Goal: Task Accomplishment & Management: Use online tool/utility

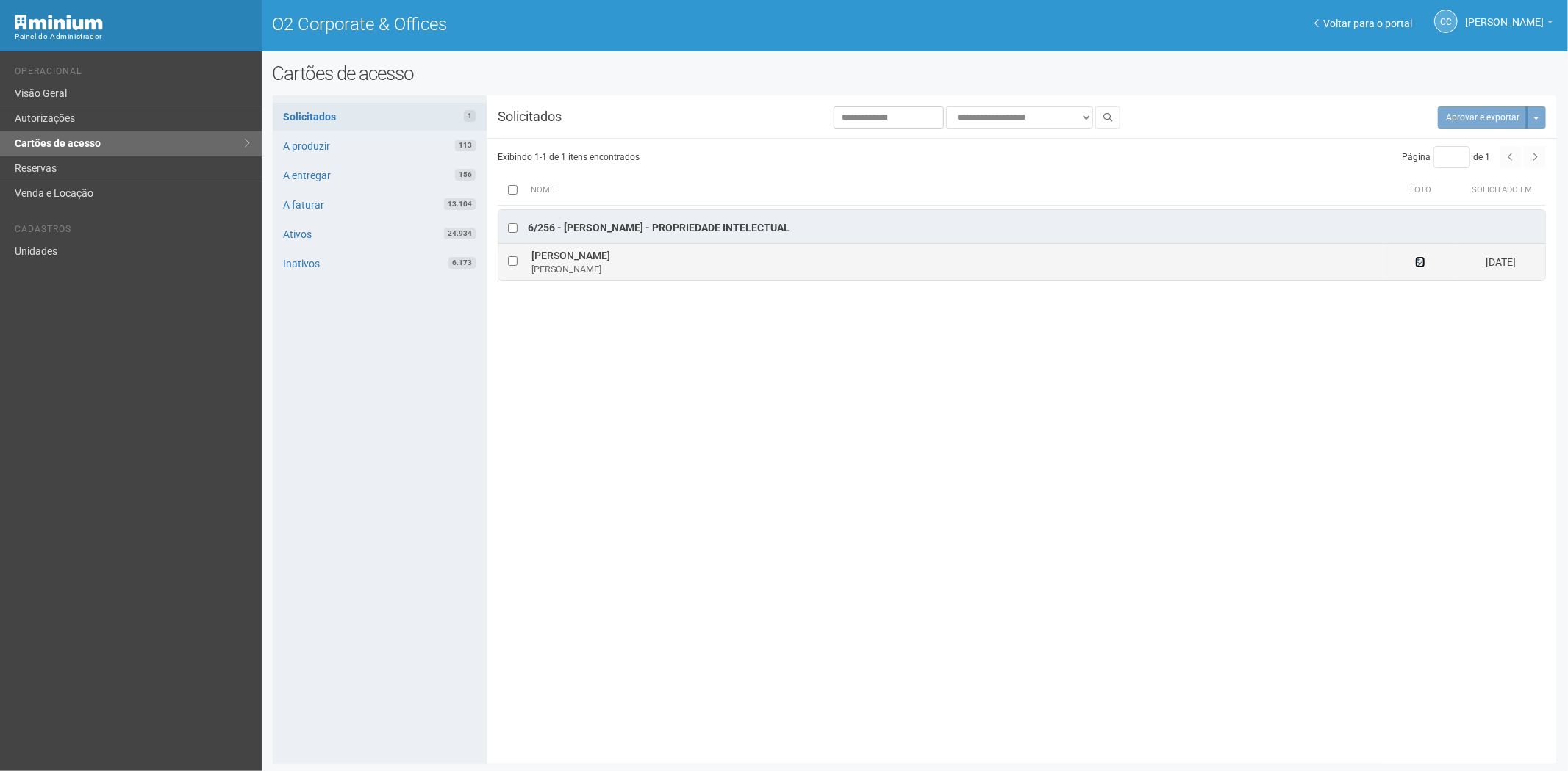
click at [781, 263] on icon at bounding box center [1420, 262] width 10 height 10
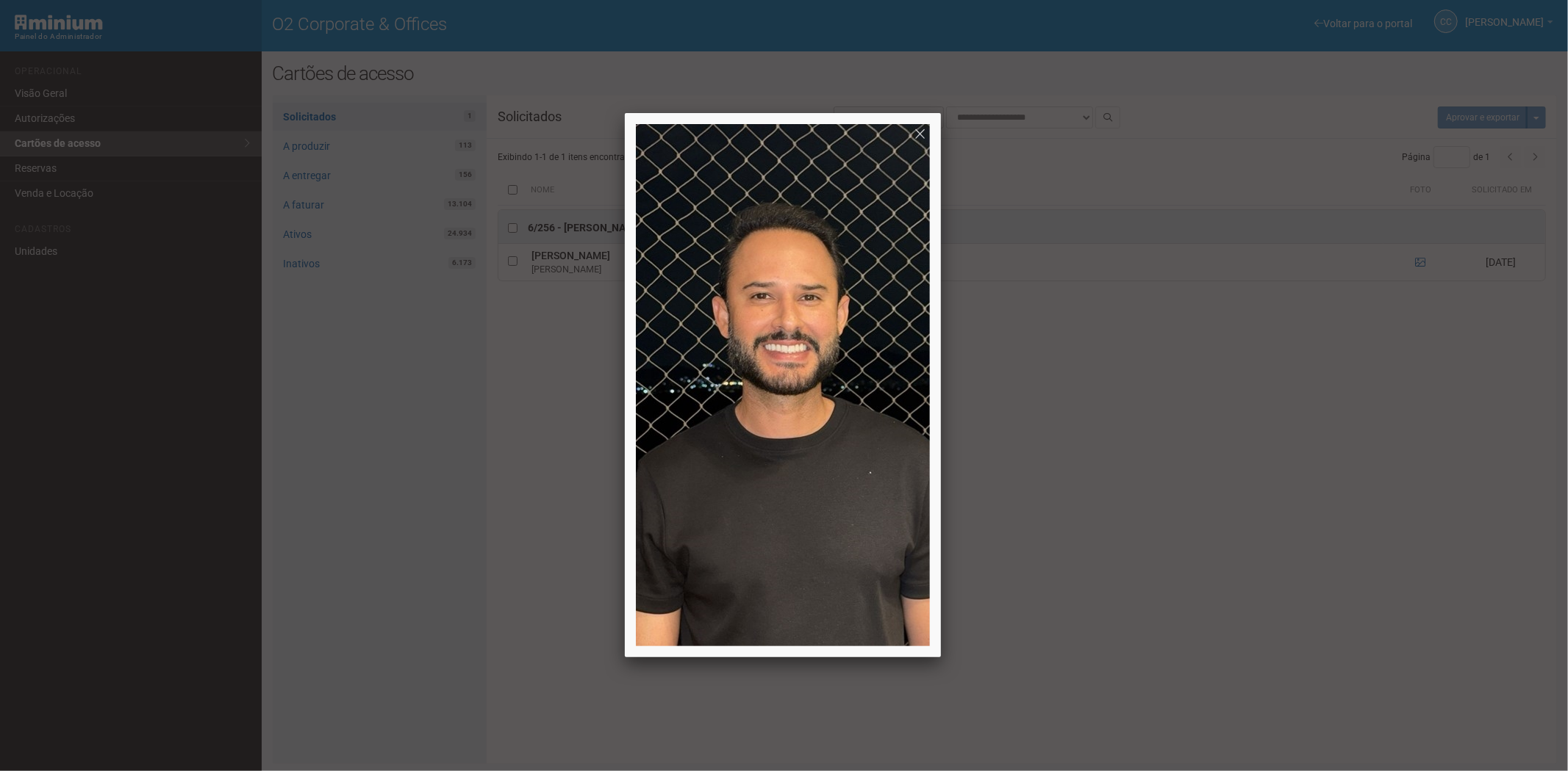
click at [781, 335] on div at bounding box center [784, 386] width 1568 height 771
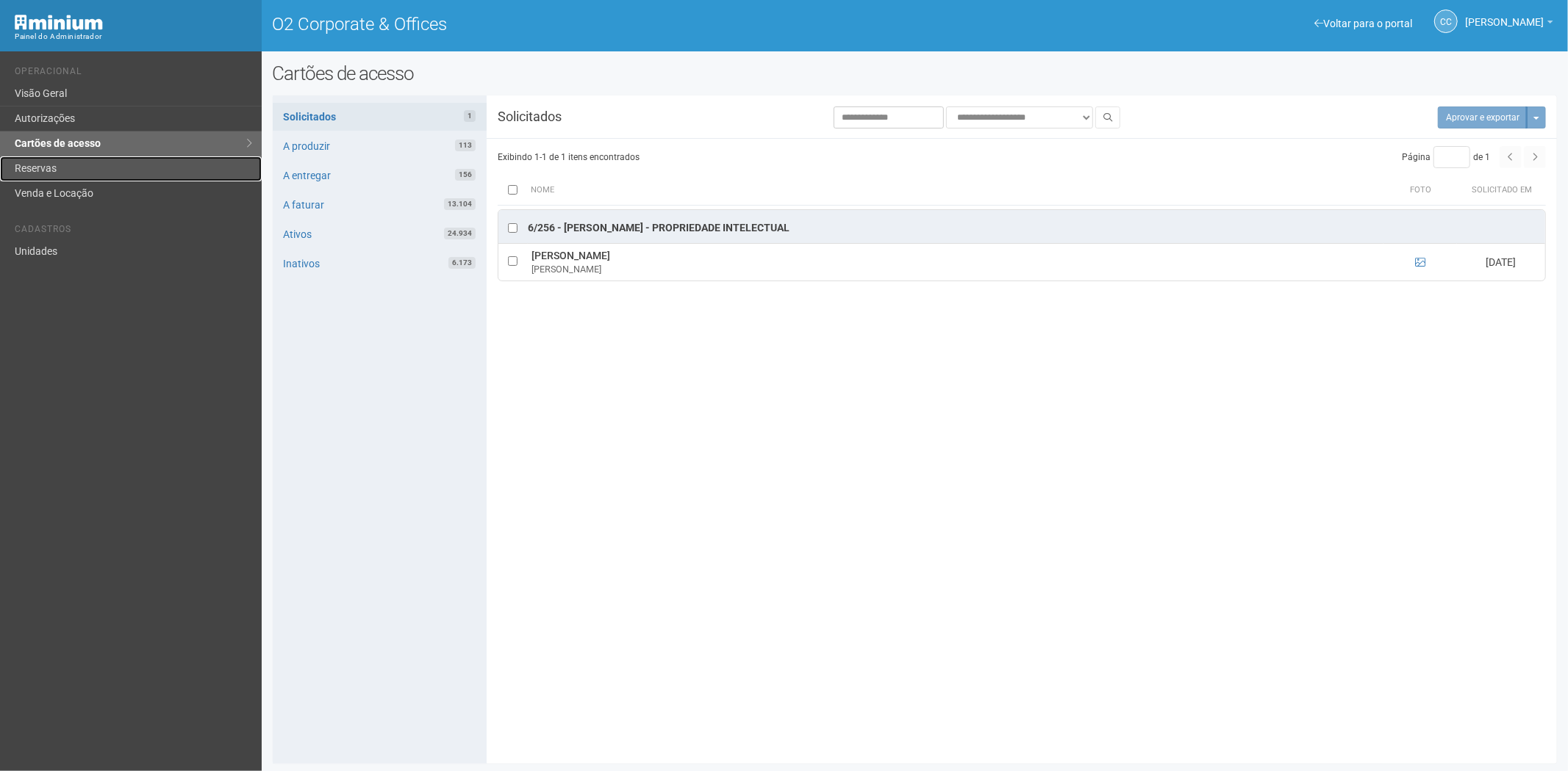
click at [88, 160] on link "Reservas" at bounding box center [131, 169] width 262 height 25
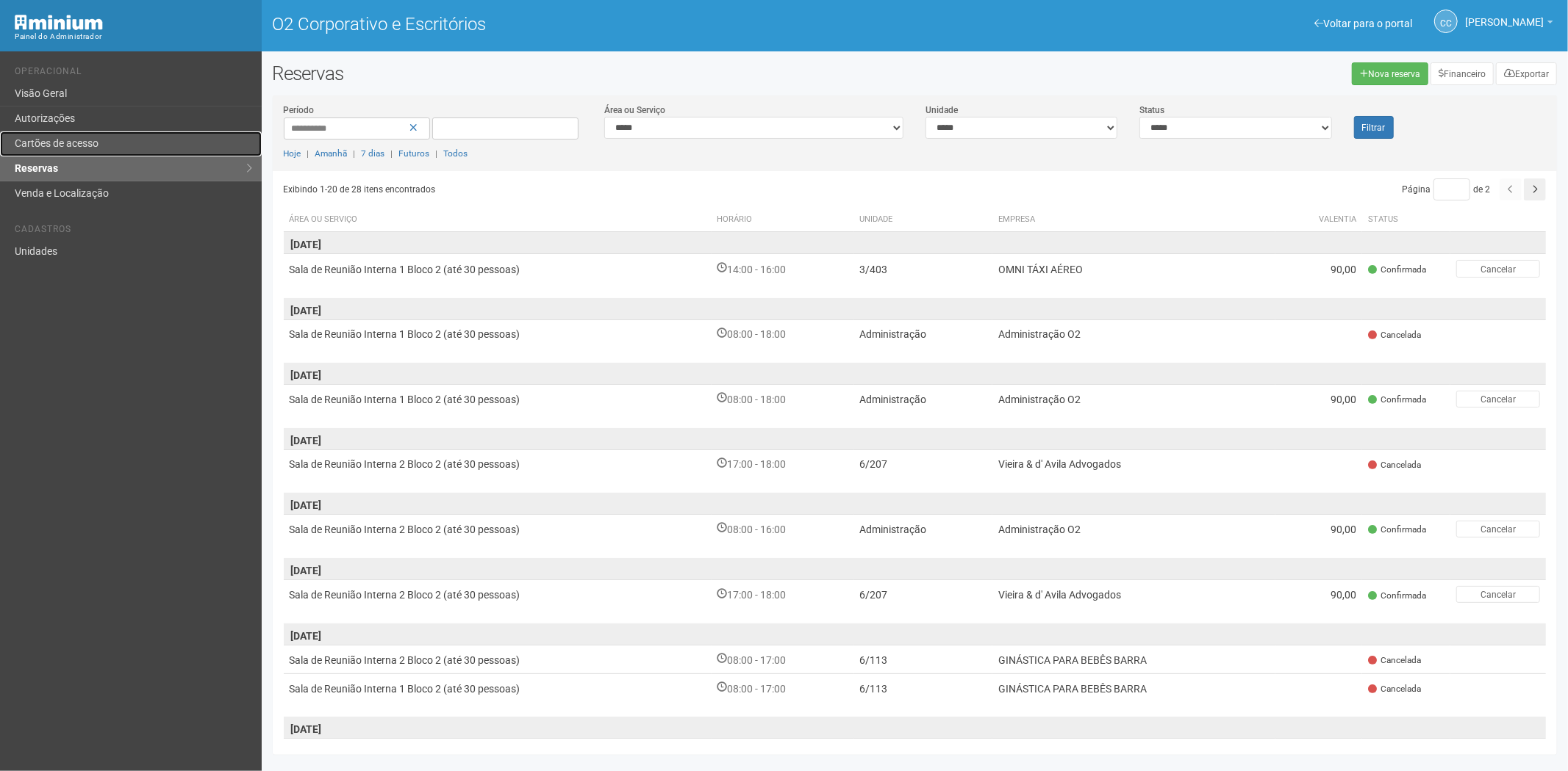
click at [132, 141] on link "Cartões de acesso" at bounding box center [131, 144] width 262 height 25
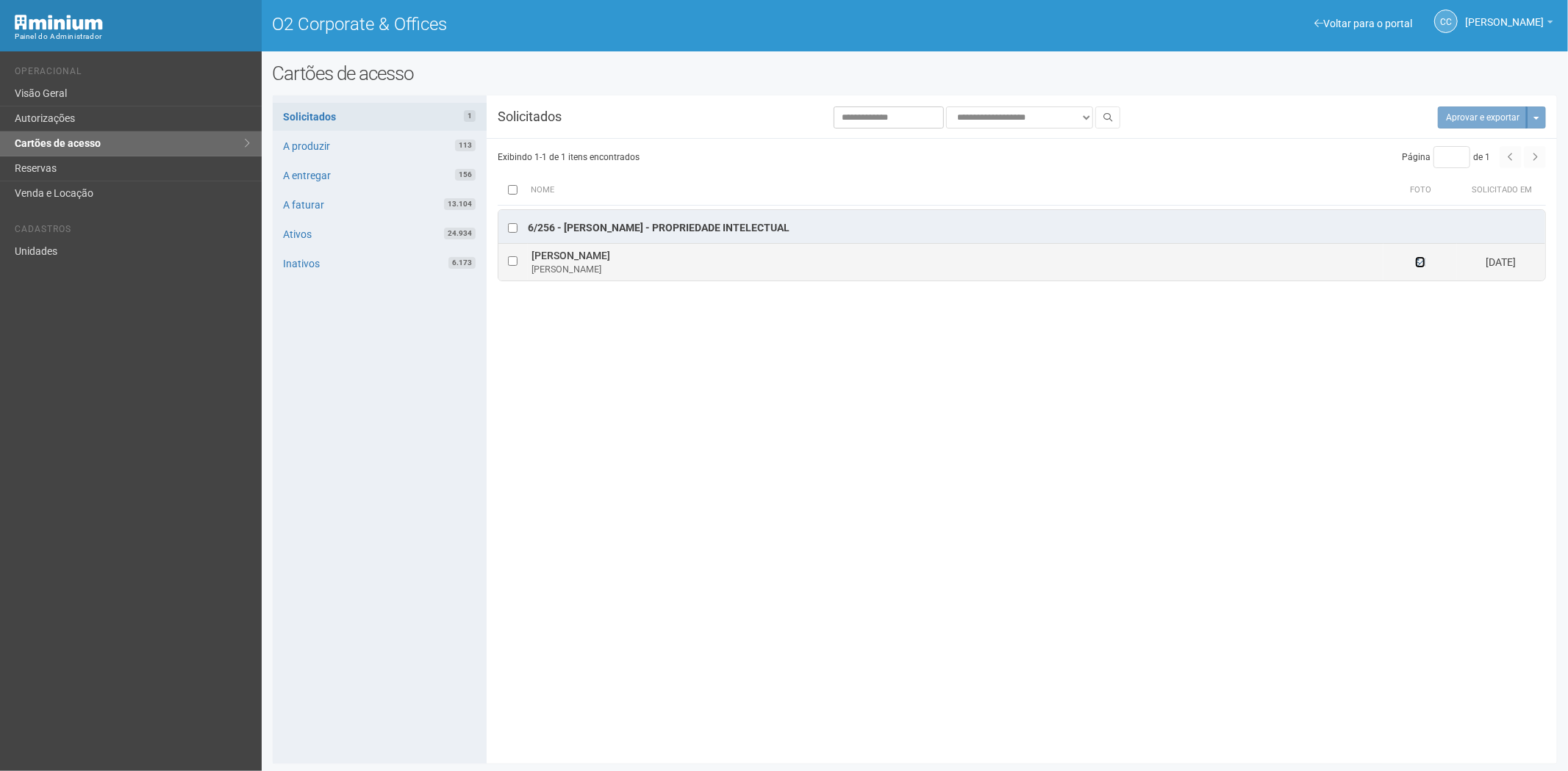
click at [1415, 263] on icon at bounding box center [1420, 262] width 10 height 10
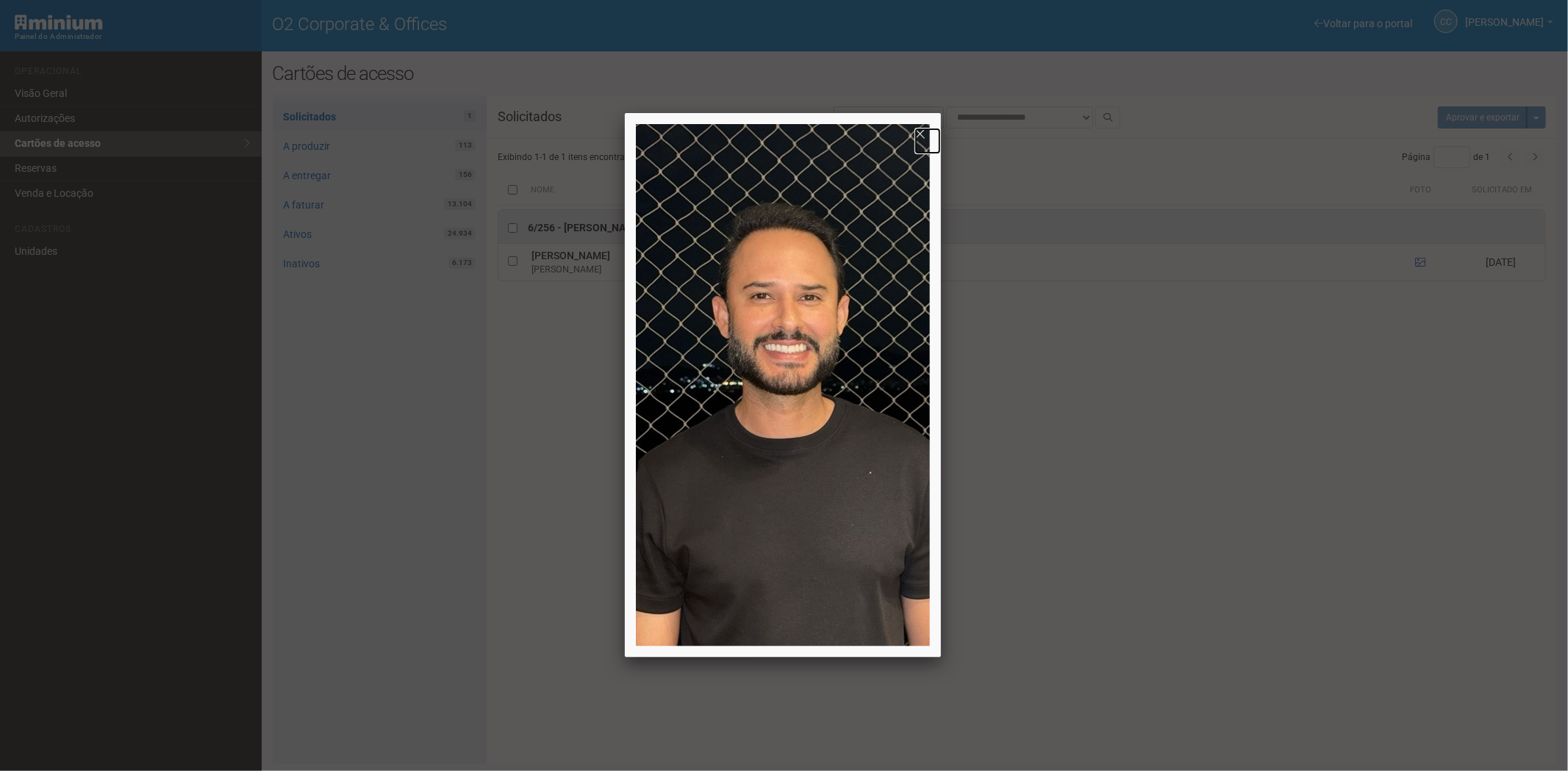
click at [917, 133] on link at bounding box center [927, 141] width 26 height 26
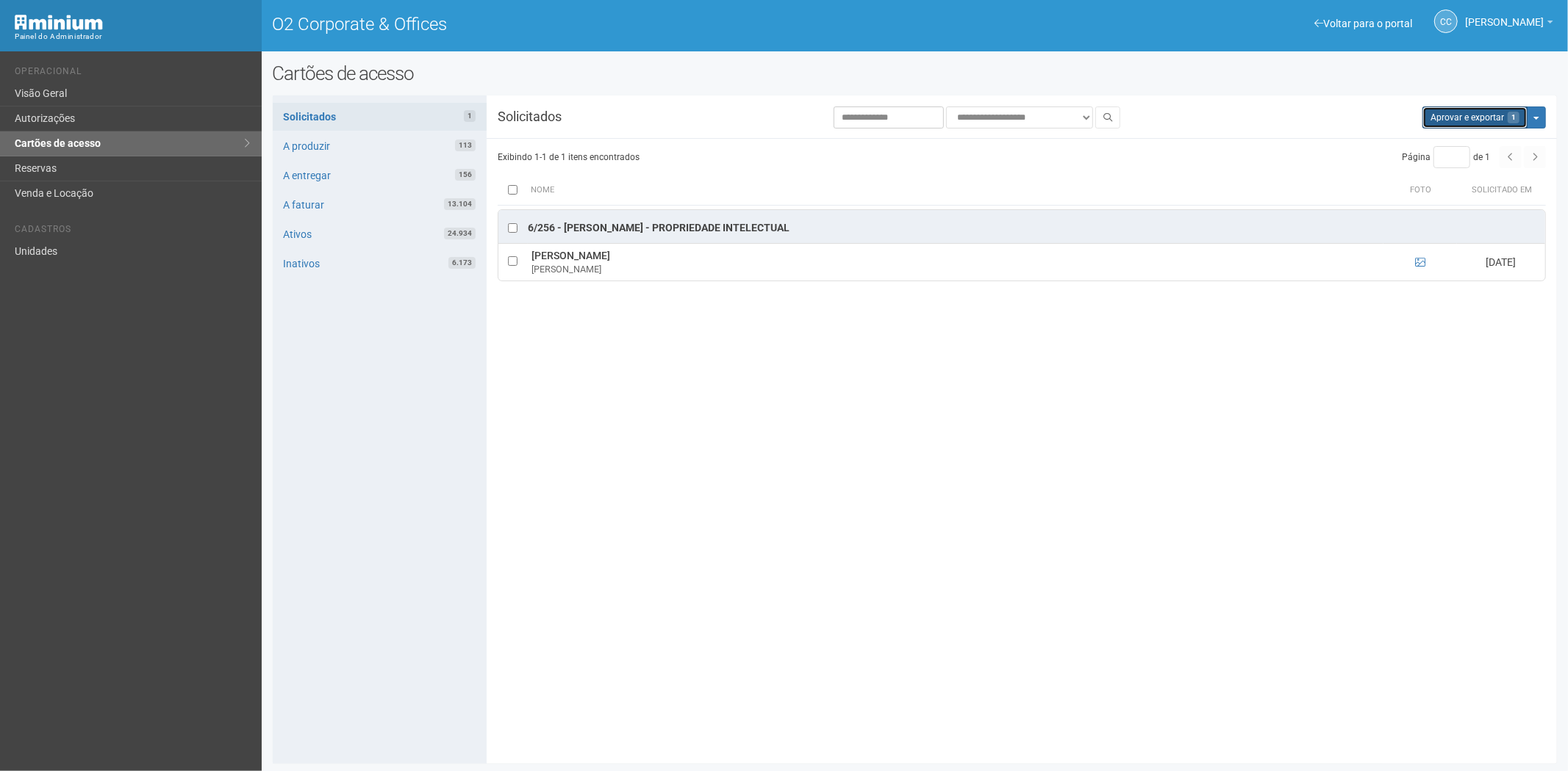
click at [1460, 124] on button "Aprovar e exportar 1" at bounding box center [1474, 117] width 105 height 22
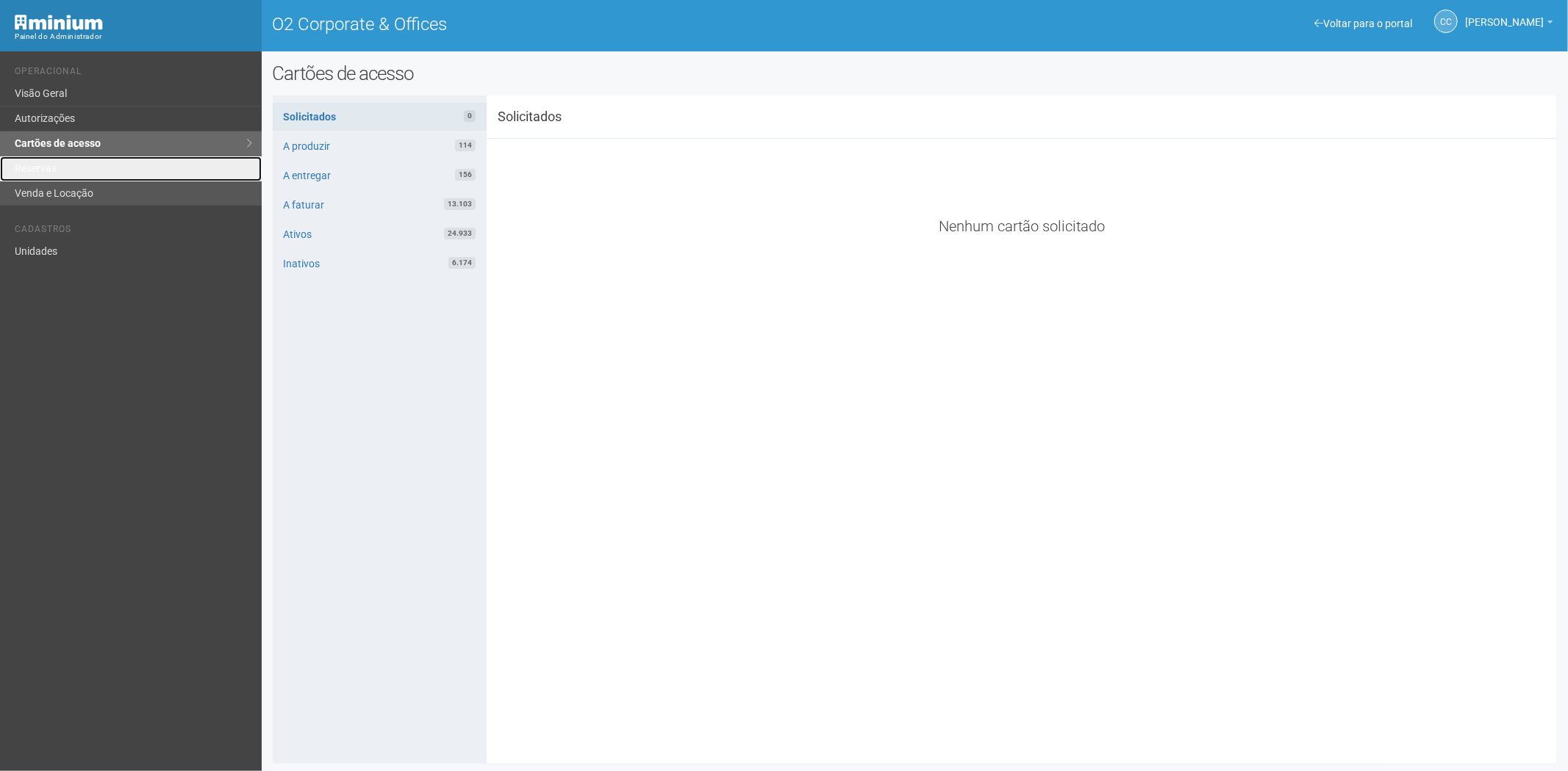
drag, startPoint x: 71, startPoint y: 167, endPoint x: 109, endPoint y: 191, distance: 44.9
click at [71, 167] on link "Reservas" at bounding box center [131, 169] width 262 height 25
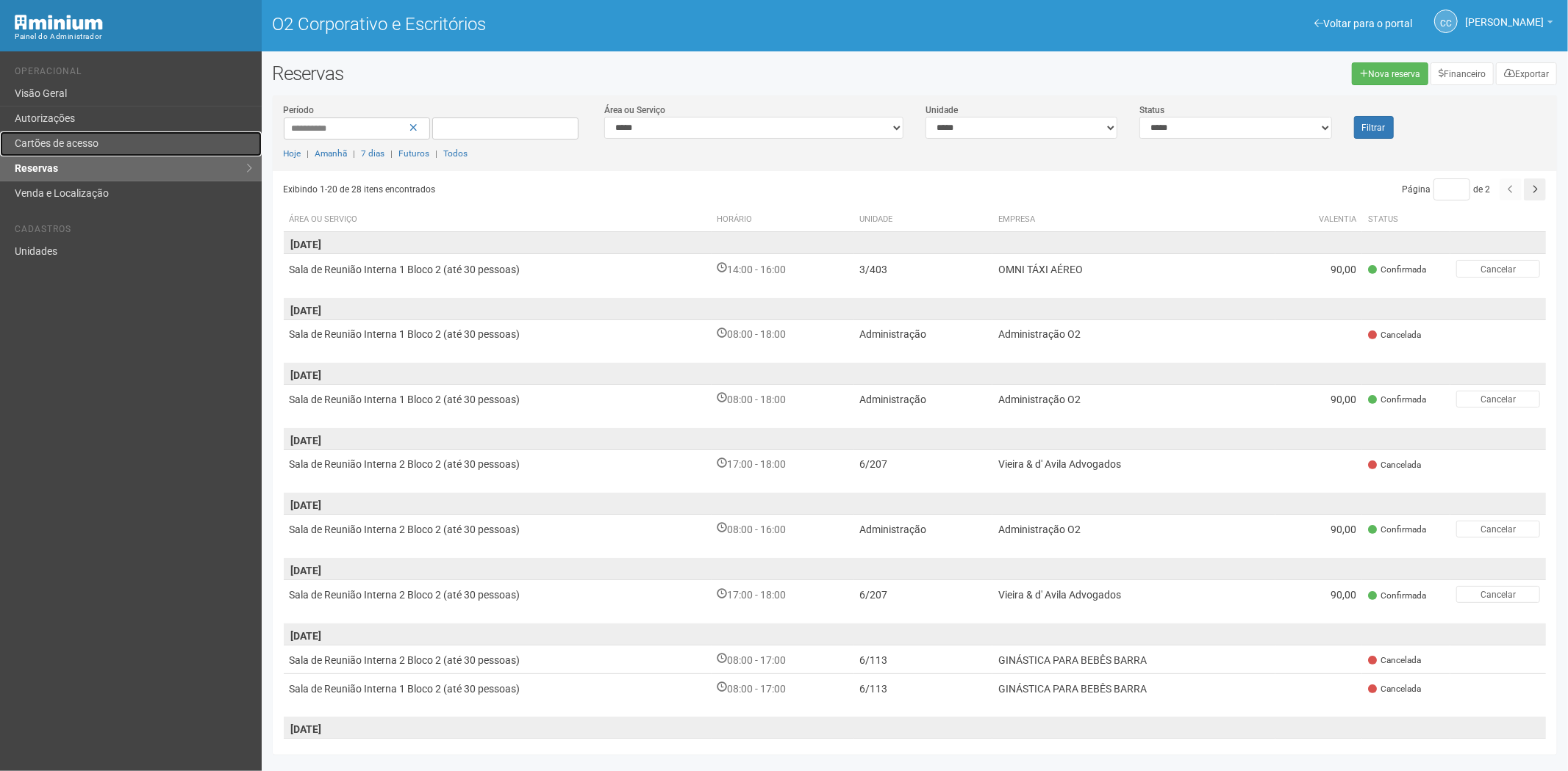
click at [87, 147] on font "Cartões de acesso" at bounding box center [56, 143] width 84 height 12
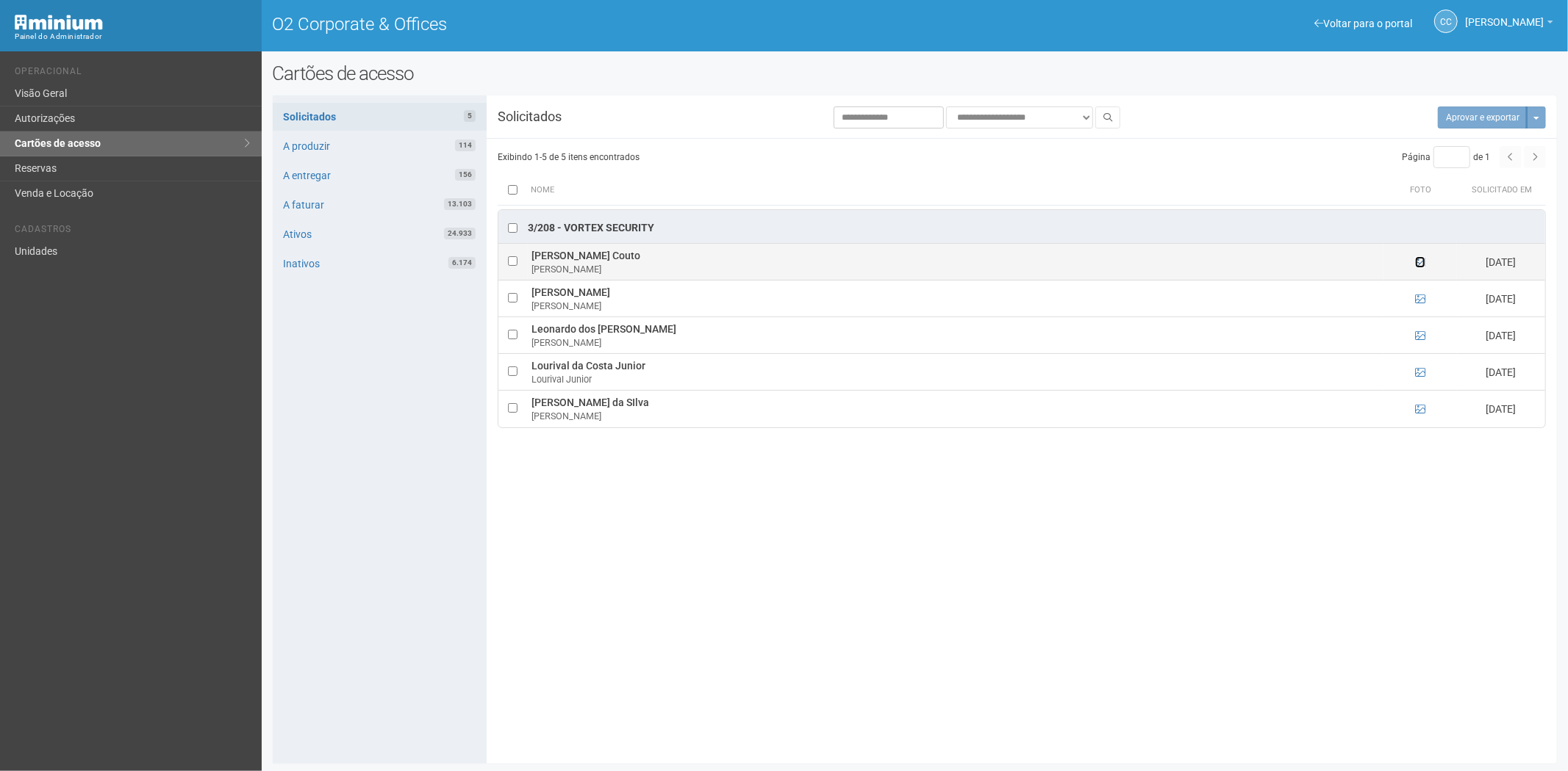
click at [1420, 266] on icon at bounding box center [1420, 262] width 10 height 10
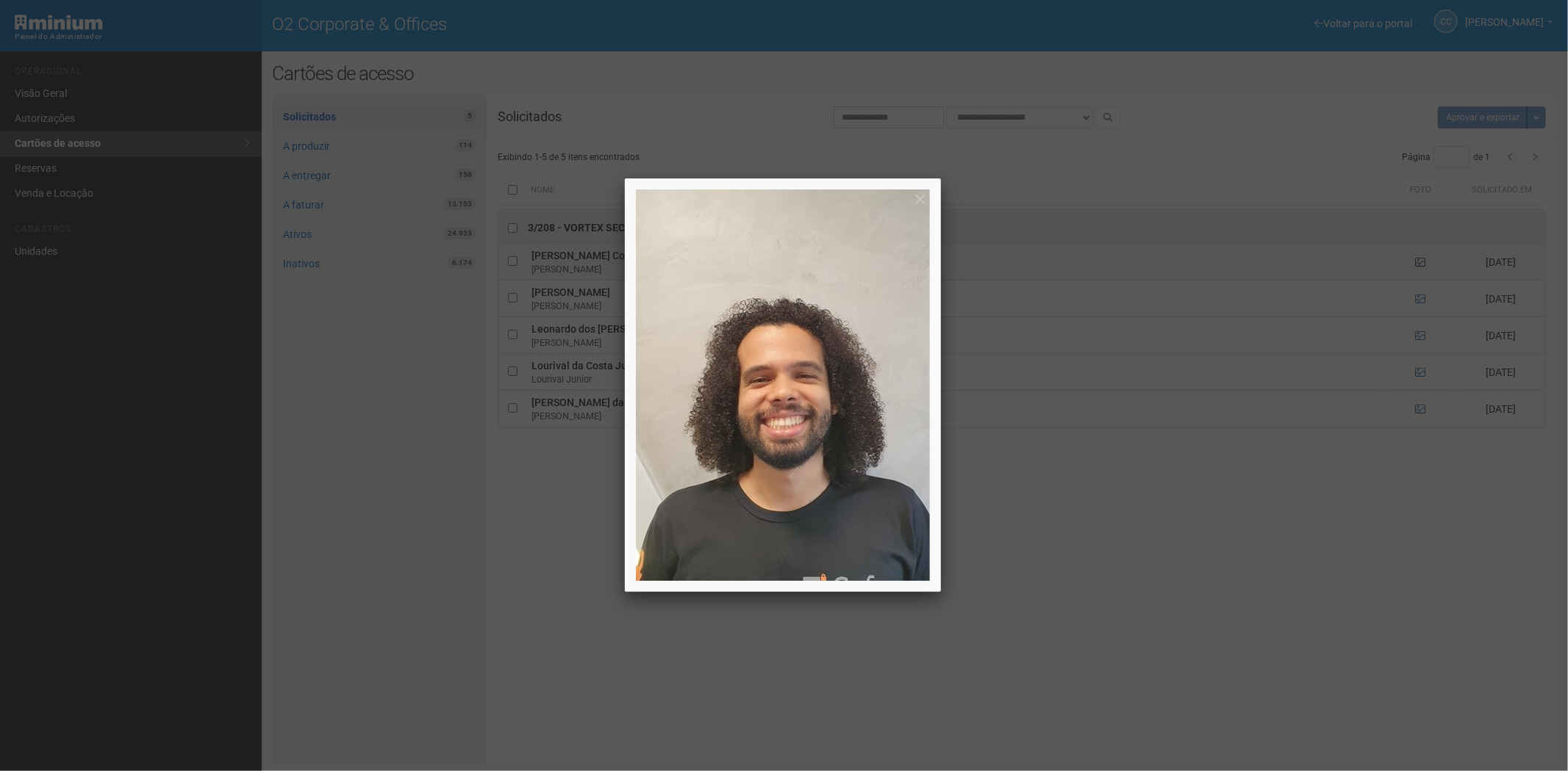
click at [1420, 266] on div at bounding box center [784, 386] width 1568 height 771
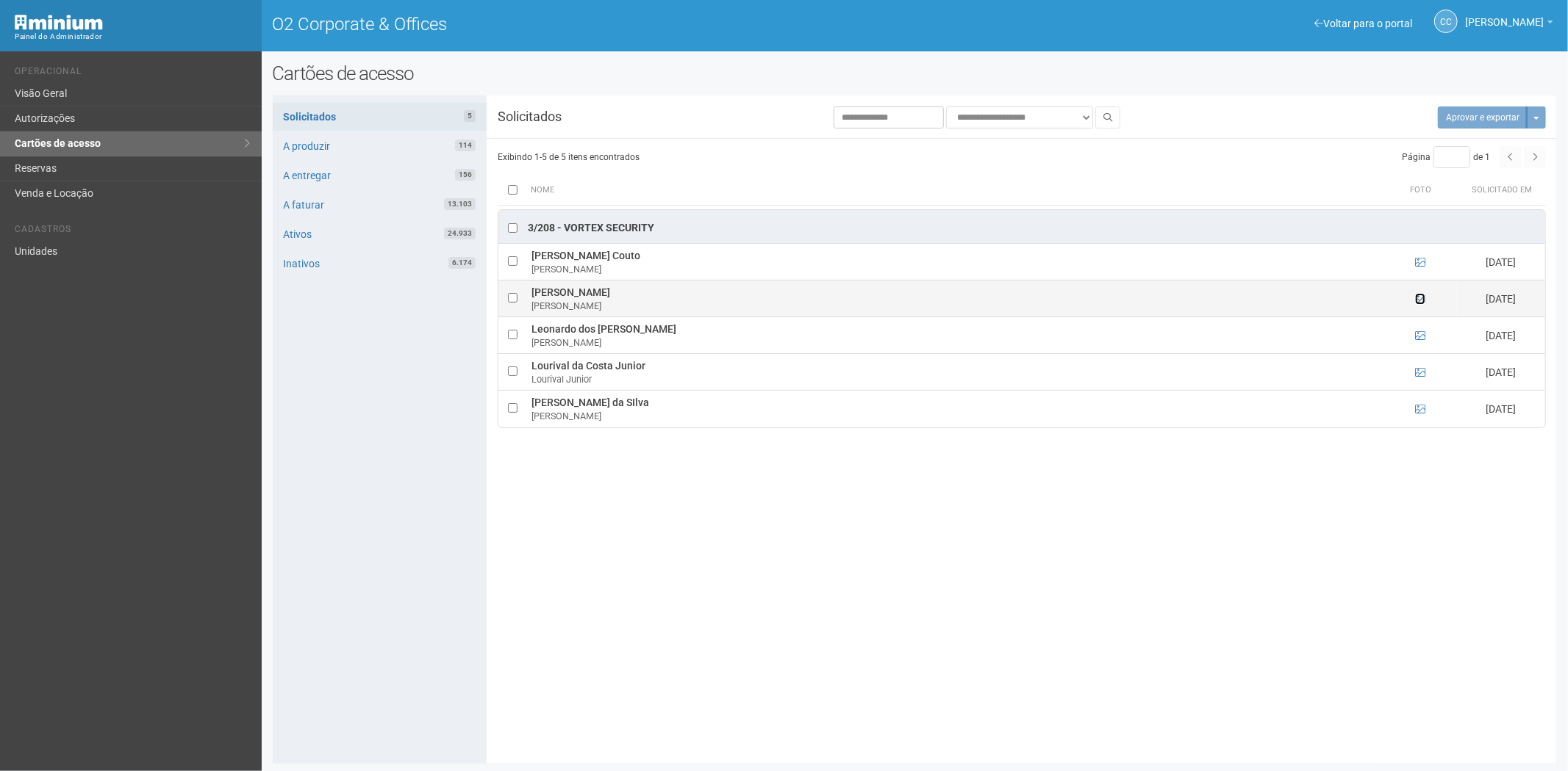
click at [1420, 303] on icon at bounding box center [1420, 299] width 10 height 10
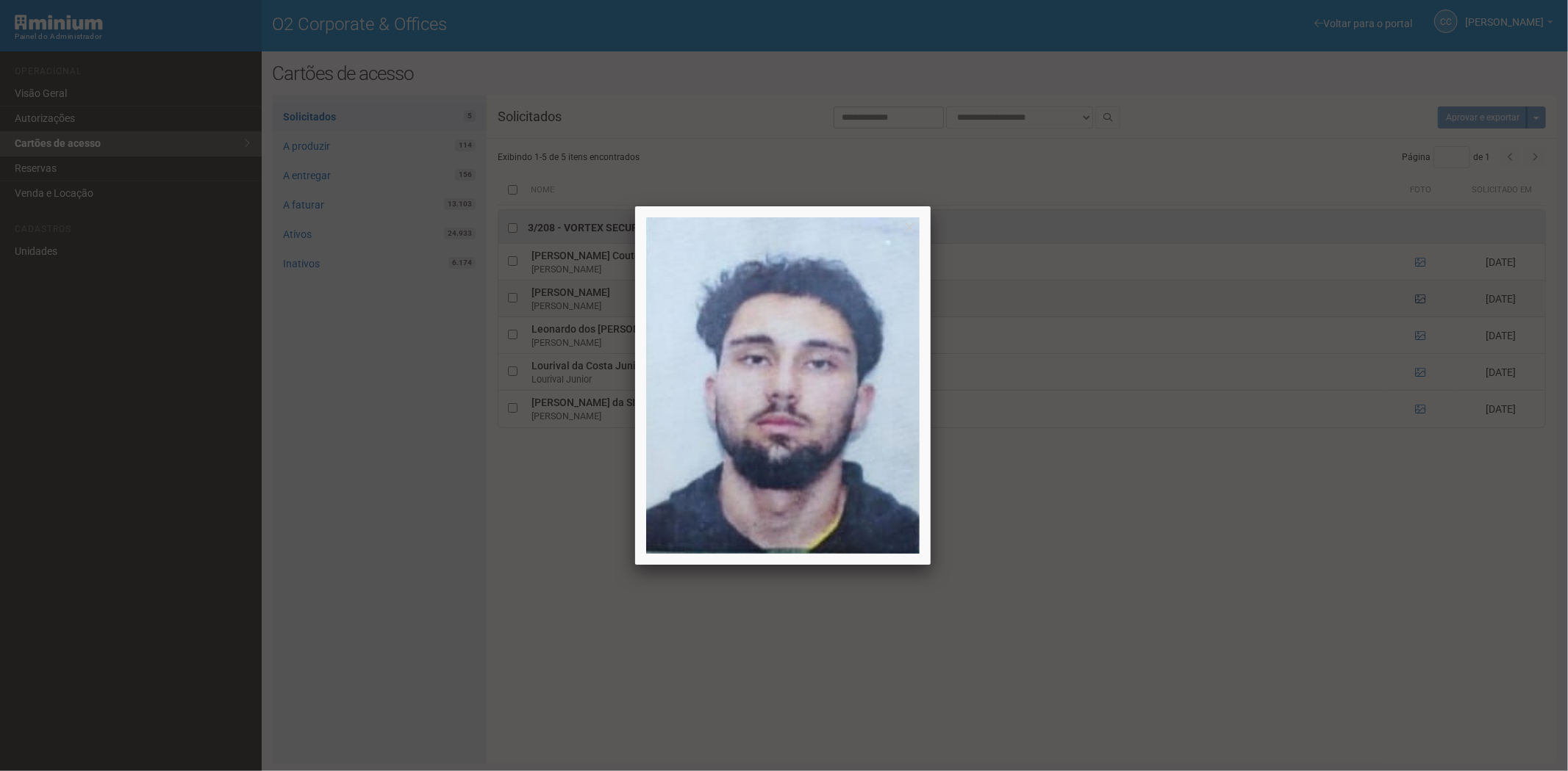
click at [1420, 303] on div at bounding box center [784, 386] width 1568 height 771
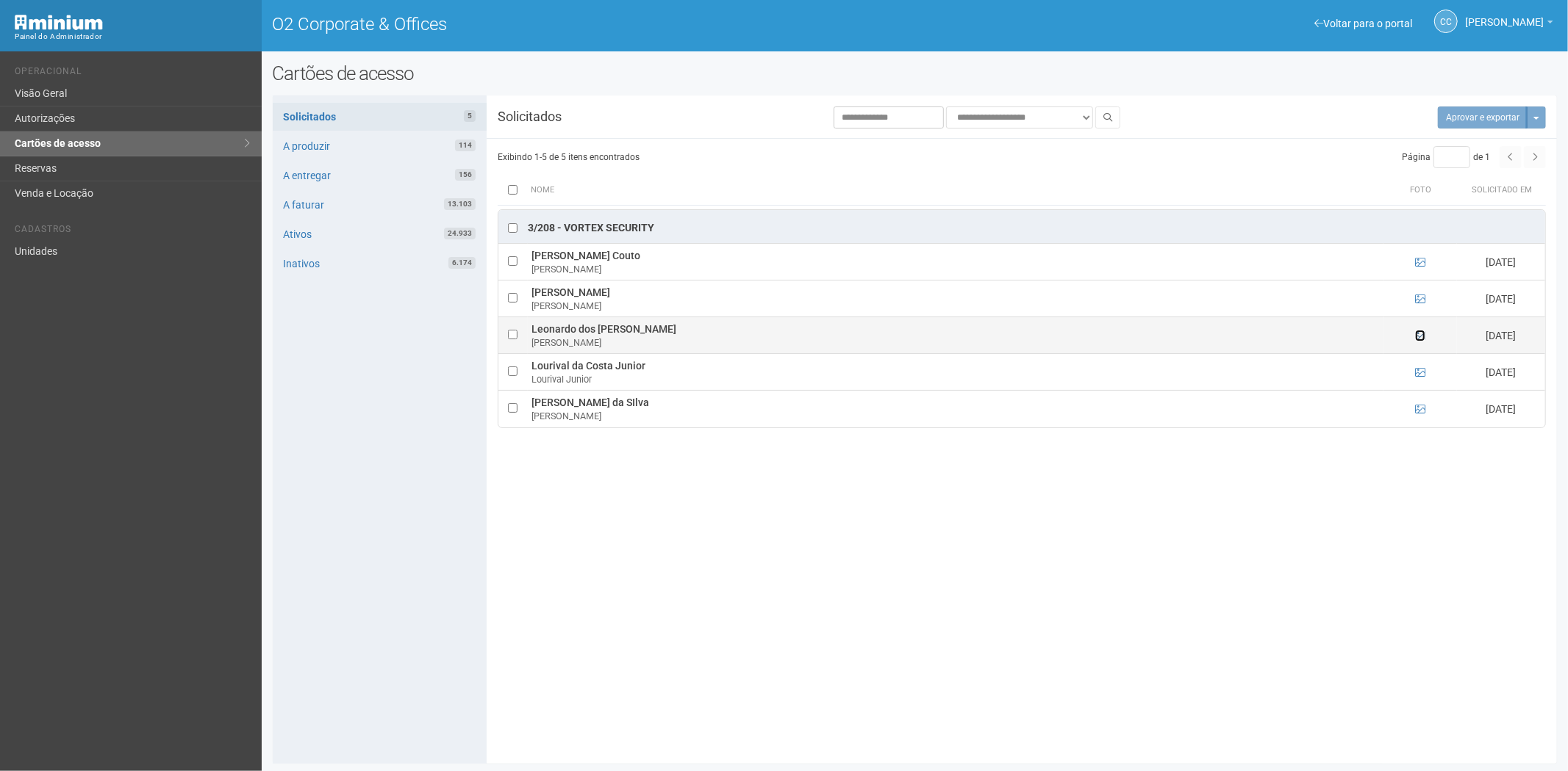
click at [1416, 338] on icon at bounding box center [1420, 335] width 10 height 10
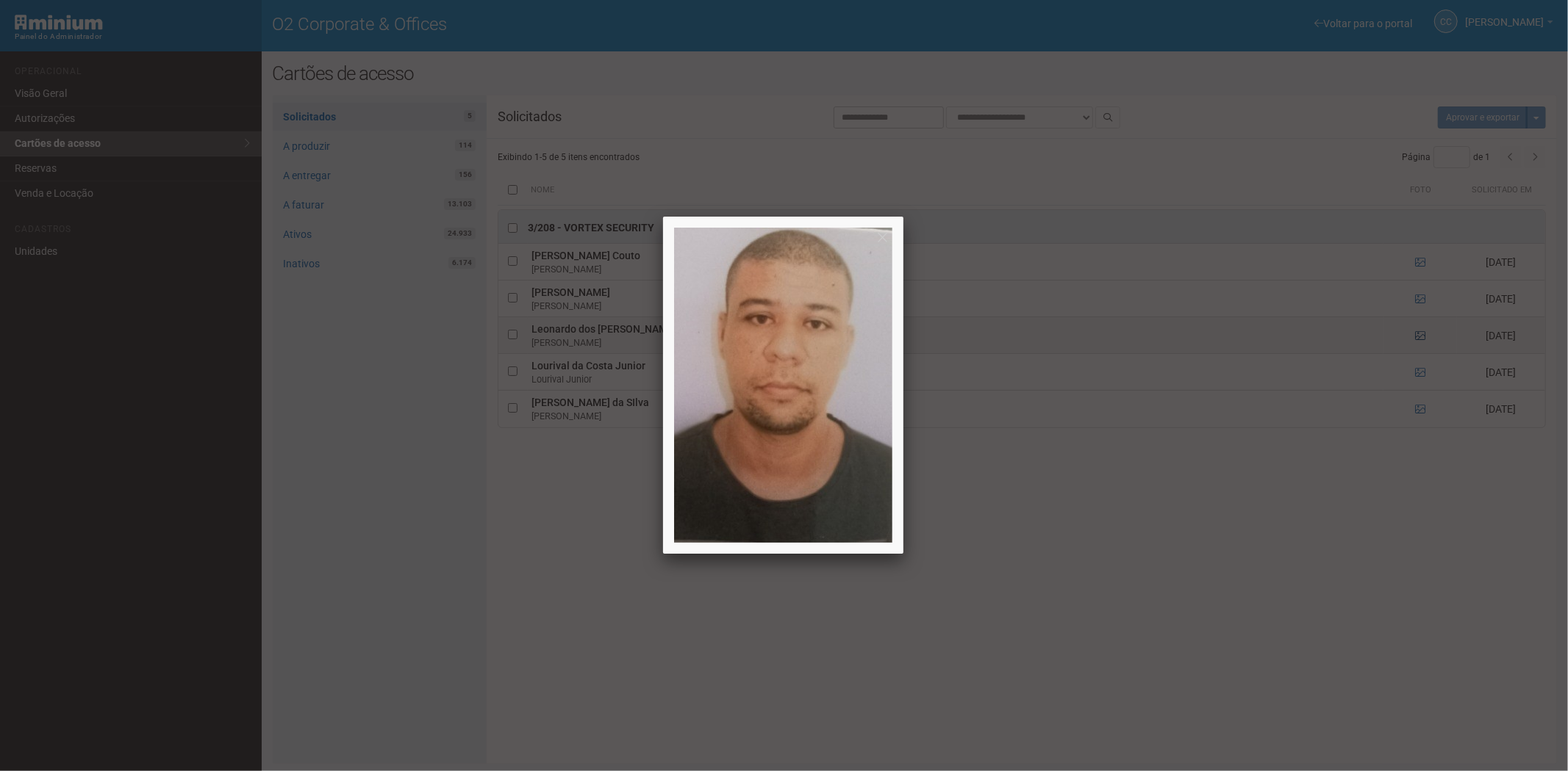
click at [1416, 338] on div at bounding box center [784, 386] width 1568 height 771
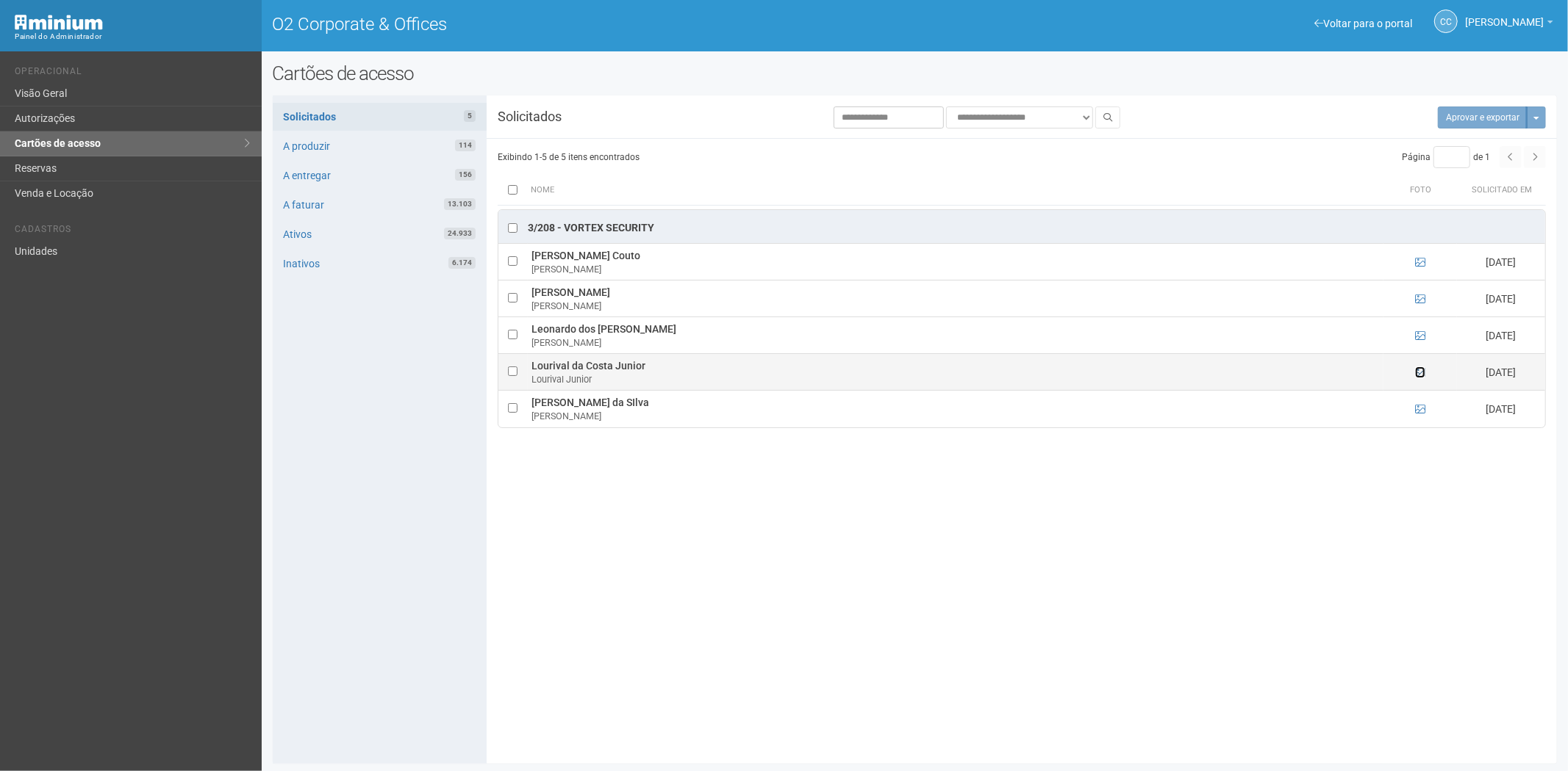
click at [1420, 370] on icon at bounding box center [1420, 372] width 10 height 10
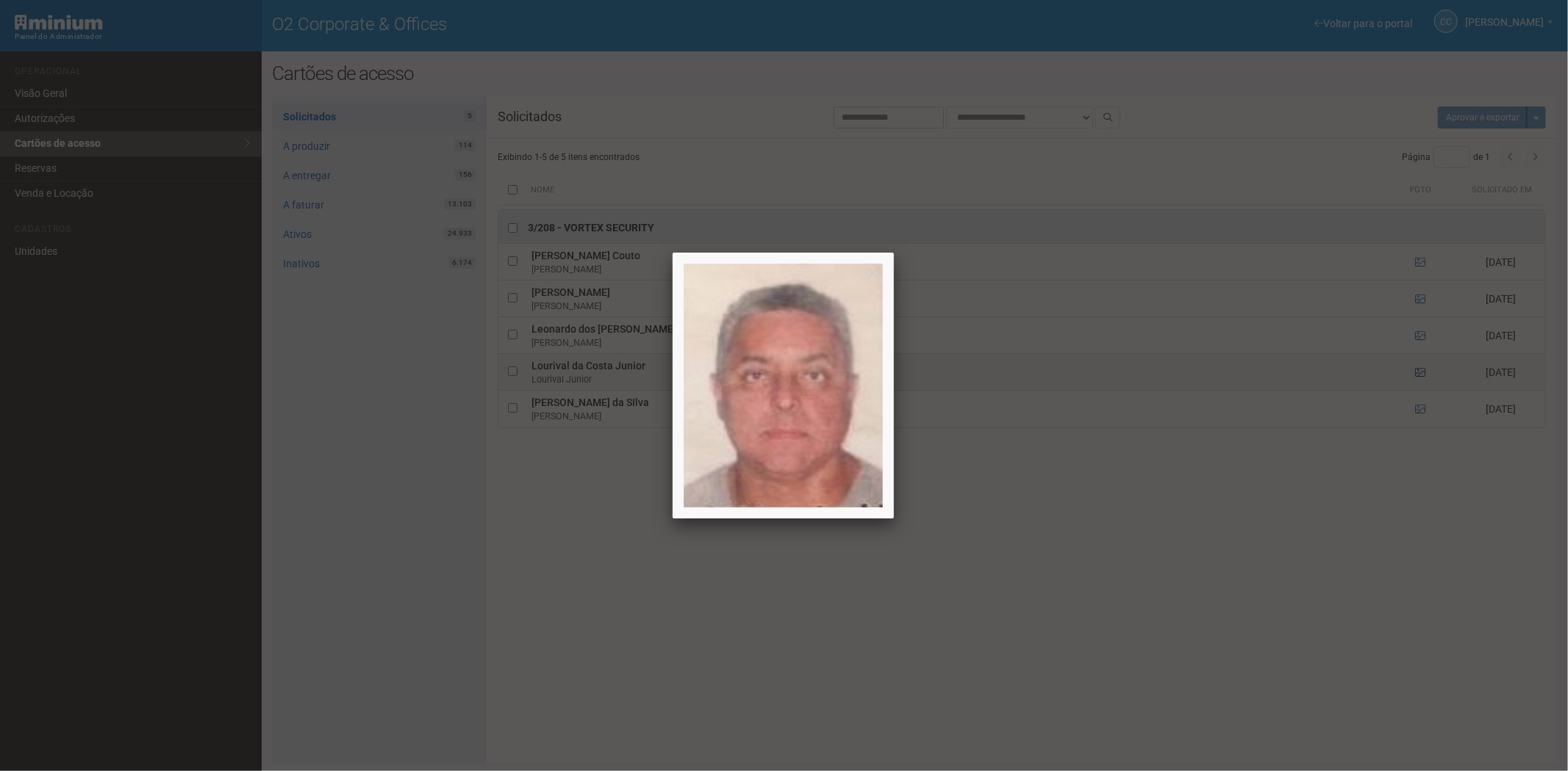
click at [1420, 370] on div at bounding box center [784, 386] width 1568 height 771
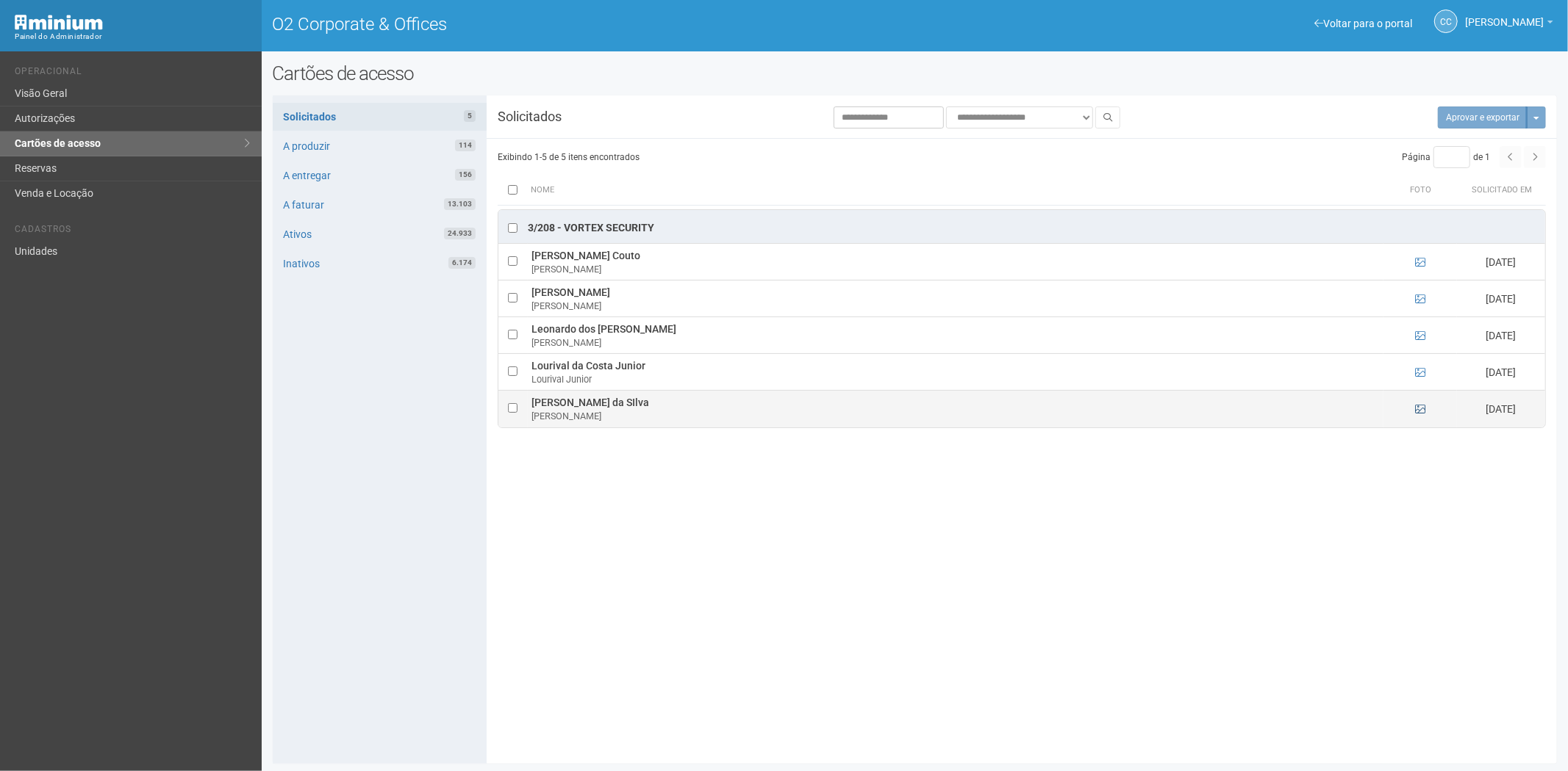
drag, startPoint x: 1424, startPoint y: 402, endPoint x: 1423, endPoint y: 410, distance: 8.1
click at [1423, 410] on td at bounding box center [1420, 409] width 74 height 37
click at [1421, 408] on icon at bounding box center [1420, 409] width 10 height 10
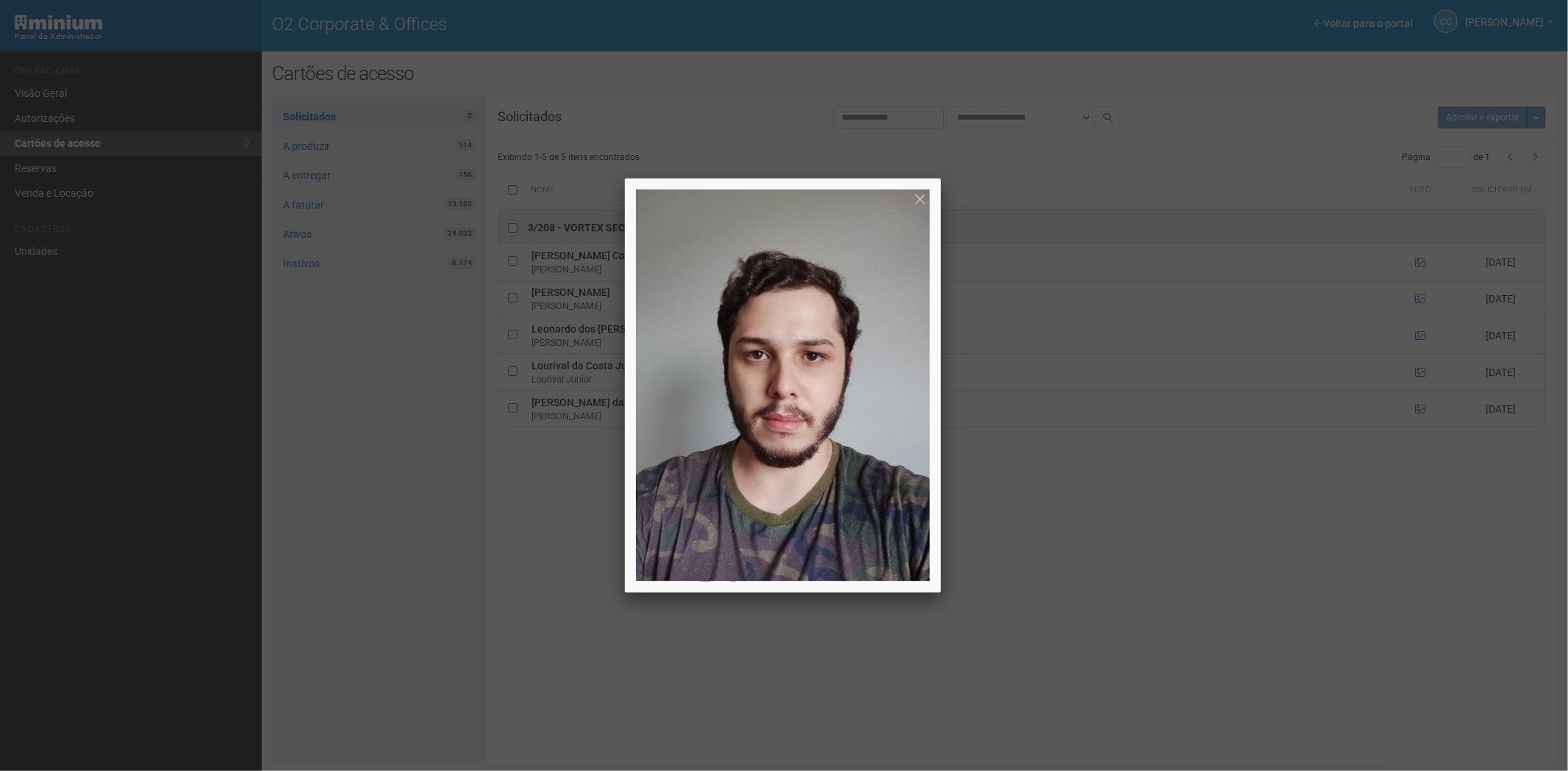
drag, startPoint x: 1239, startPoint y: 564, endPoint x: 1208, endPoint y: 571, distance: 31.8
click at [1238, 564] on div at bounding box center [784, 386] width 1568 height 771
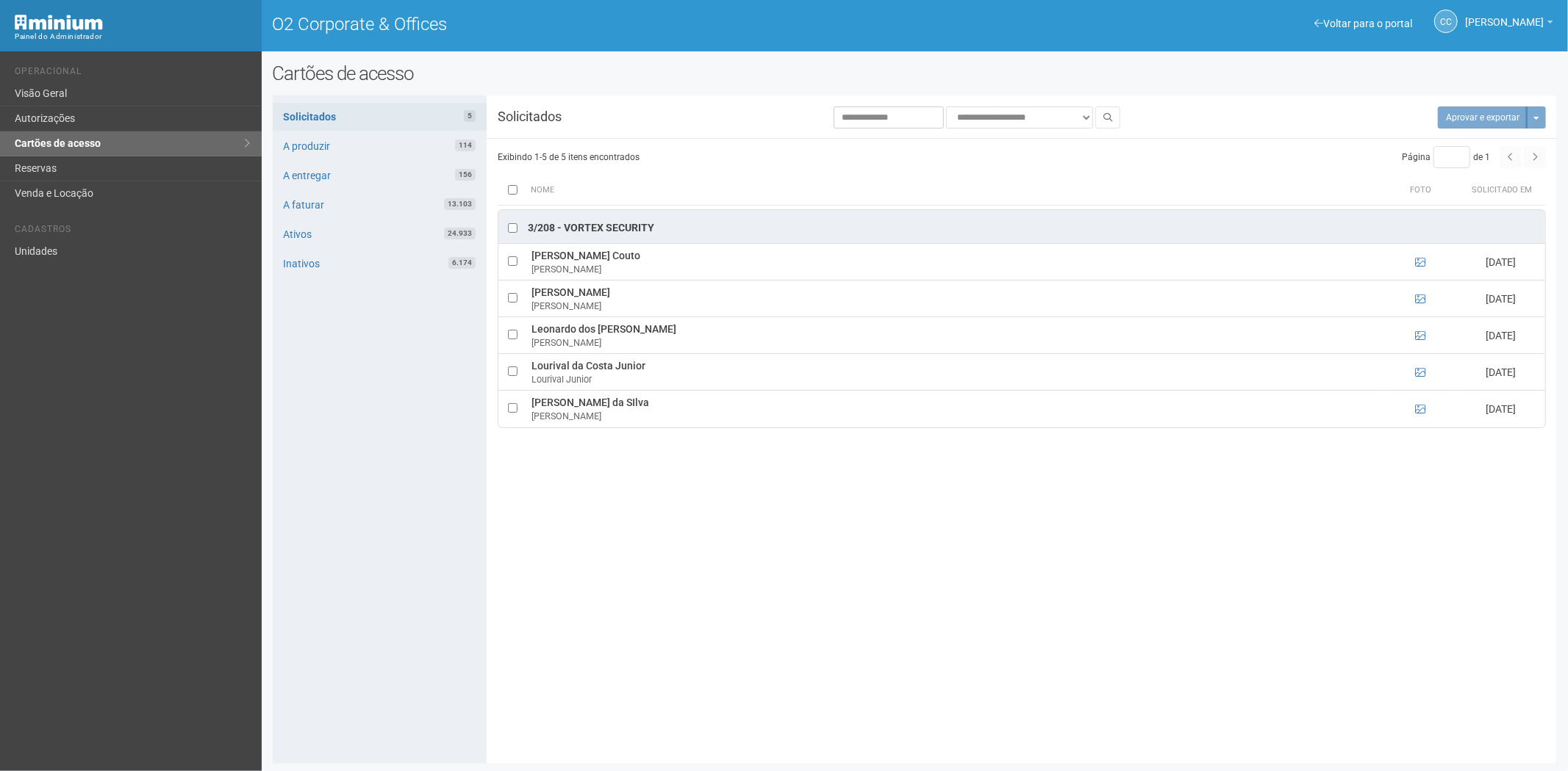
drag, startPoint x: 1373, startPoint y: 620, endPoint x: 1361, endPoint y: 620, distance: 12.0
click at [1373, 620] on div "**********" at bounding box center [915, 430] width 1285 height 647
click at [1453, 116] on button "Aprovar e exportar 5" at bounding box center [1474, 117] width 105 height 22
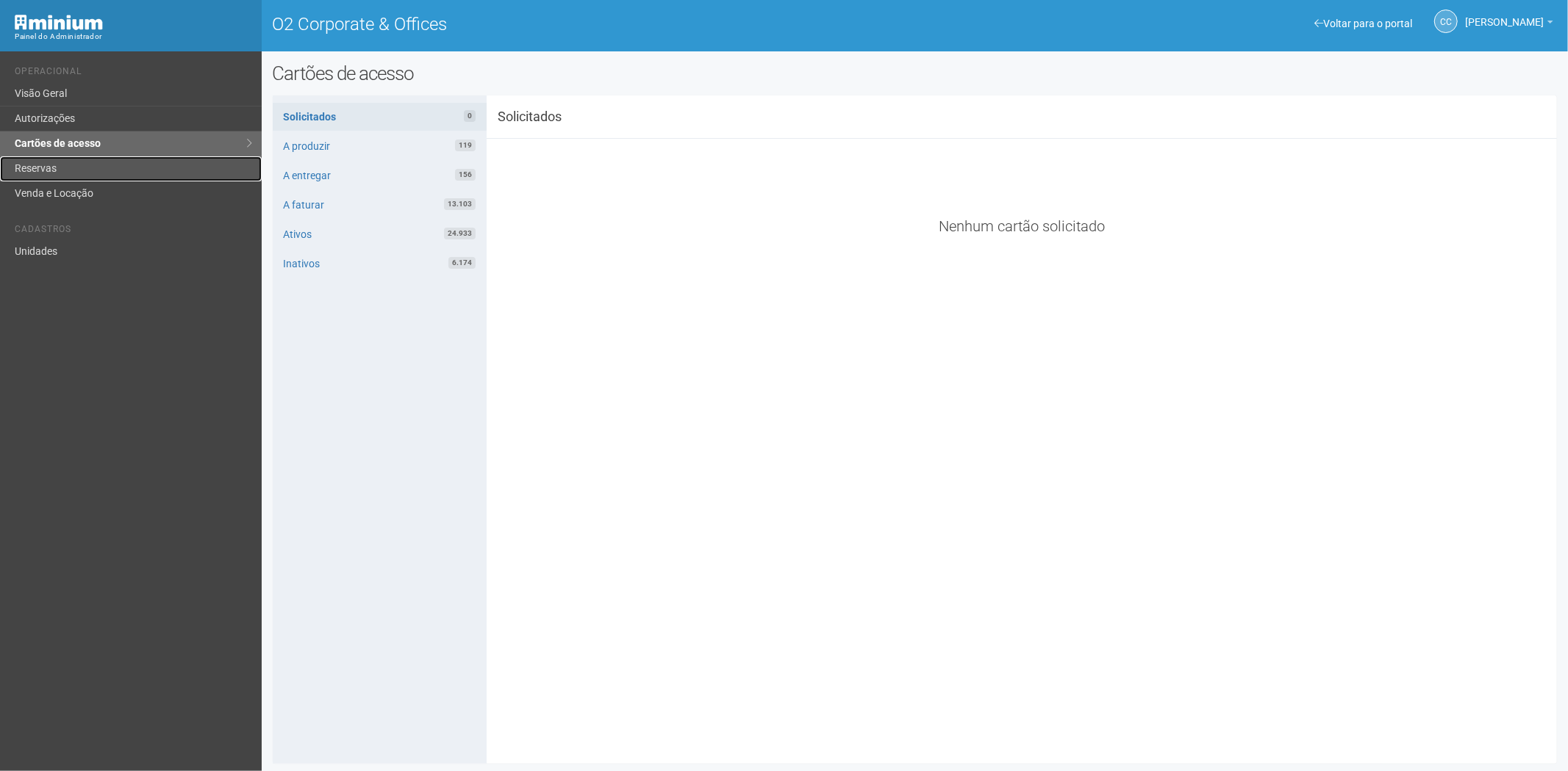
click at [85, 167] on link "Reservas" at bounding box center [131, 169] width 262 height 25
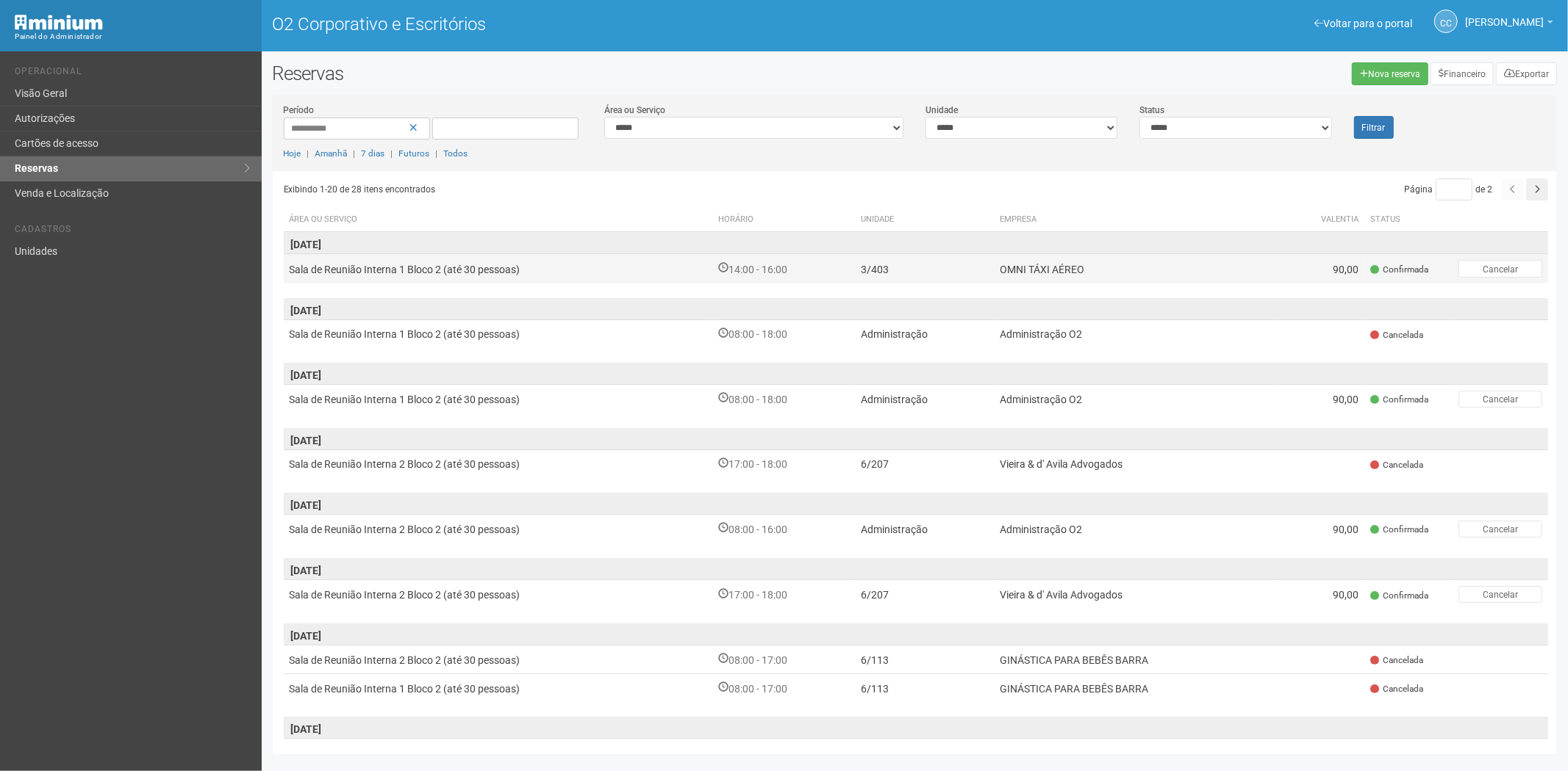
click at [957, 273] on td "3/403" at bounding box center [924, 269] width 139 height 29
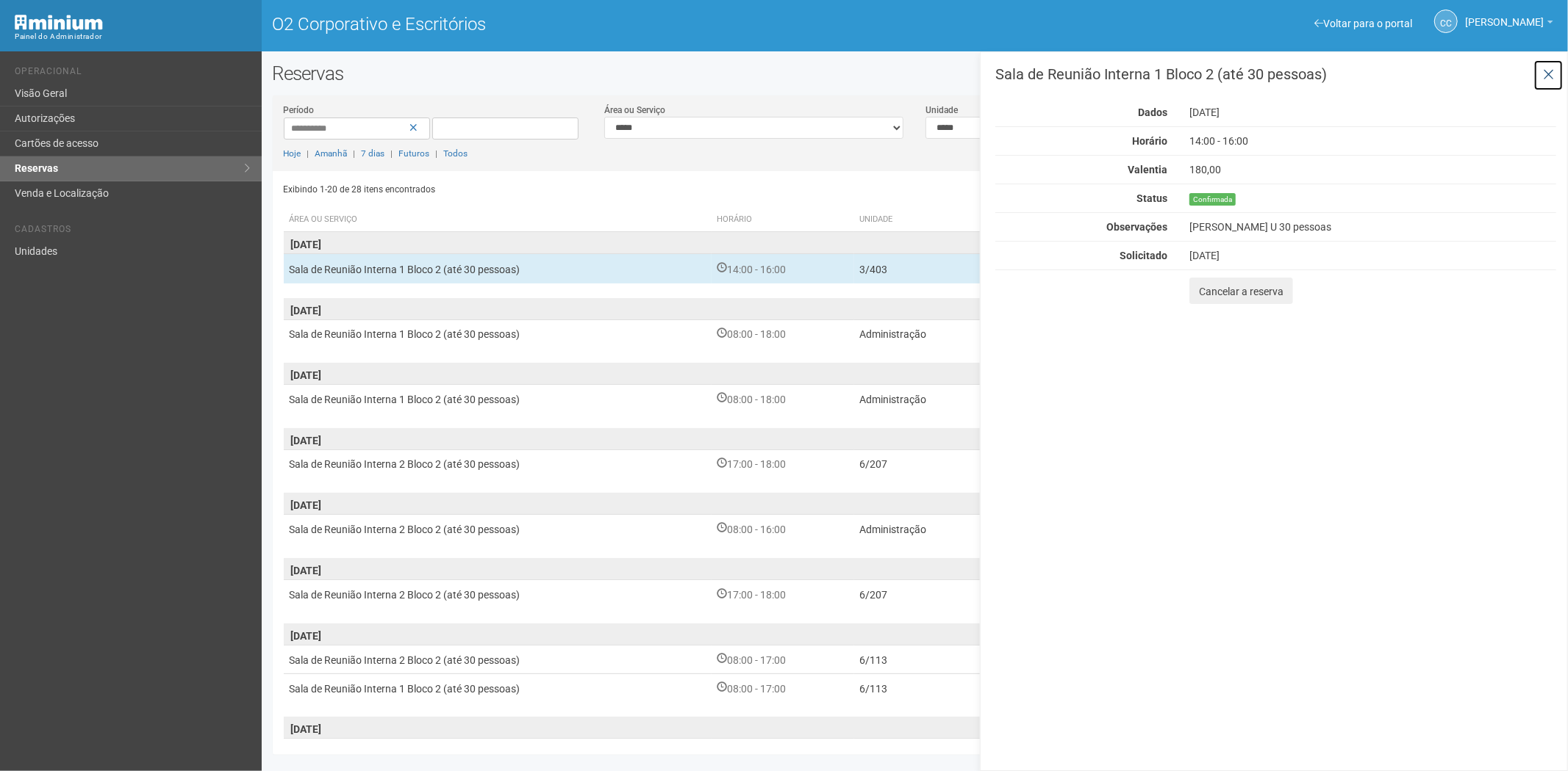
click at [1546, 78] on icon at bounding box center [1548, 74] width 11 height 15
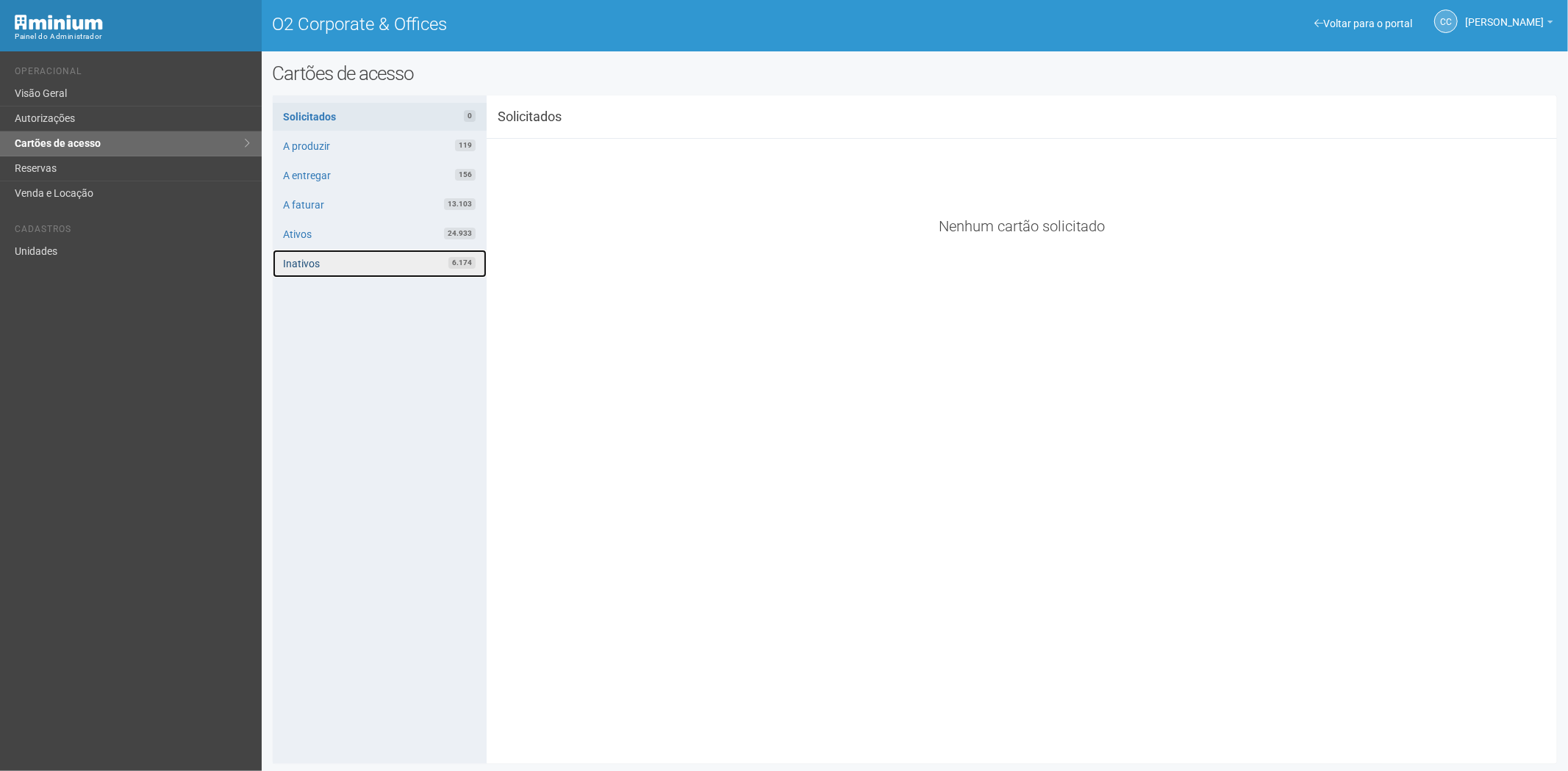
click at [335, 266] on link "Inativos 6.174" at bounding box center [380, 263] width 214 height 28
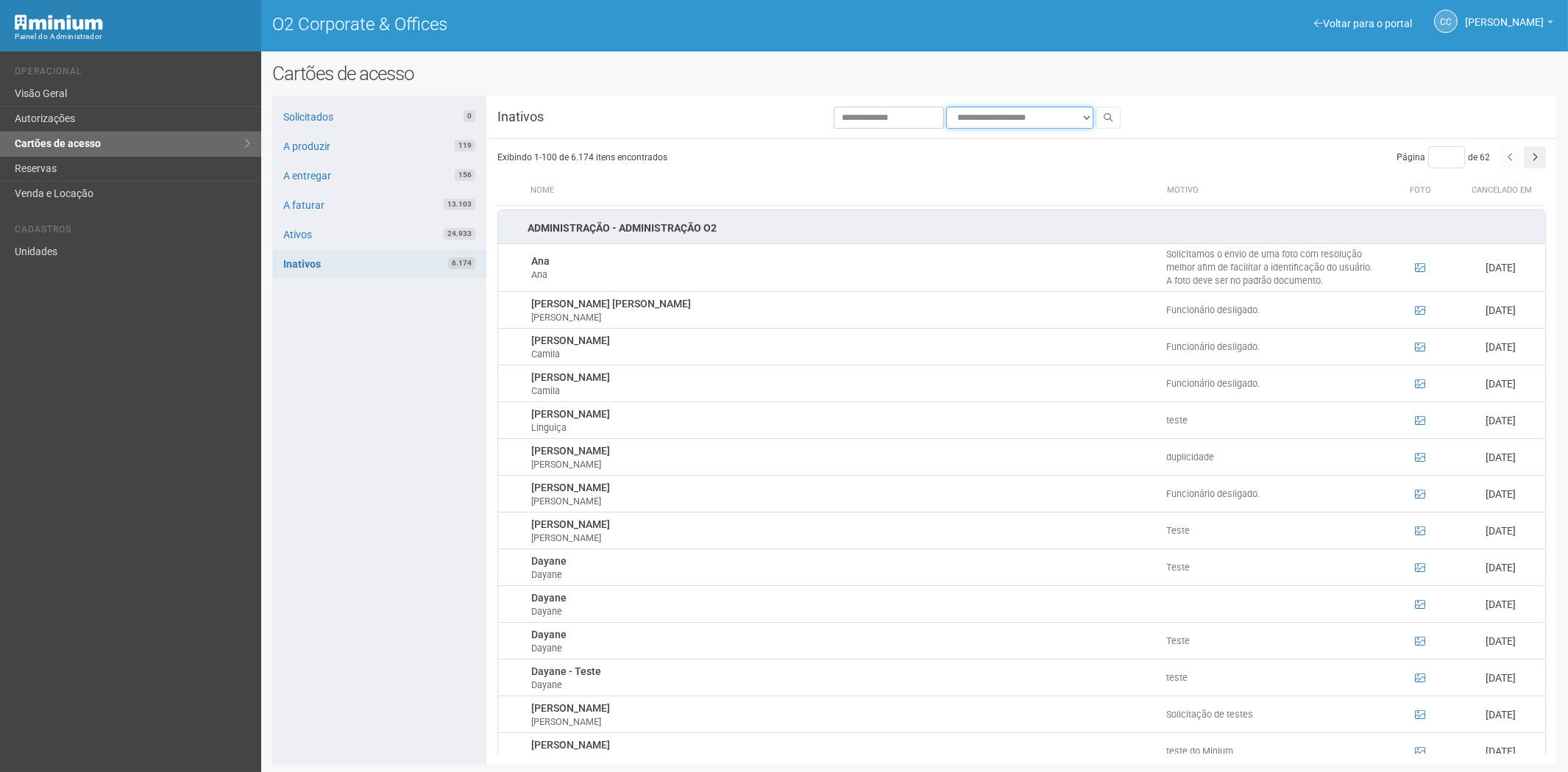
click at [976, 120] on select "**********" at bounding box center [1019, 118] width 147 height 22
select select "**********"
click at [946, 107] on select "**********" at bounding box center [1019, 118] width 147 height 22
click at [1100, 118] on button at bounding box center [1107, 118] width 25 height 22
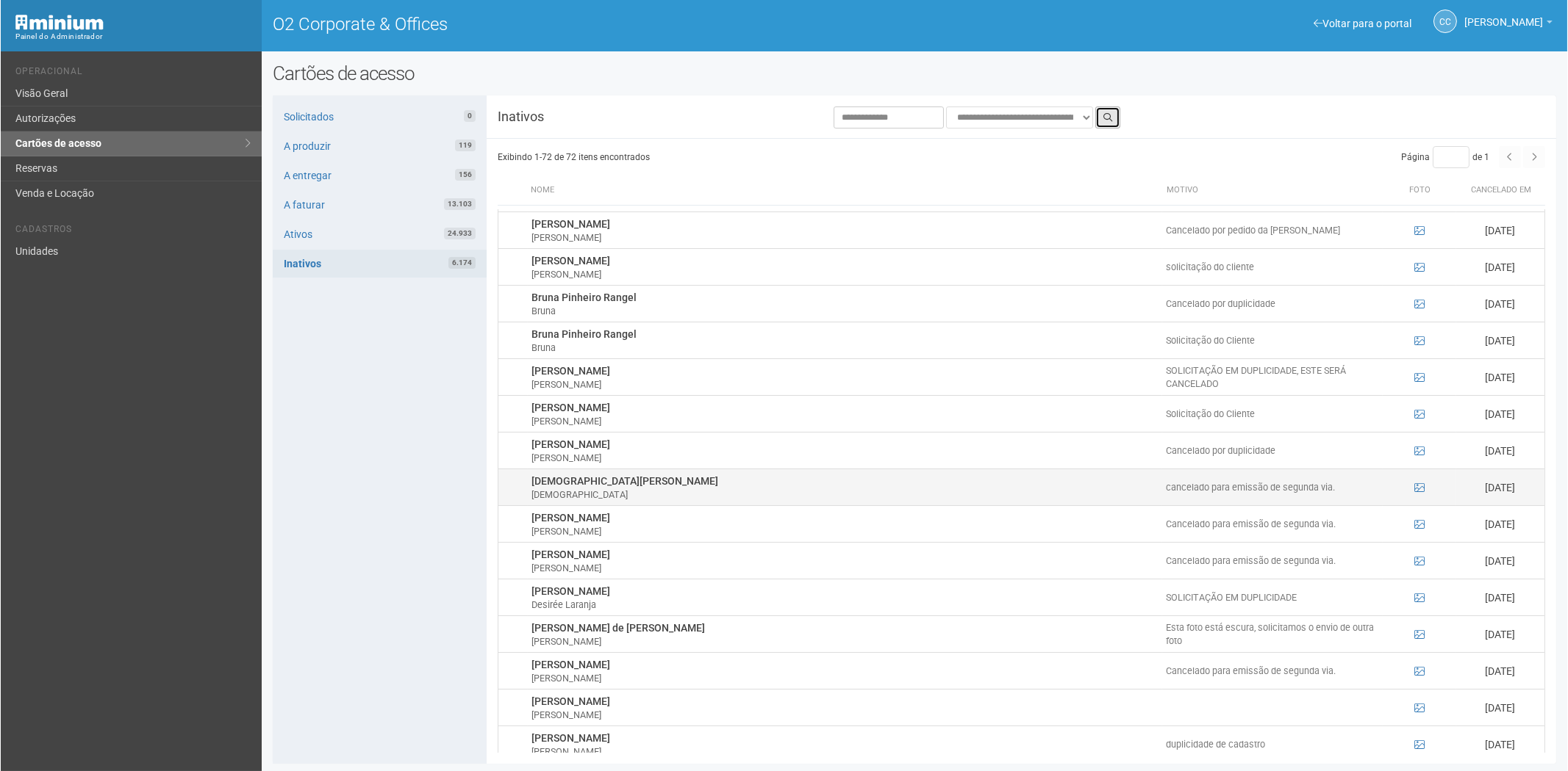
scroll to position [489, 0]
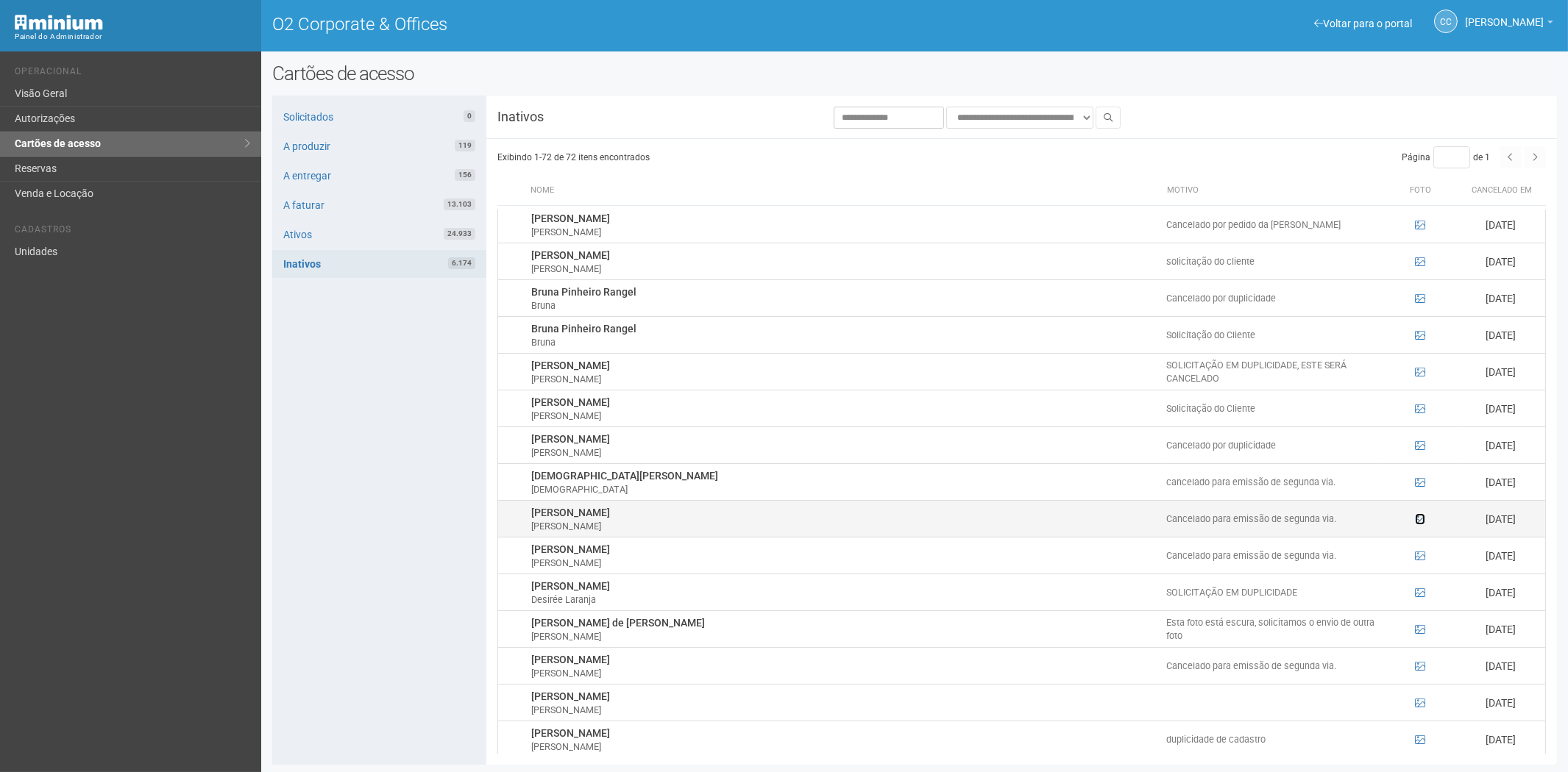
click at [1415, 518] on icon at bounding box center [1420, 519] width 10 height 10
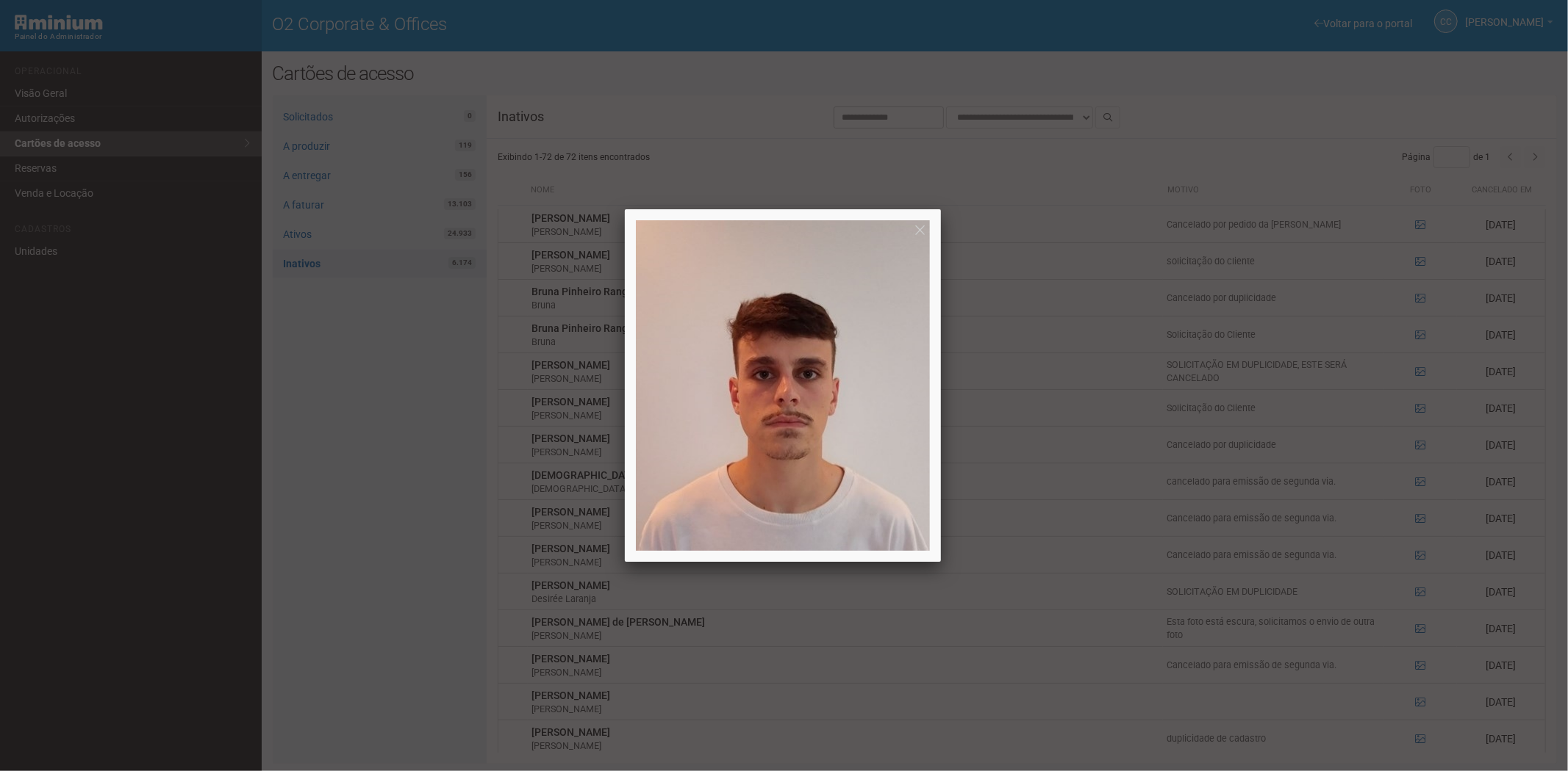
click at [1412, 518] on div at bounding box center [784, 386] width 1568 height 771
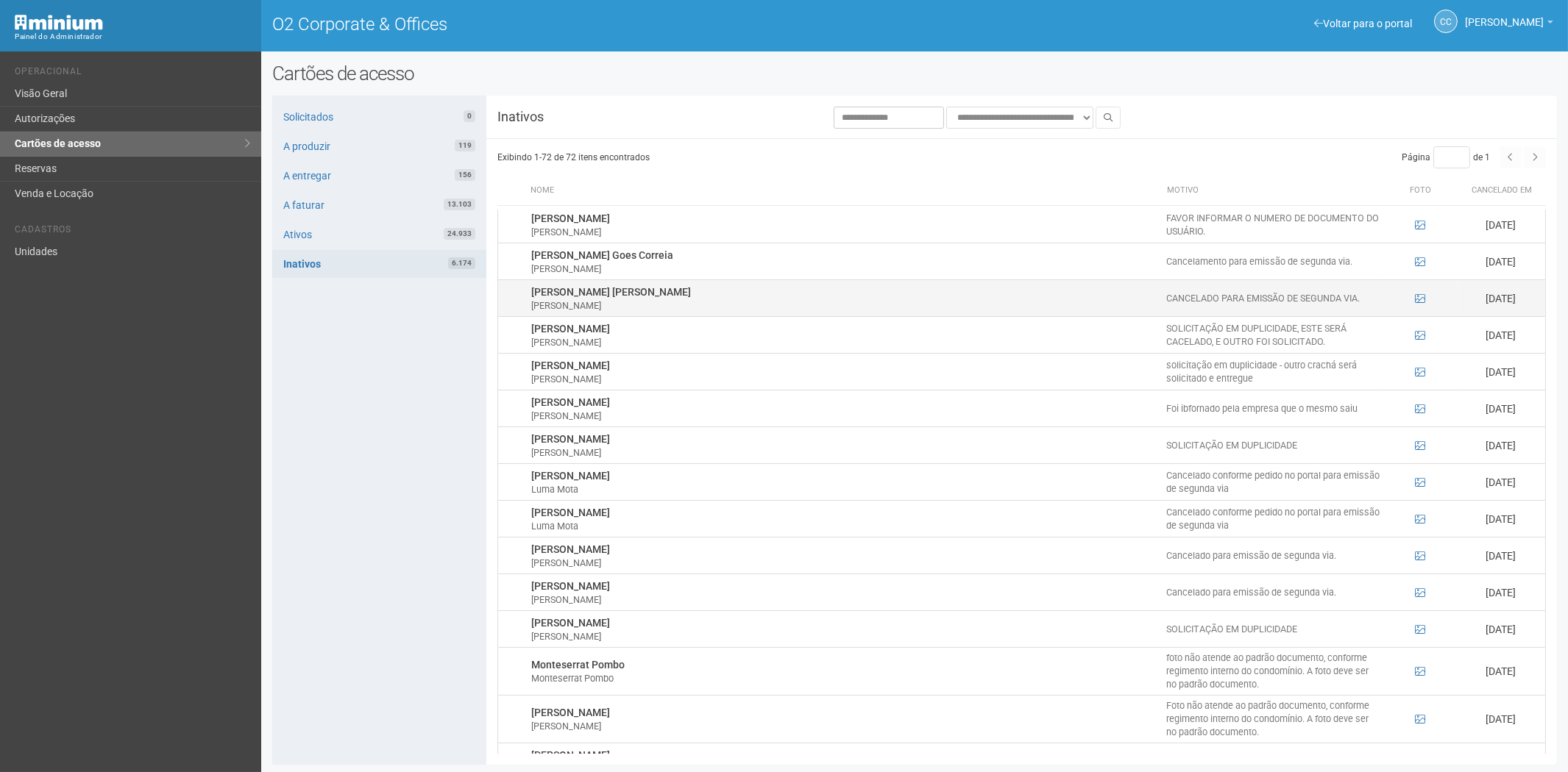
scroll to position [1635, 0]
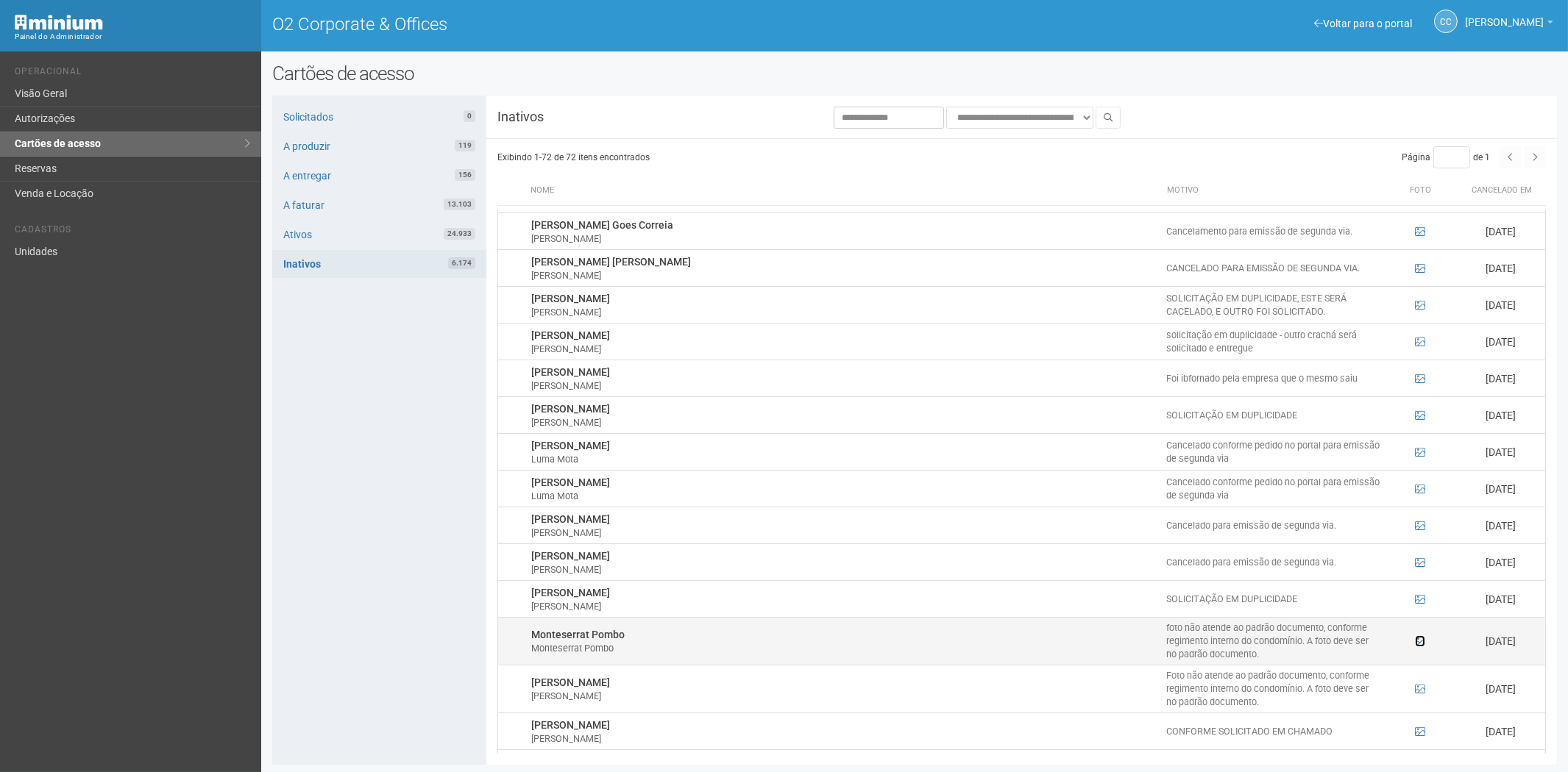
click at [1415, 641] on icon at bounding box center [1420, 641] width 10 height 10
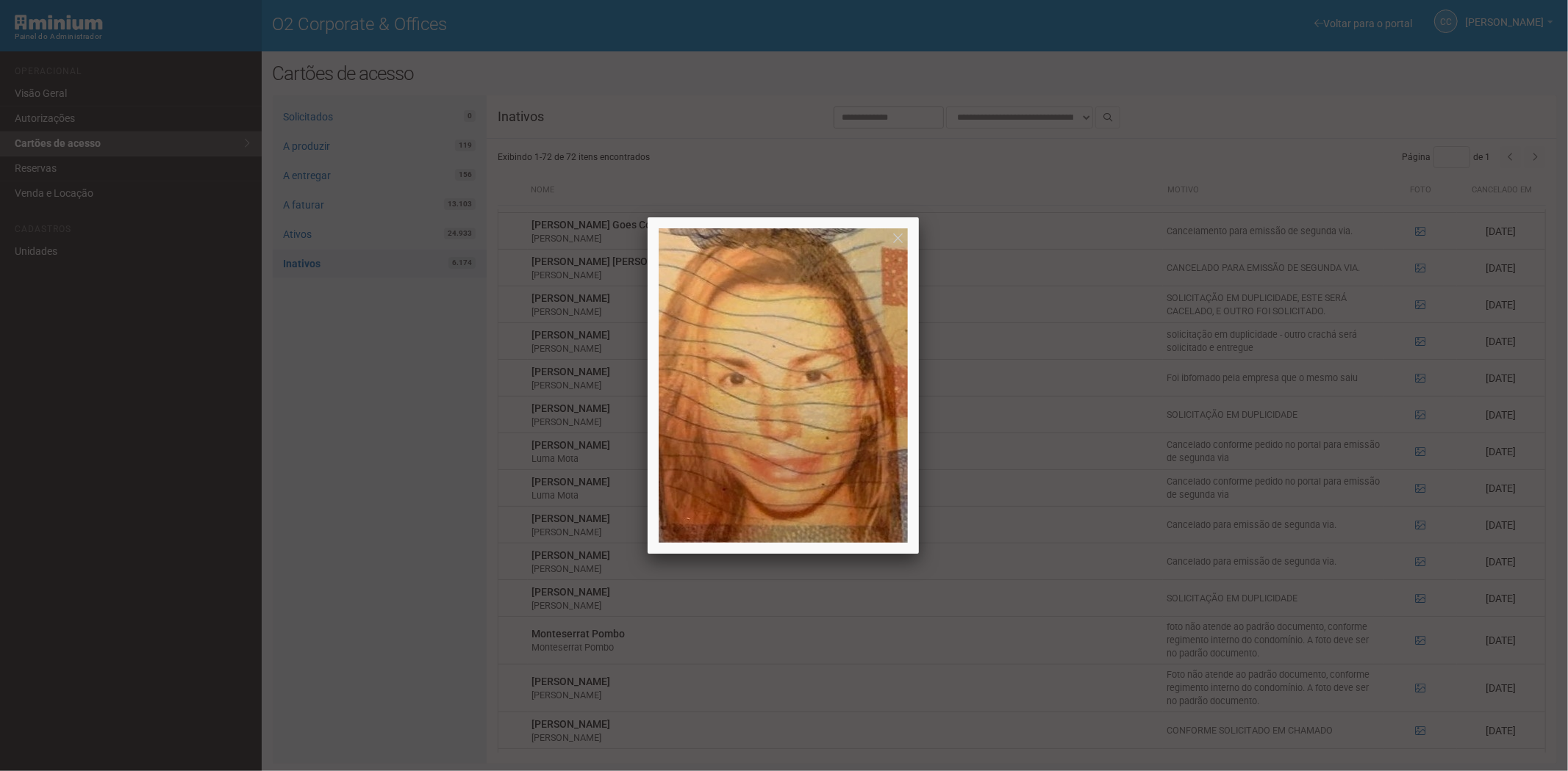
click at [1365, 633] on div at bounding box center [784, 386] width 1568 height 771
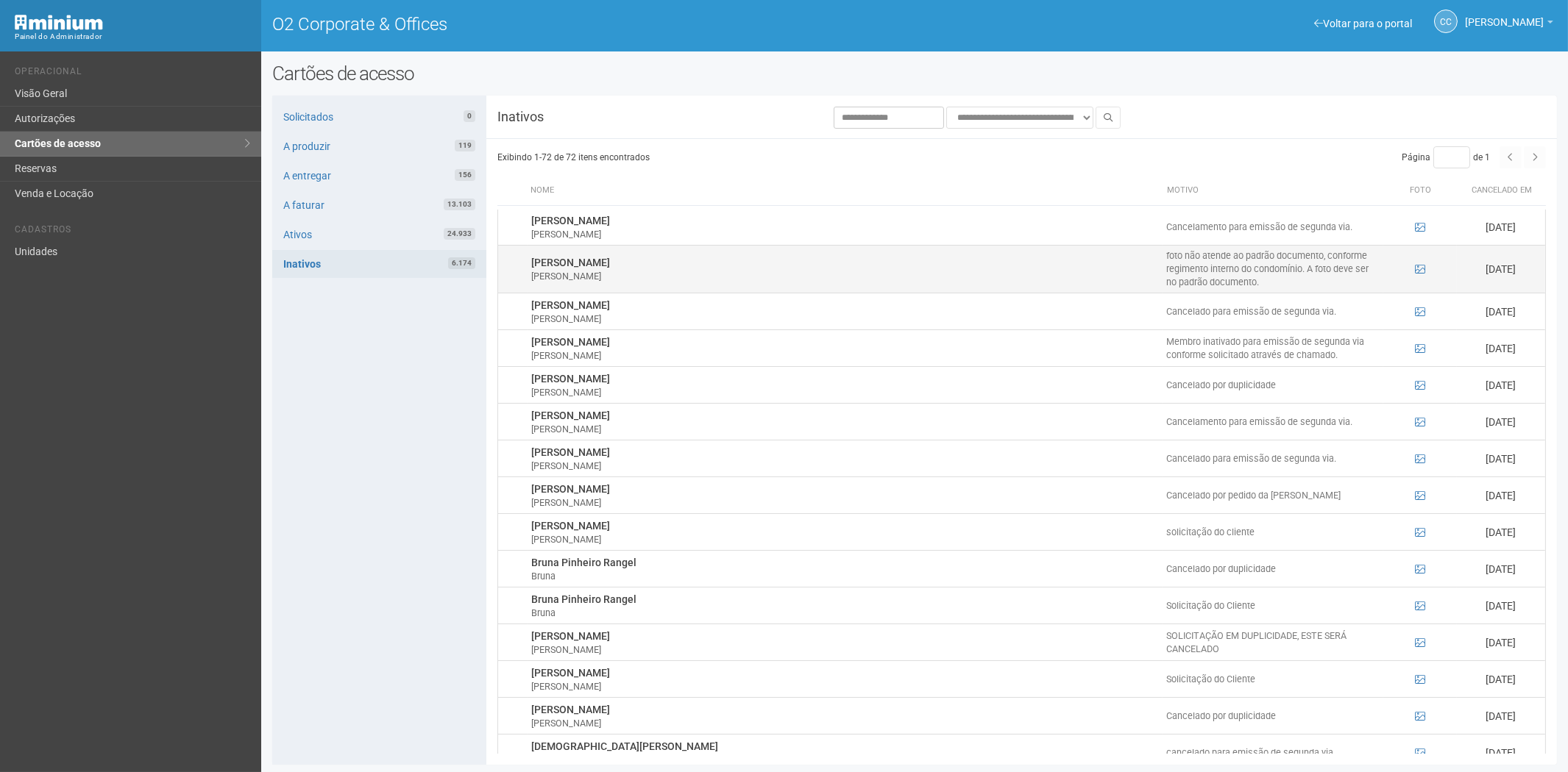
scroll to position [245, 0]
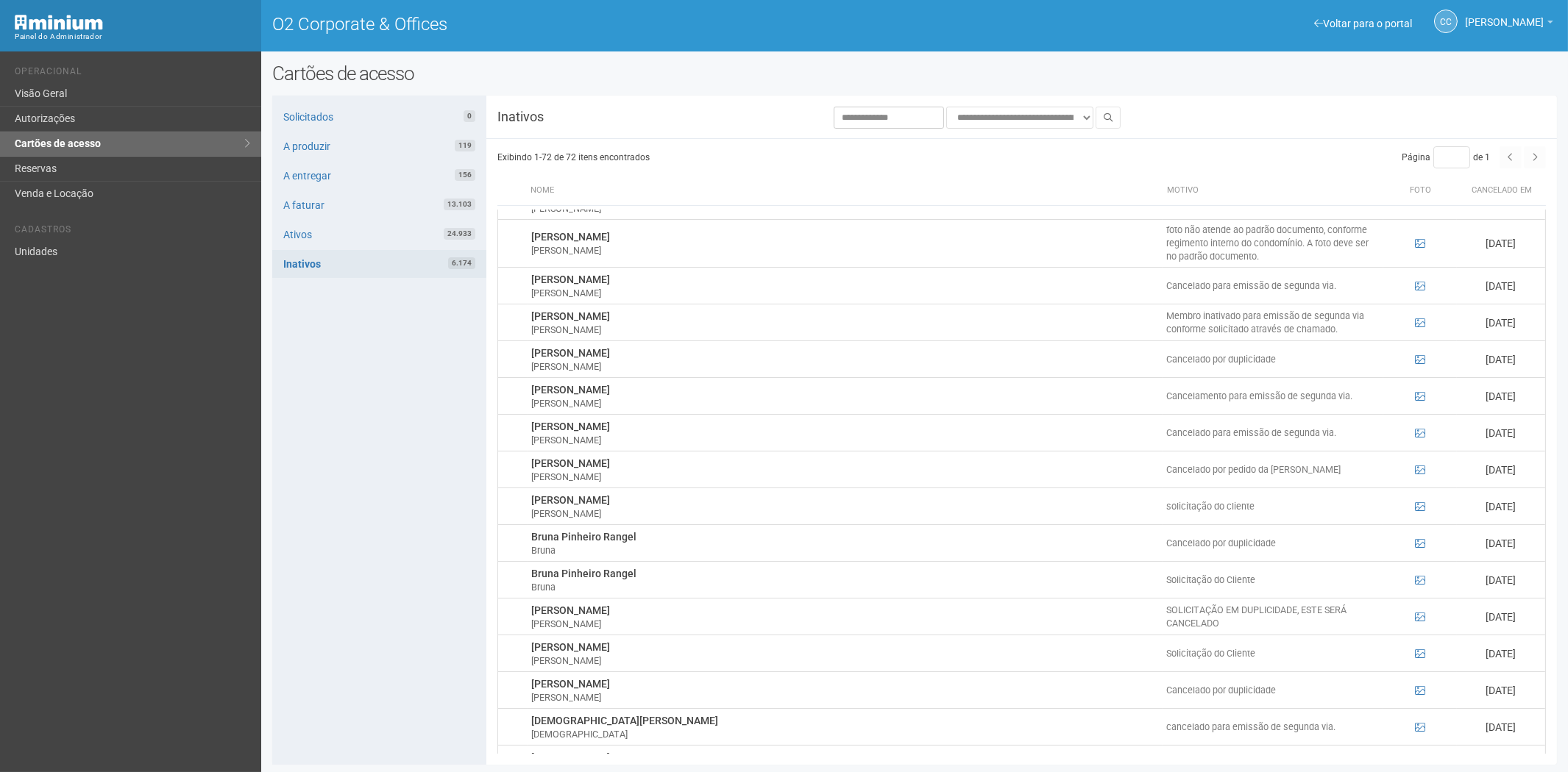
click at [1533, 161] on div "Página * de 1" at bounding box center [1283, 157] width 524 height 22
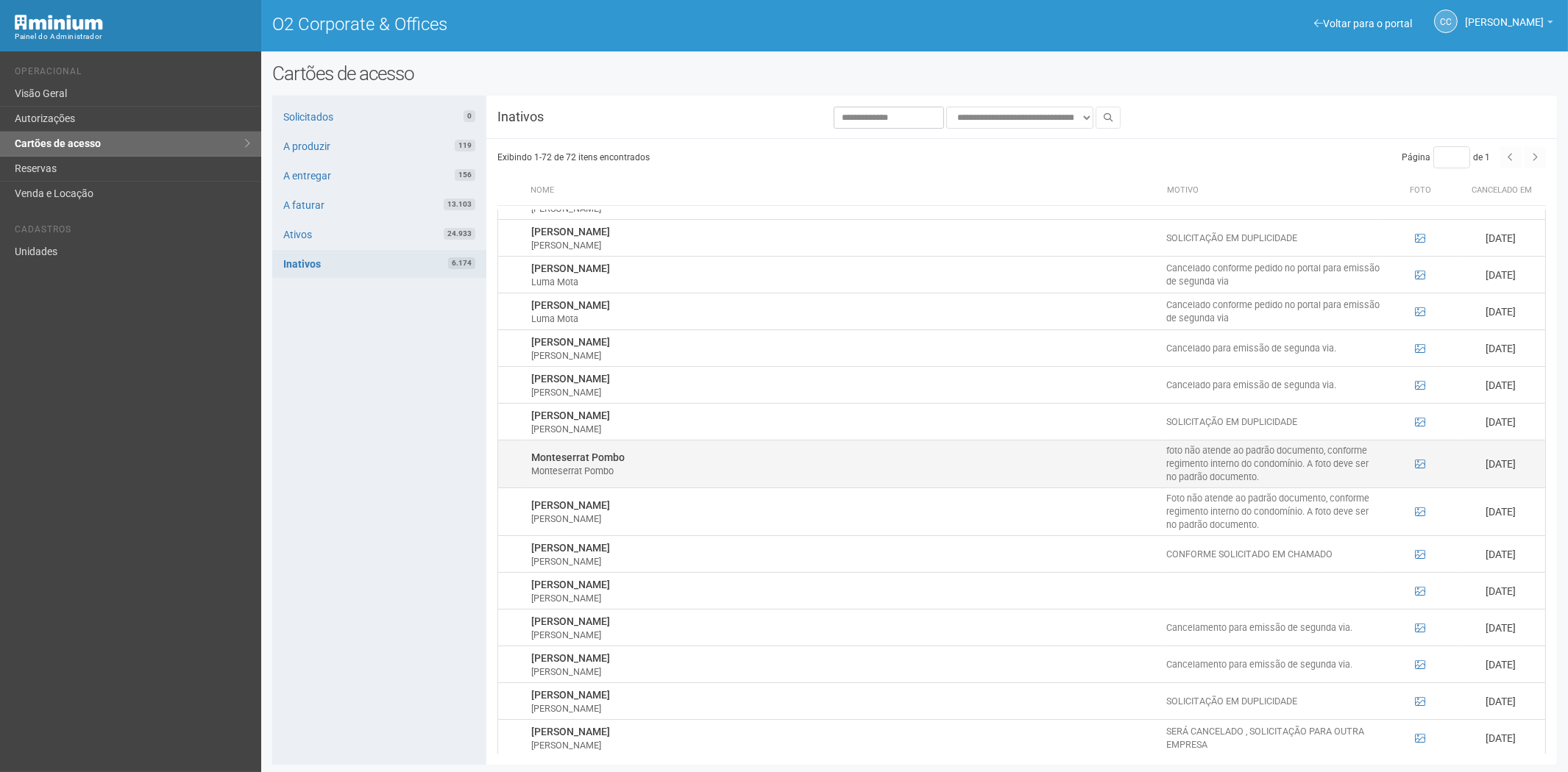
scroll to position [1782, 0]
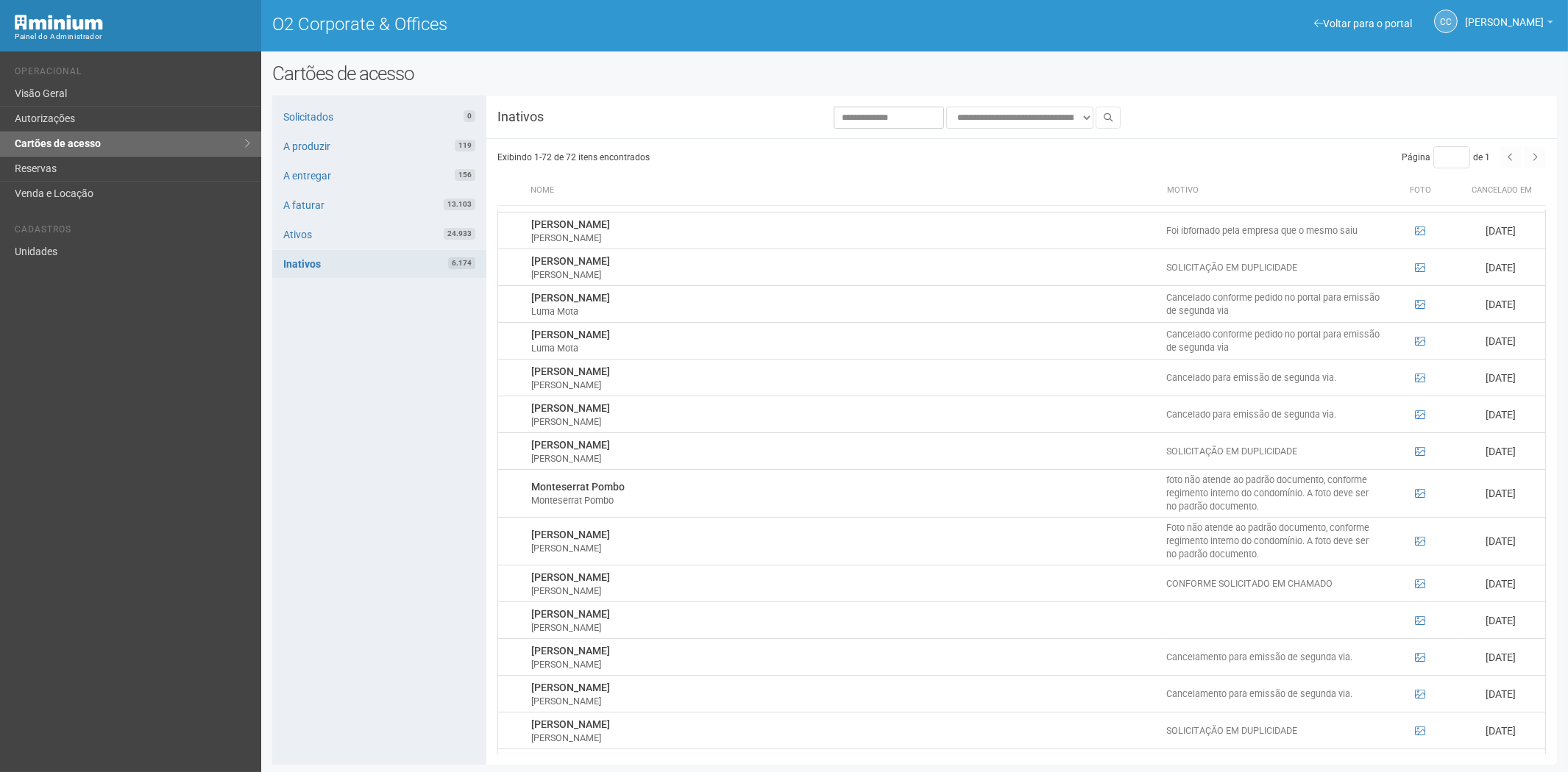
click at [1503, 195] on span "Cancelado em" at bounding box center [1501, 190] width 60 height 9
drag, startPoint x: 1556, startPoint y: 584, endPoint x: 1569, endPoint y: 434, distance: 150.6
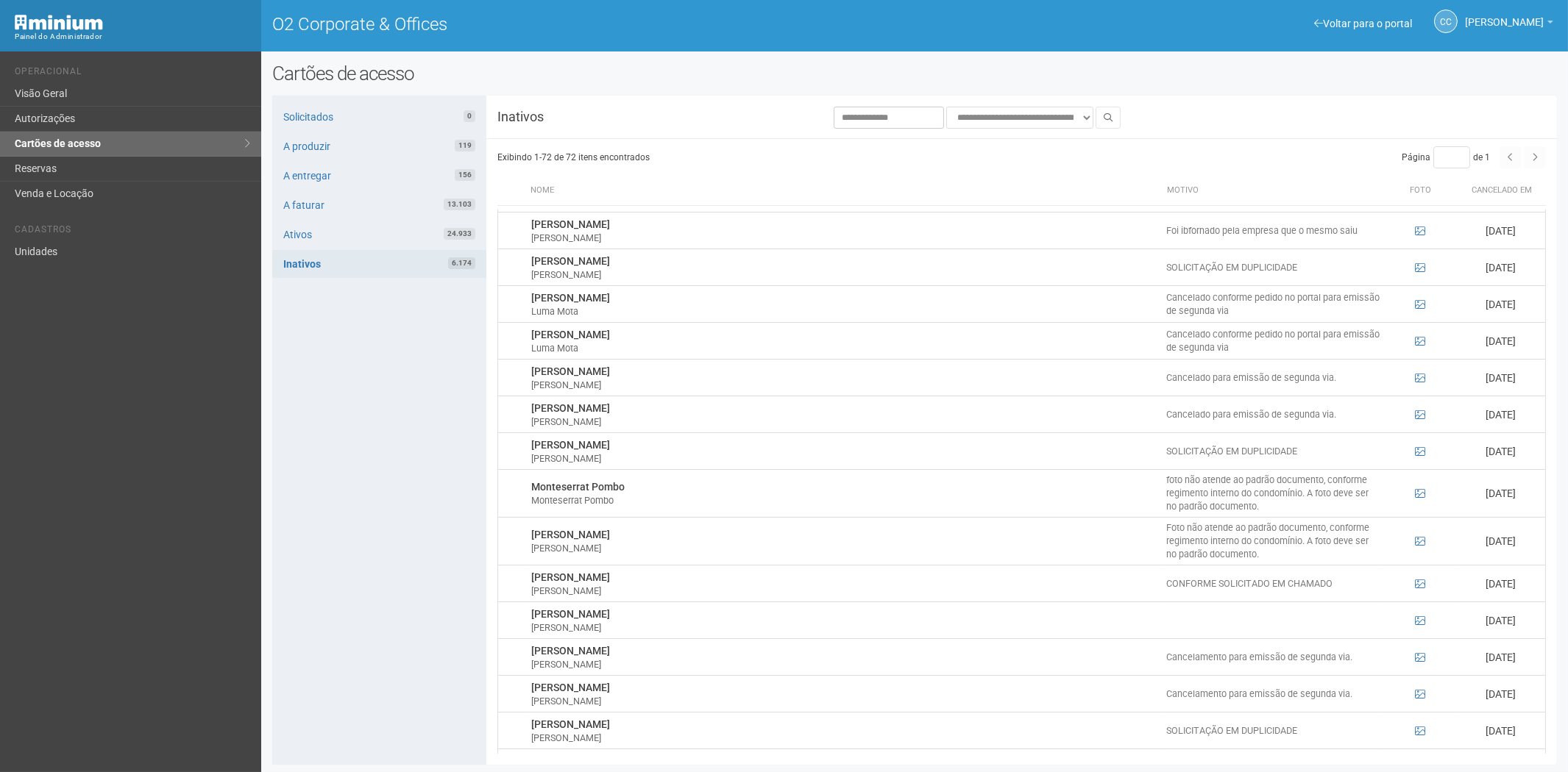
click at [1568, 434] on html "Aguarde... Painel do Administrador O2 Corporate & Offices CC Camila Catarina Li…" at bounding box center [784, 386] width 1568 height 772
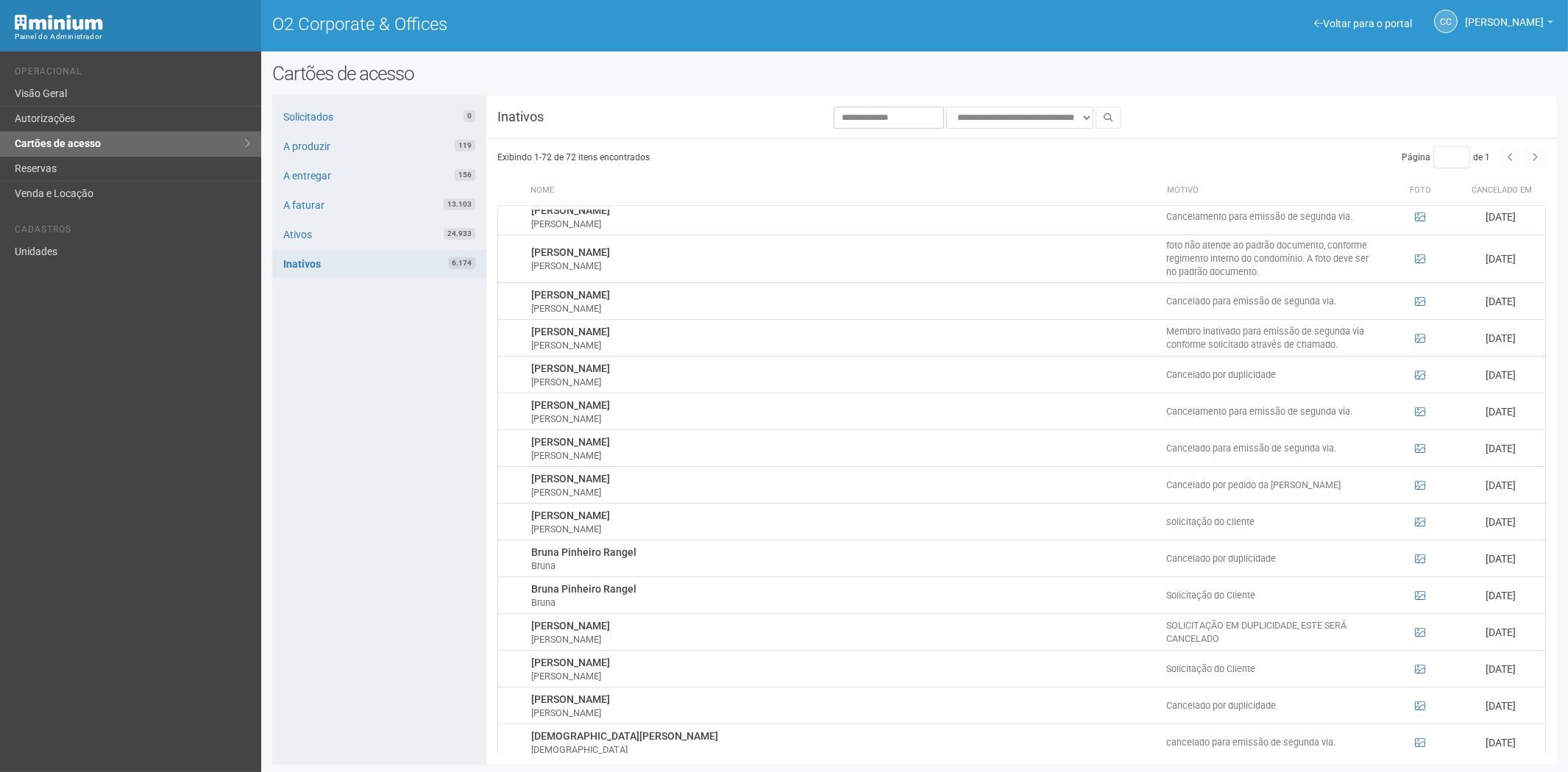
scroll to position [148, 0]
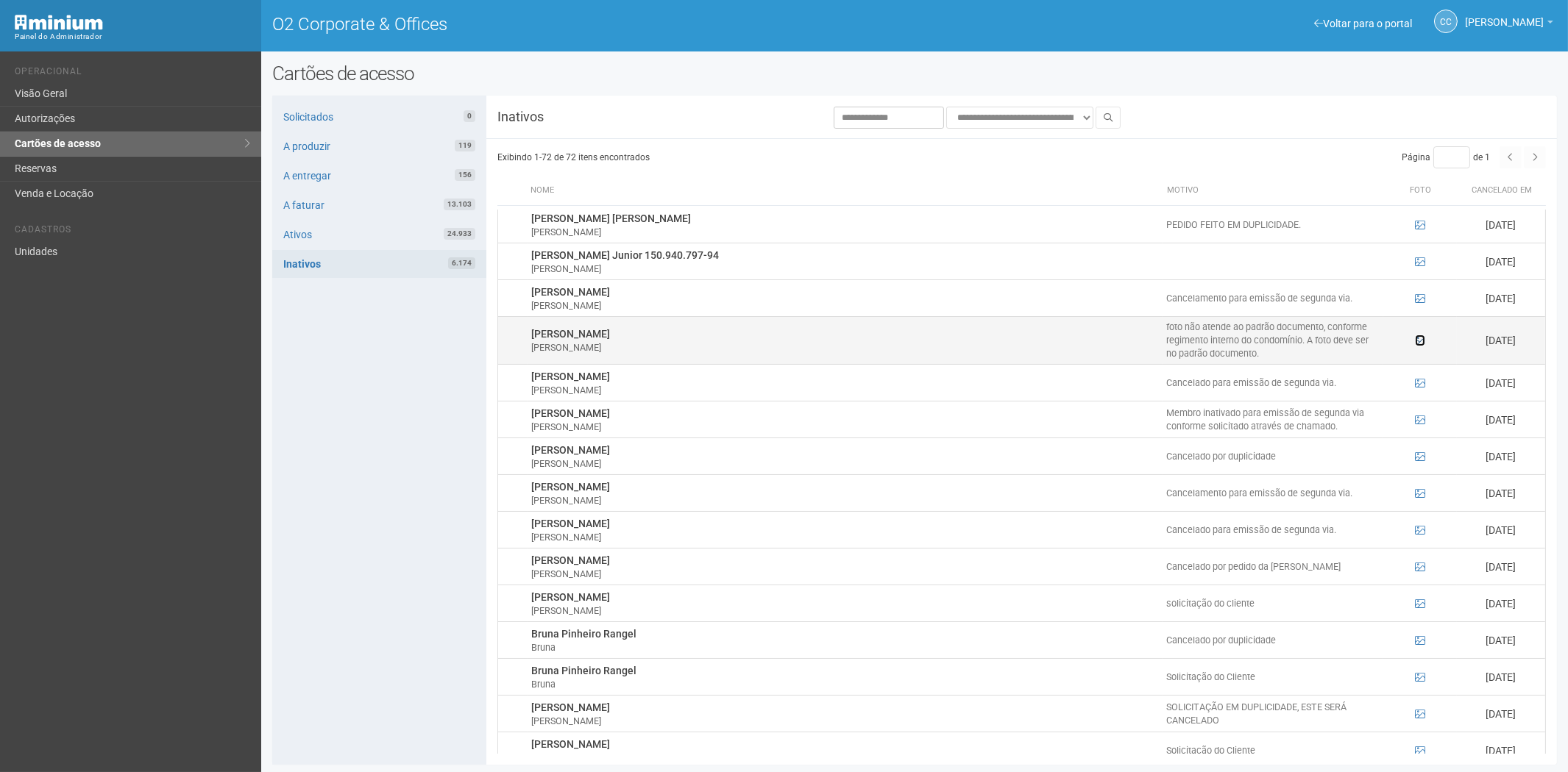
click at [1415, 338] on icon at bounding box center [1420, 340] width 10 height 10
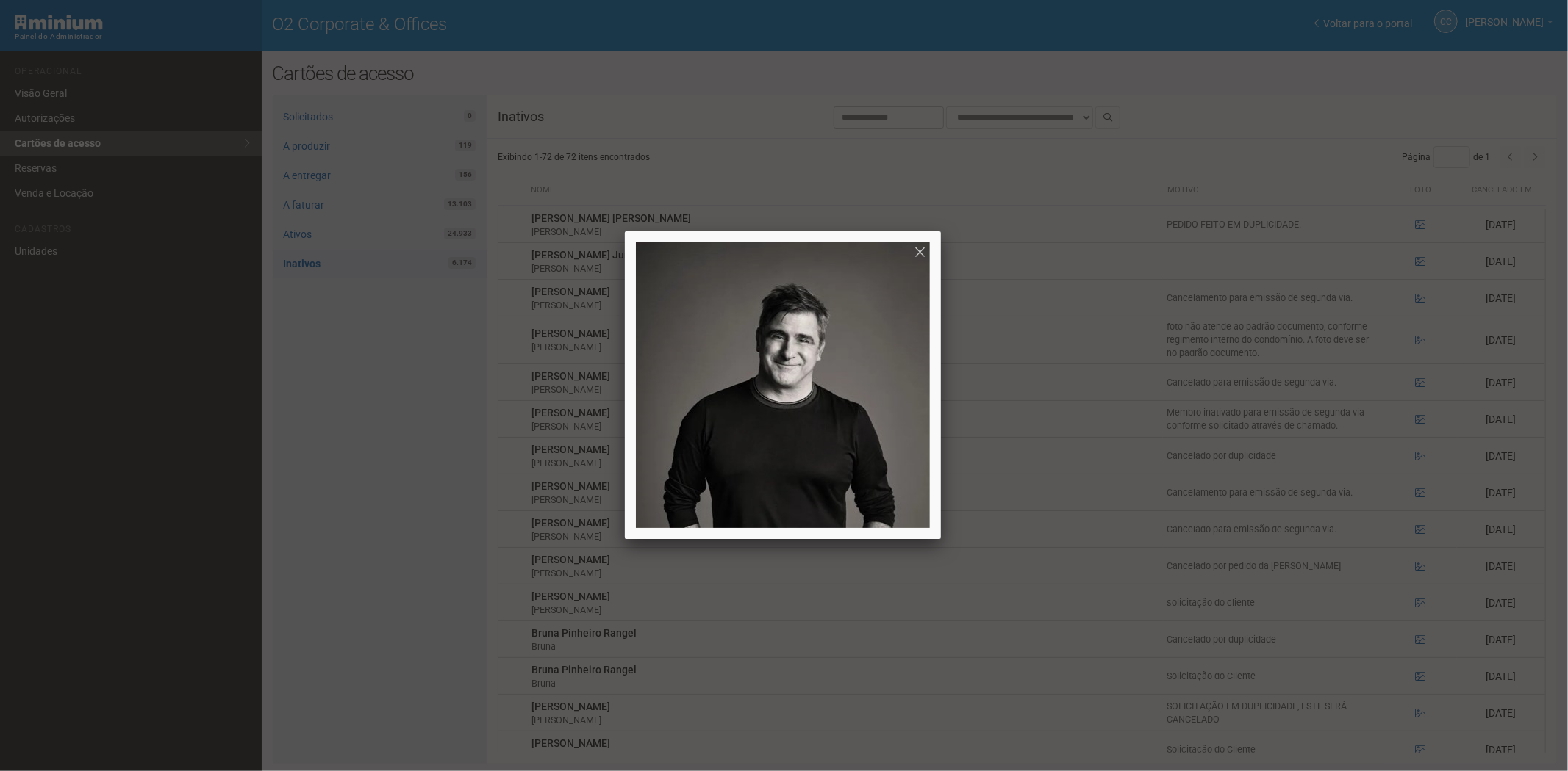
click at [1413, 339] on div at bounding box center [784, 386] width 1568 height 771
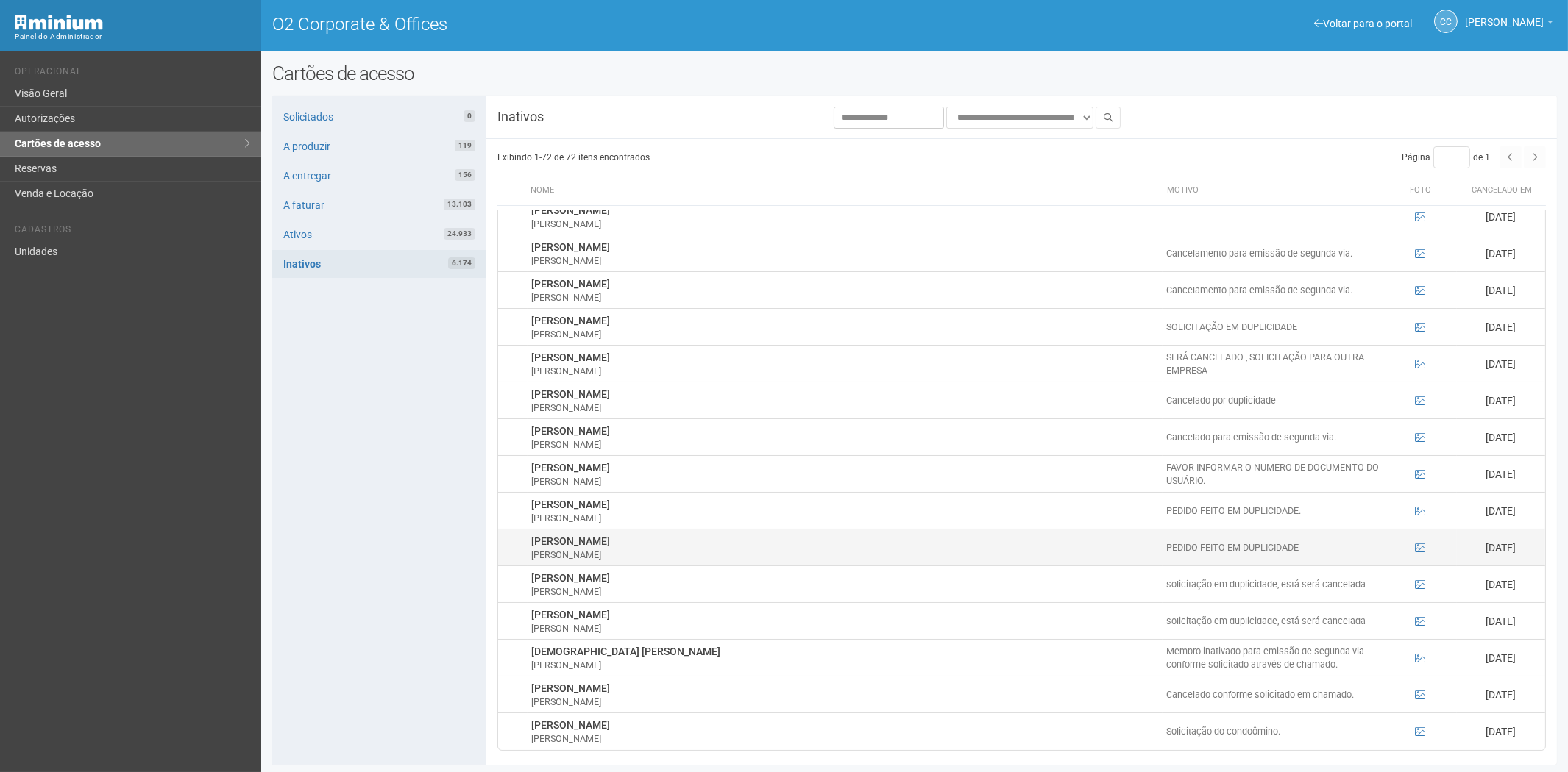
scroll to position [2191, 0]
click at [69, 153] on link "Cartões de acesso" at bounding box center [131, 144] width 261 height 25
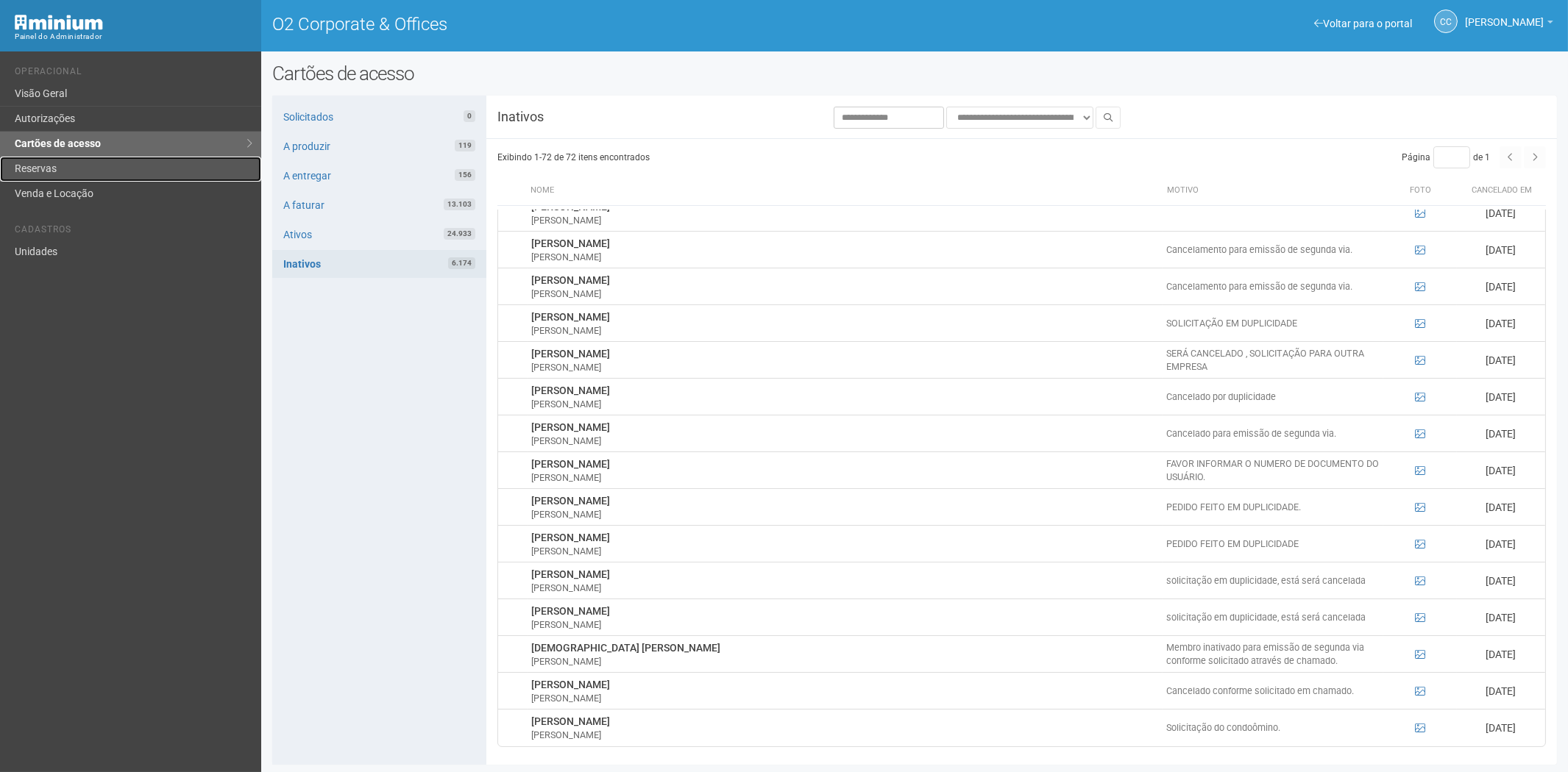
click at [48, 163] on link "Reservas" at bounding box center [131, 169] width 261 height 25
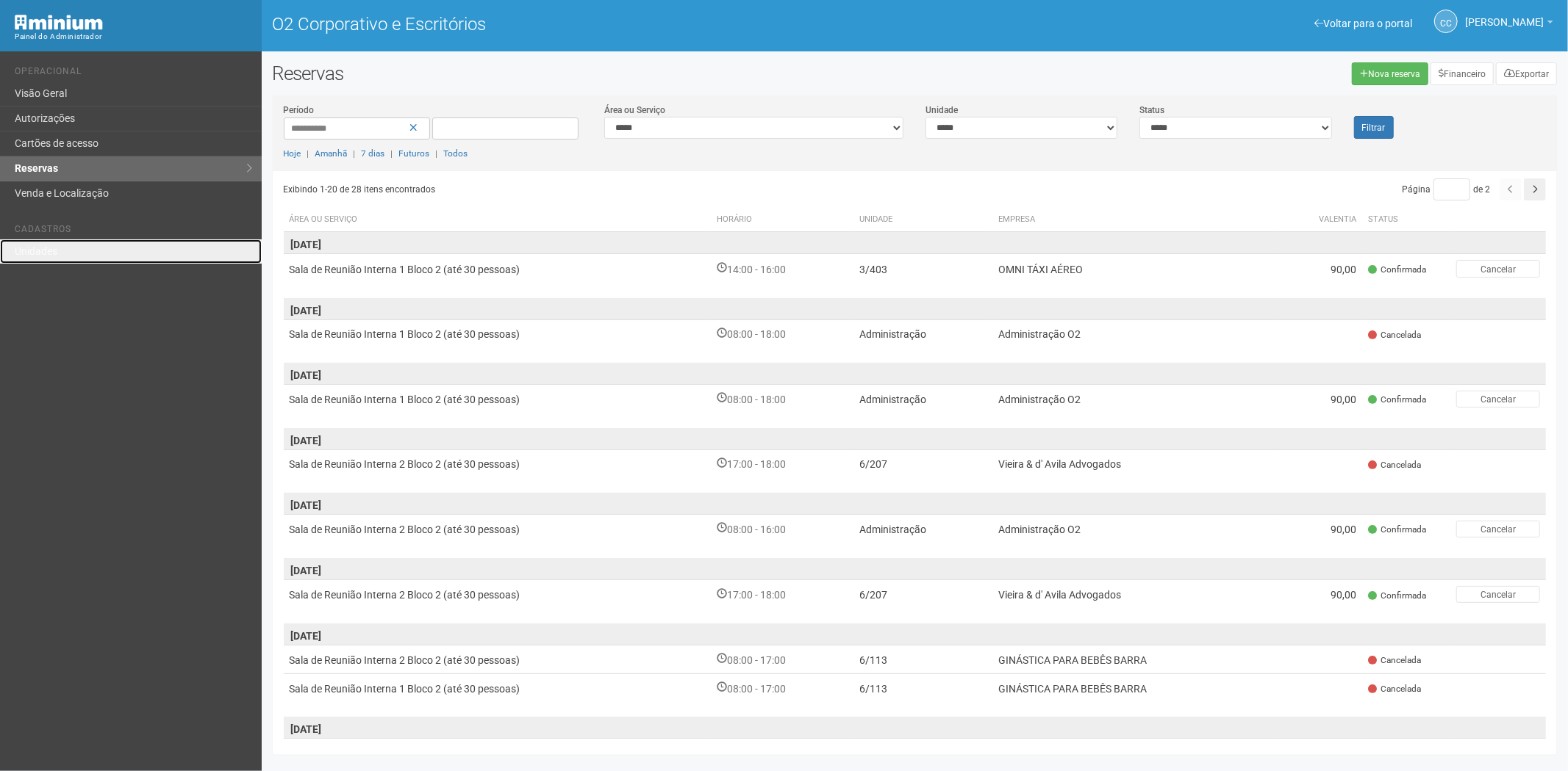
drag, startPoint x: 50, startPoint y: 254, endPoint x: 132, endPoint y: 233, distance: 84.6
click at [52, 253] on font "Unidades" at bounding box center [35, 251] width 42 height 12
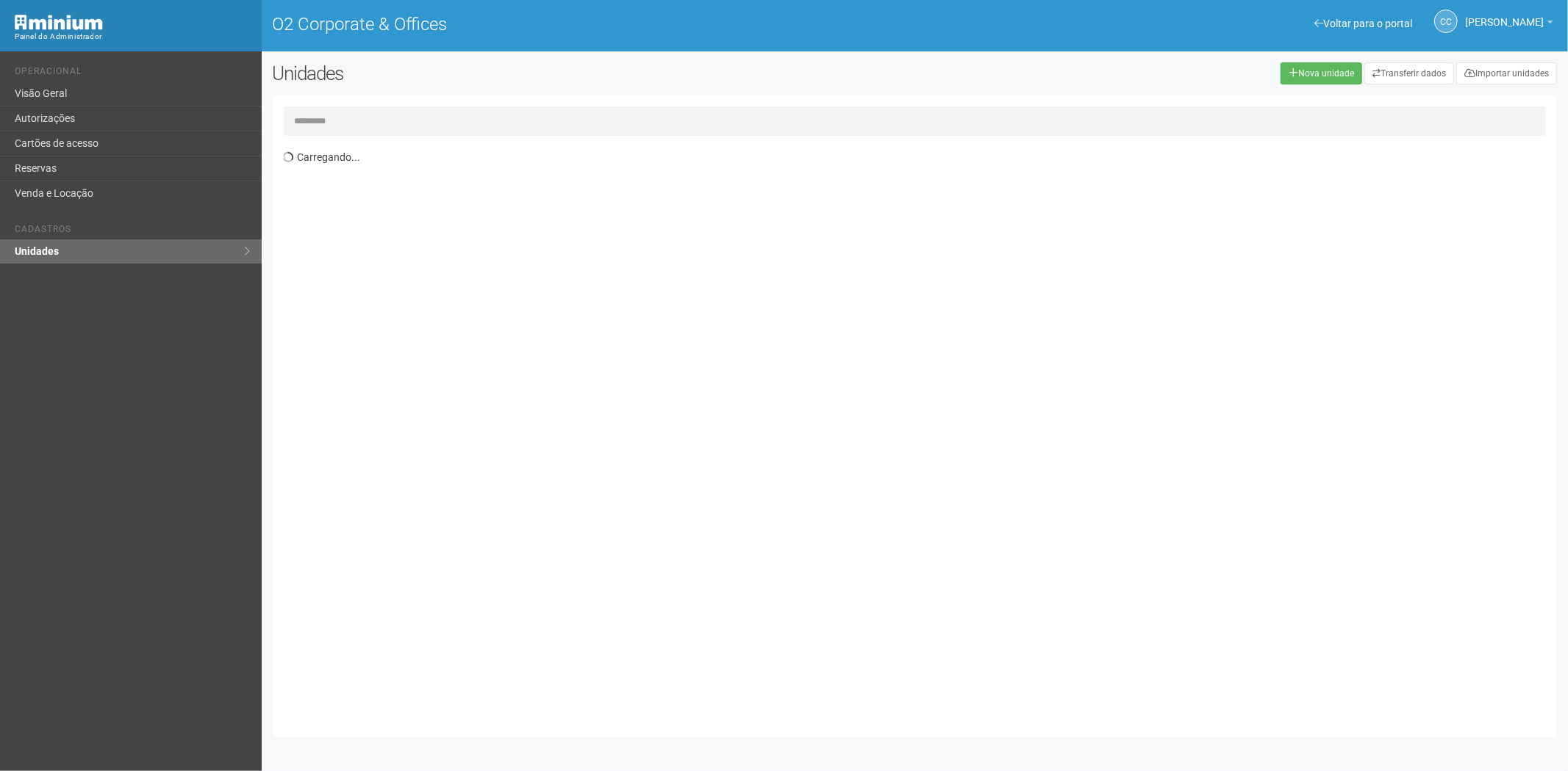
click at [331, 122] on input "text" at bounding box center [915, 121] width 1263 height 29
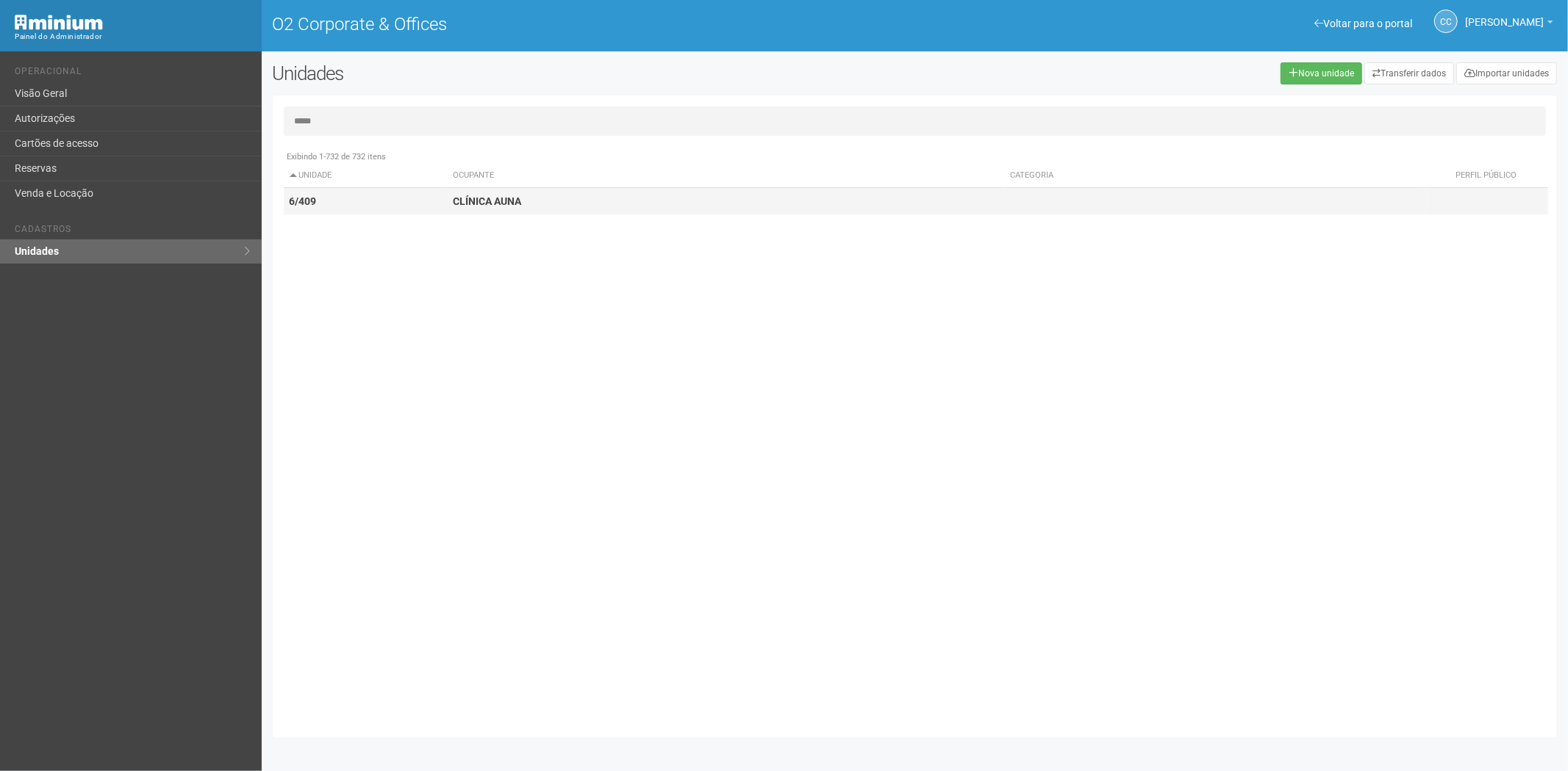
type input "*****"
click at [555, 206] on td "CLÍNICA AUNA" at bounding box center [725, 201] width 557 height 27
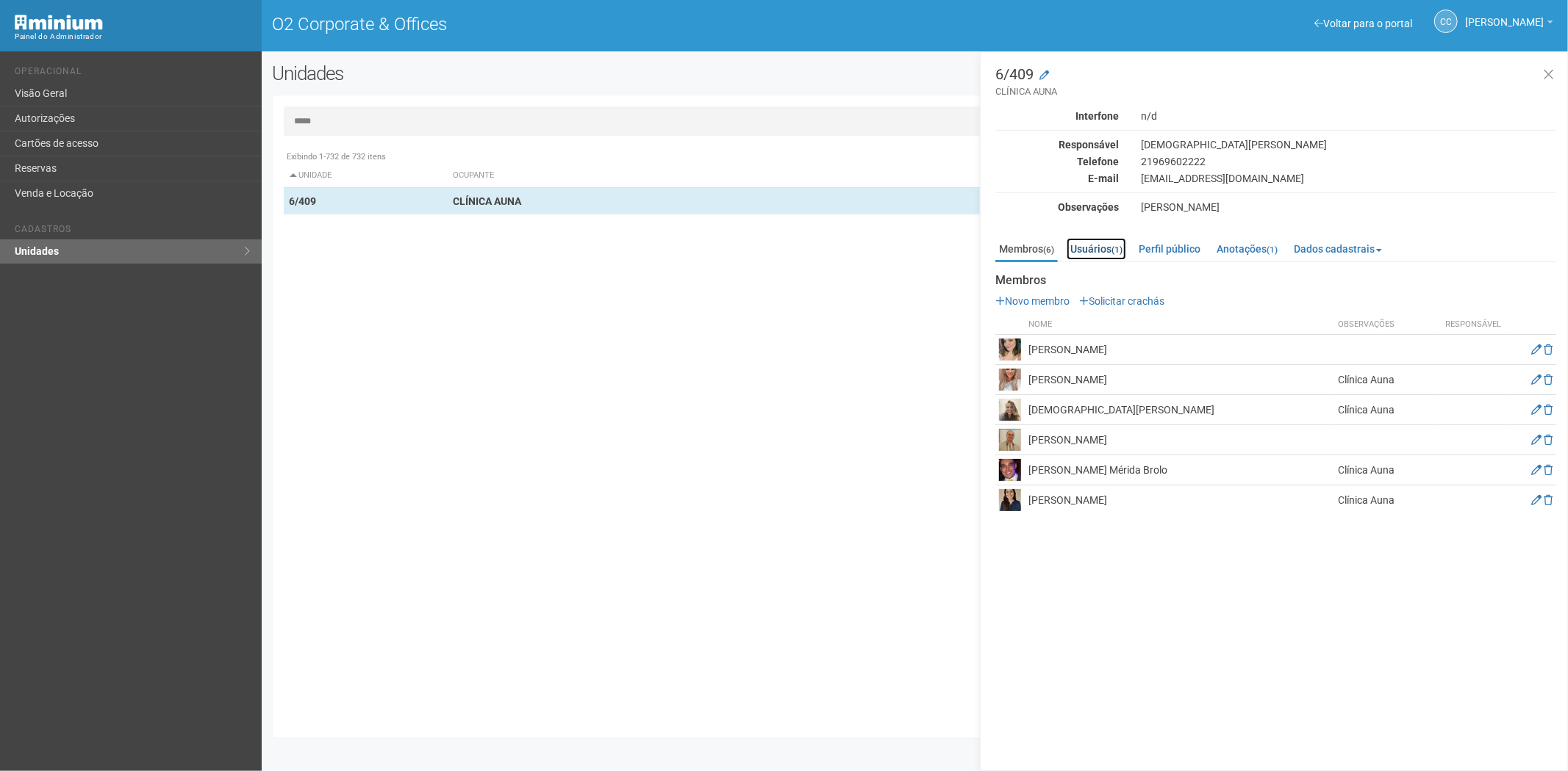
click at [1097, 252] on link "Usuários (1)" at bounding box center [1096, 249] width 59 height 22
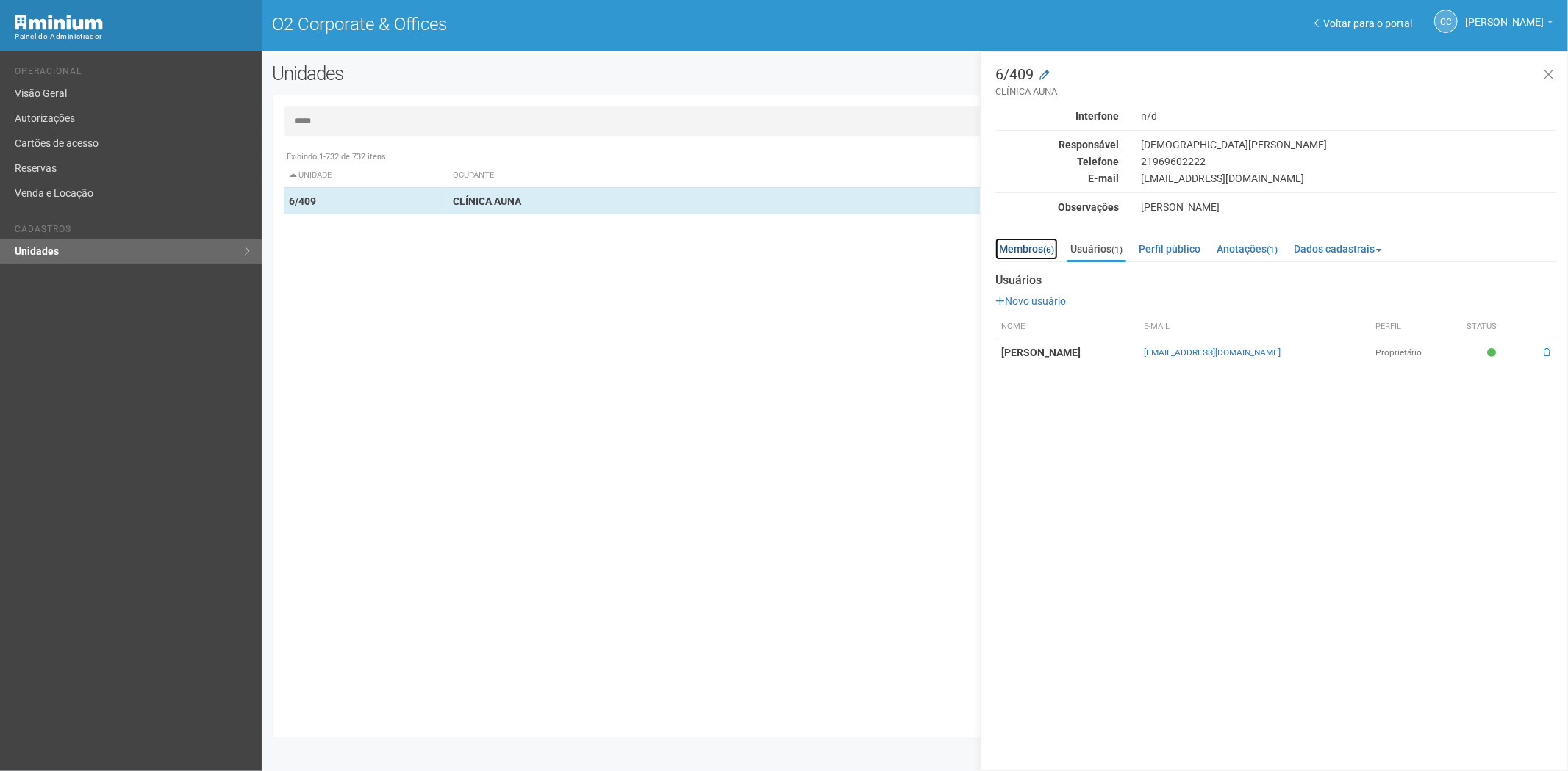
click at [1035, 253] on link "Membros (6)" at bounding box center [1026, 249] width 62 height 22
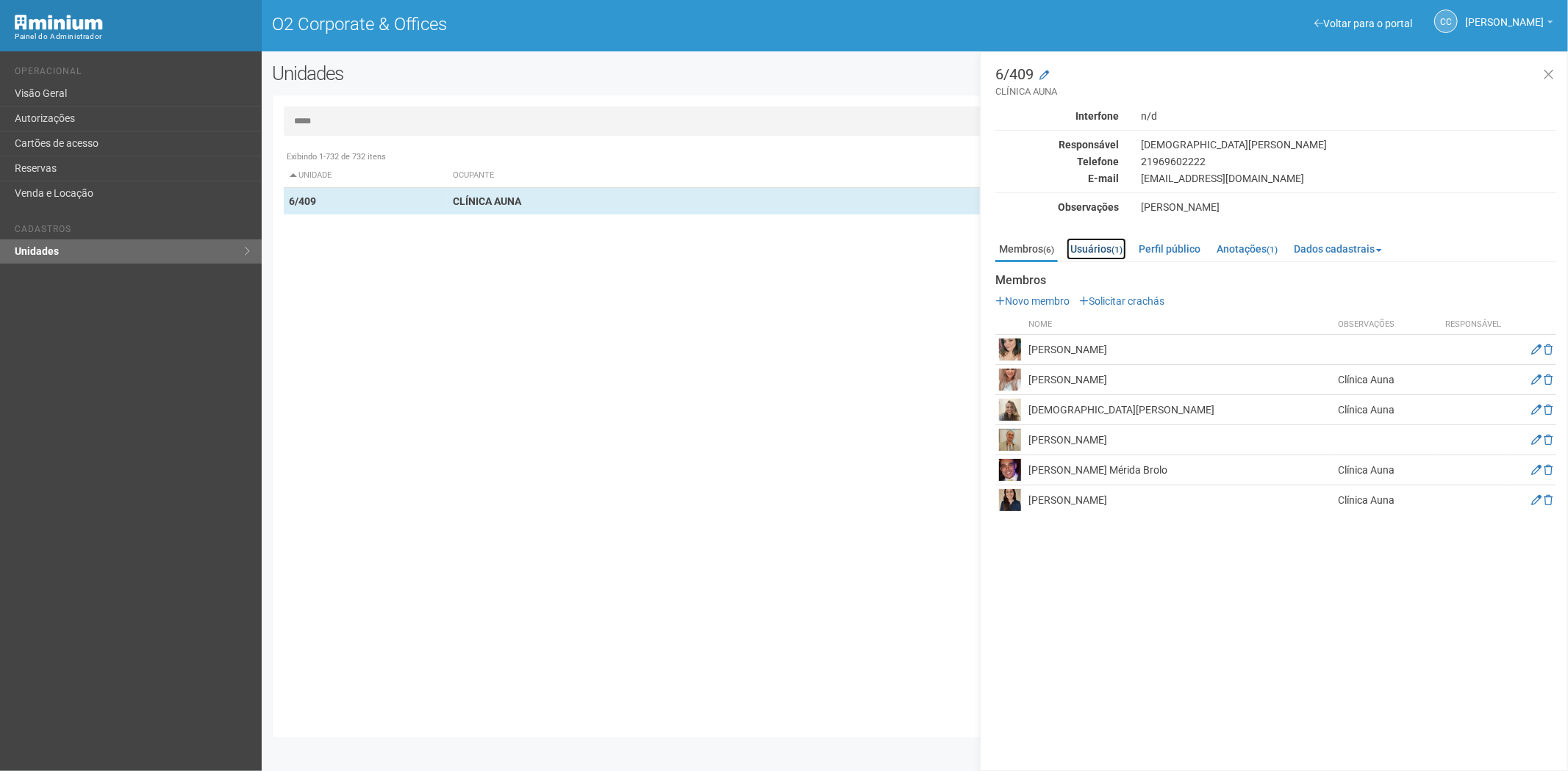
drag, startPoint x: 1099, startPoint y: 251, endPoint x: 1111, endPoint y: 251, distance: 12.0
click at [1099, 251] on link "Usuários (1)" at bounding box center [1096, 249] width 59 height 22
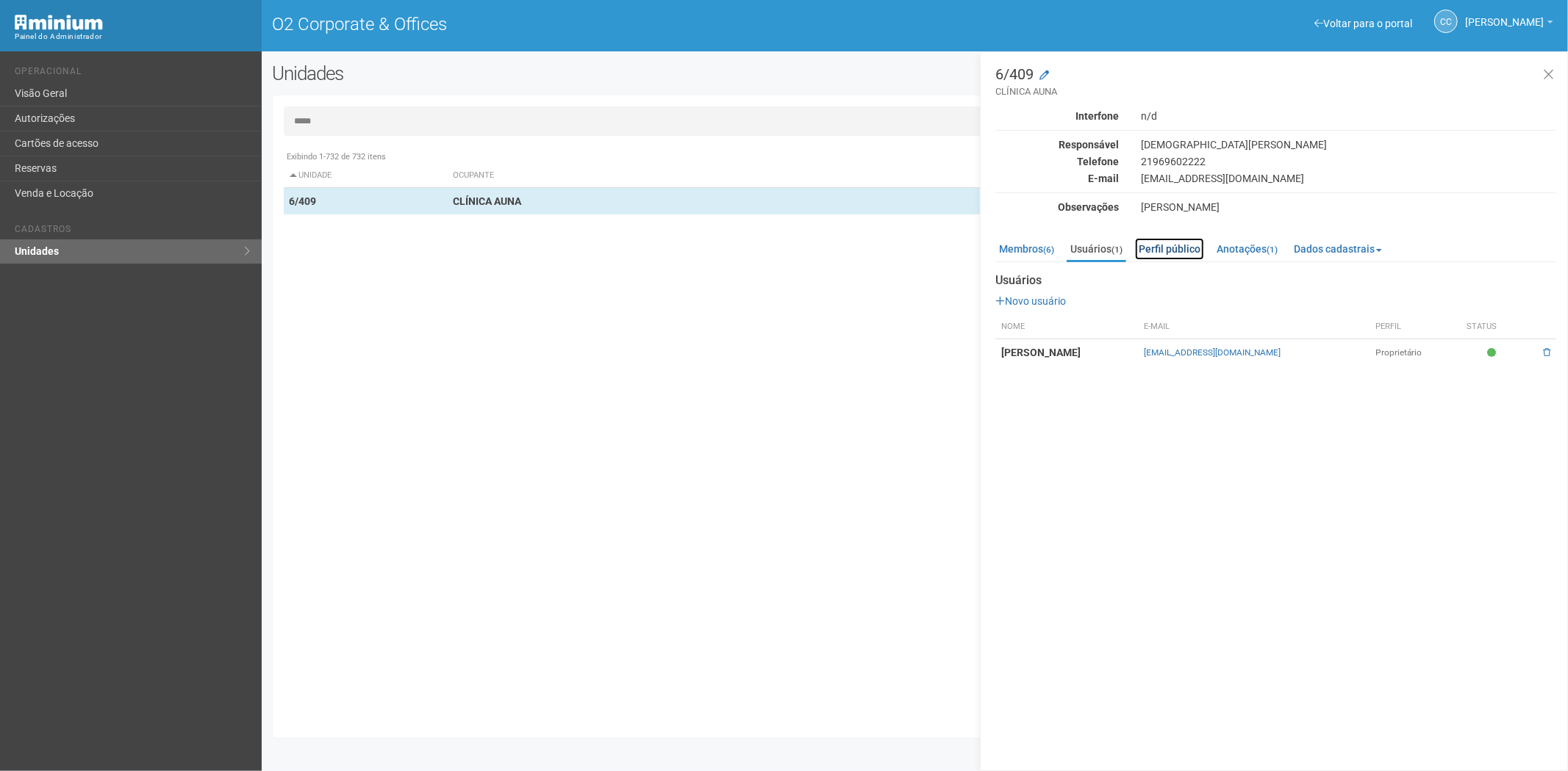
click at [1182, 247] on link "Perfil público" at bounding box center [1169, 249] width 69 height 22
click at [297, 120] on input "*****" at bounding box center [915, 121] width 1263 height 29
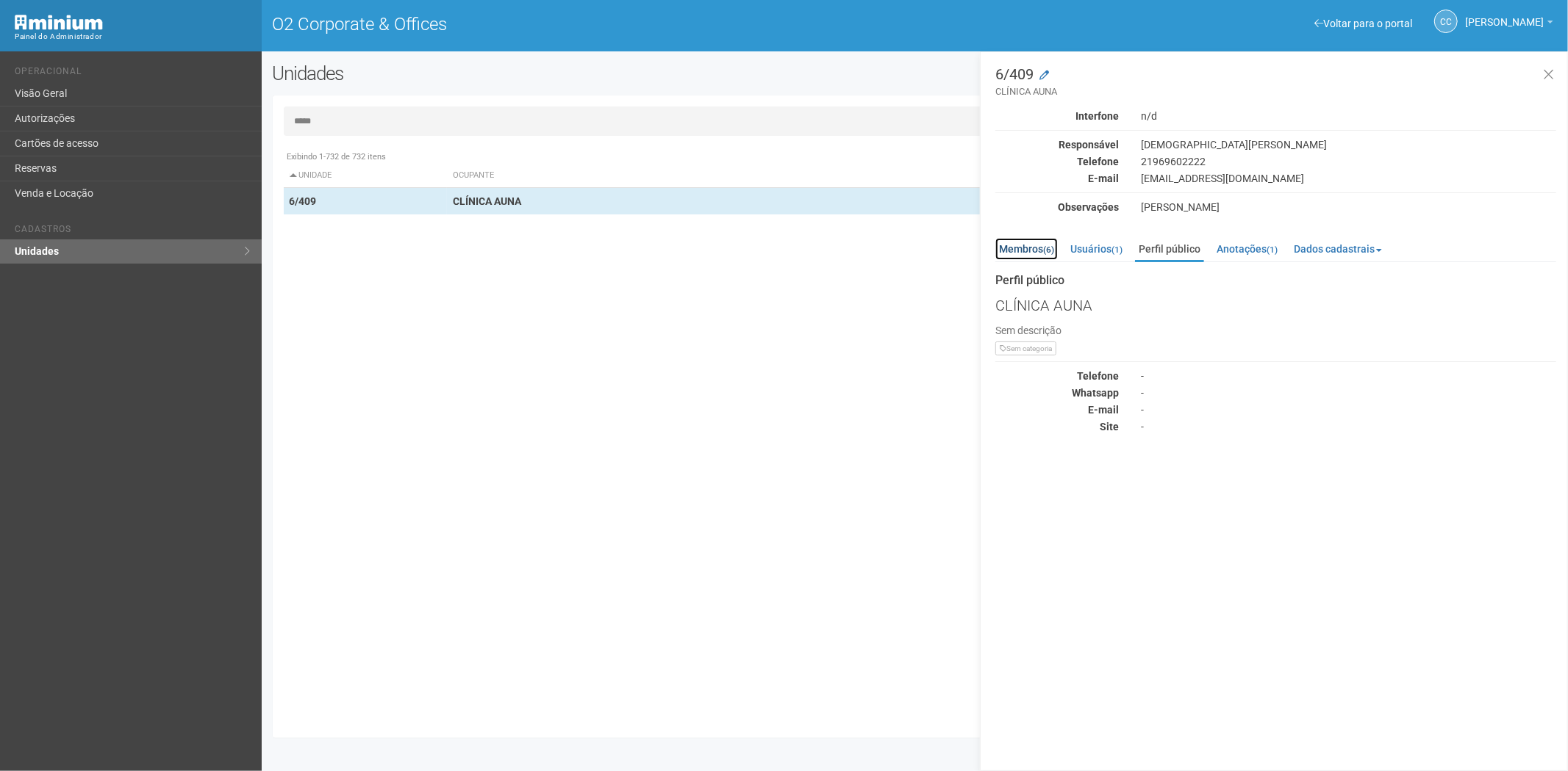
click at [1033, 253] on link "Membros (6)" at bounding box center [1026, 249] width 62 height 22
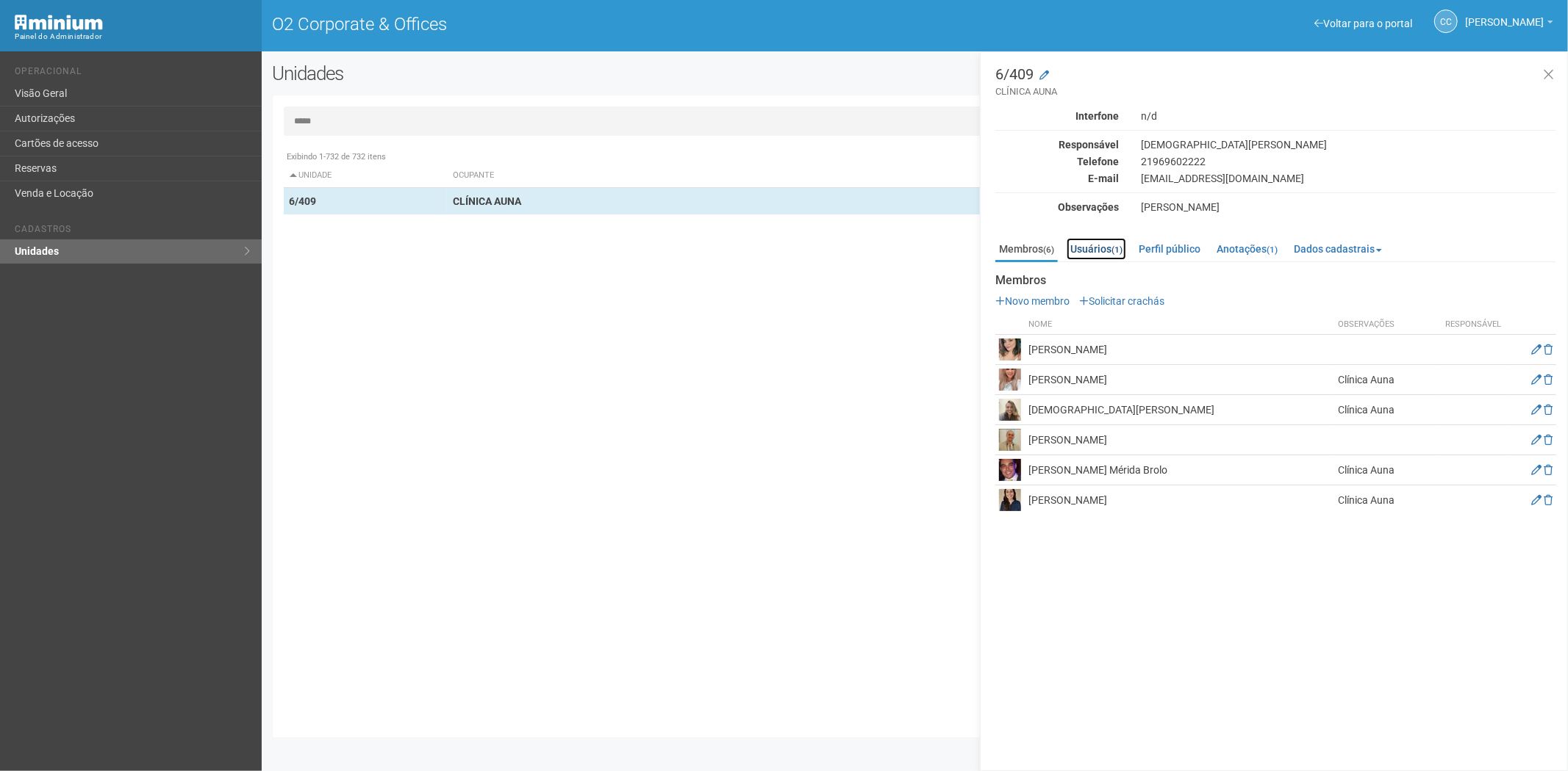
click at [1099, 250] on link "Usuários (1)" at bounding box center [1096, 249] width 59 height 22
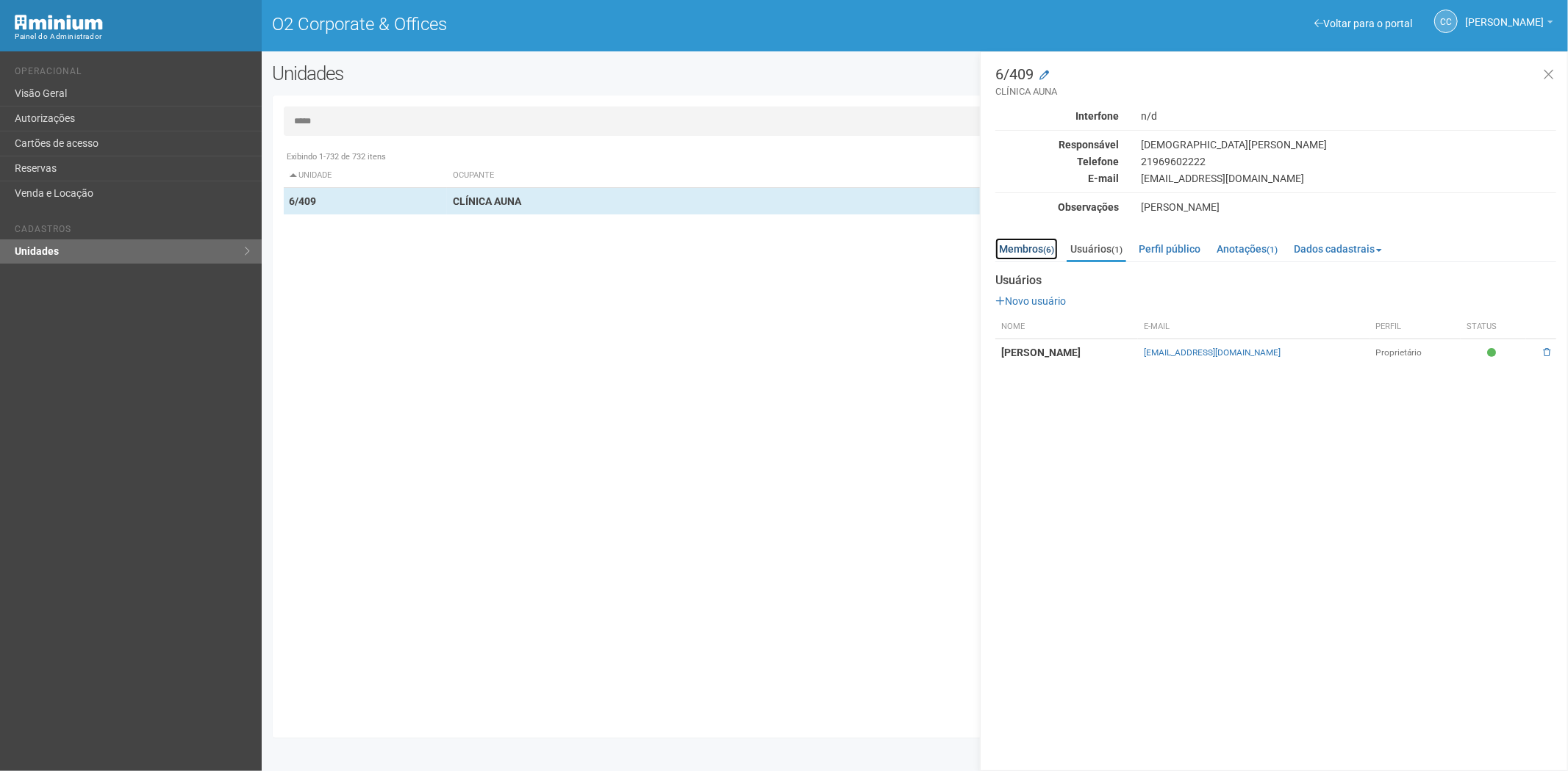
click at [1011, 253] on link "Membros (6)" at bounding box center [1026, 249] width 62 height 22
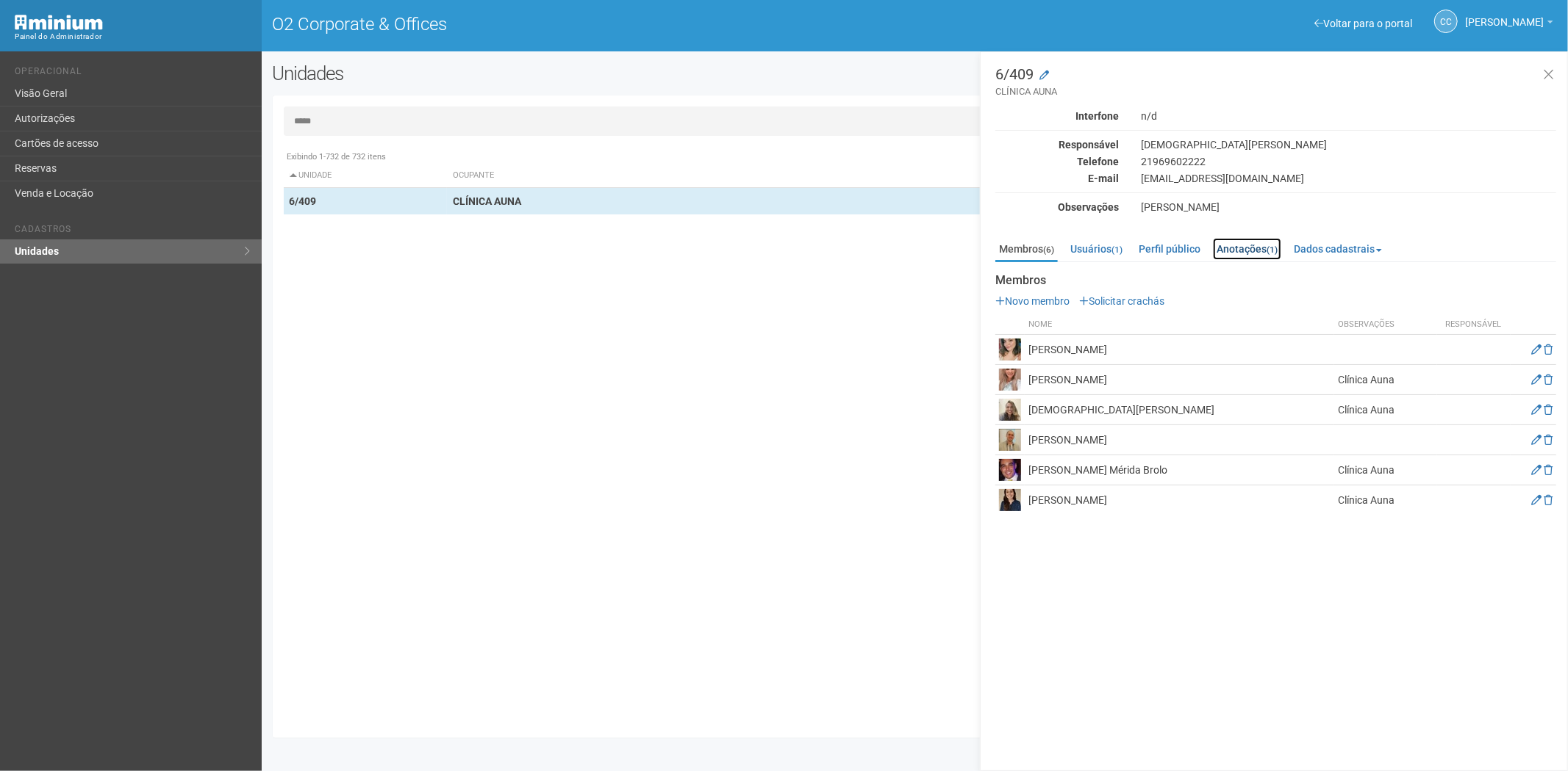
click at [1255, 254] on link "Anotações (1)" at bounding box center [1246, 249] width 68 height 22
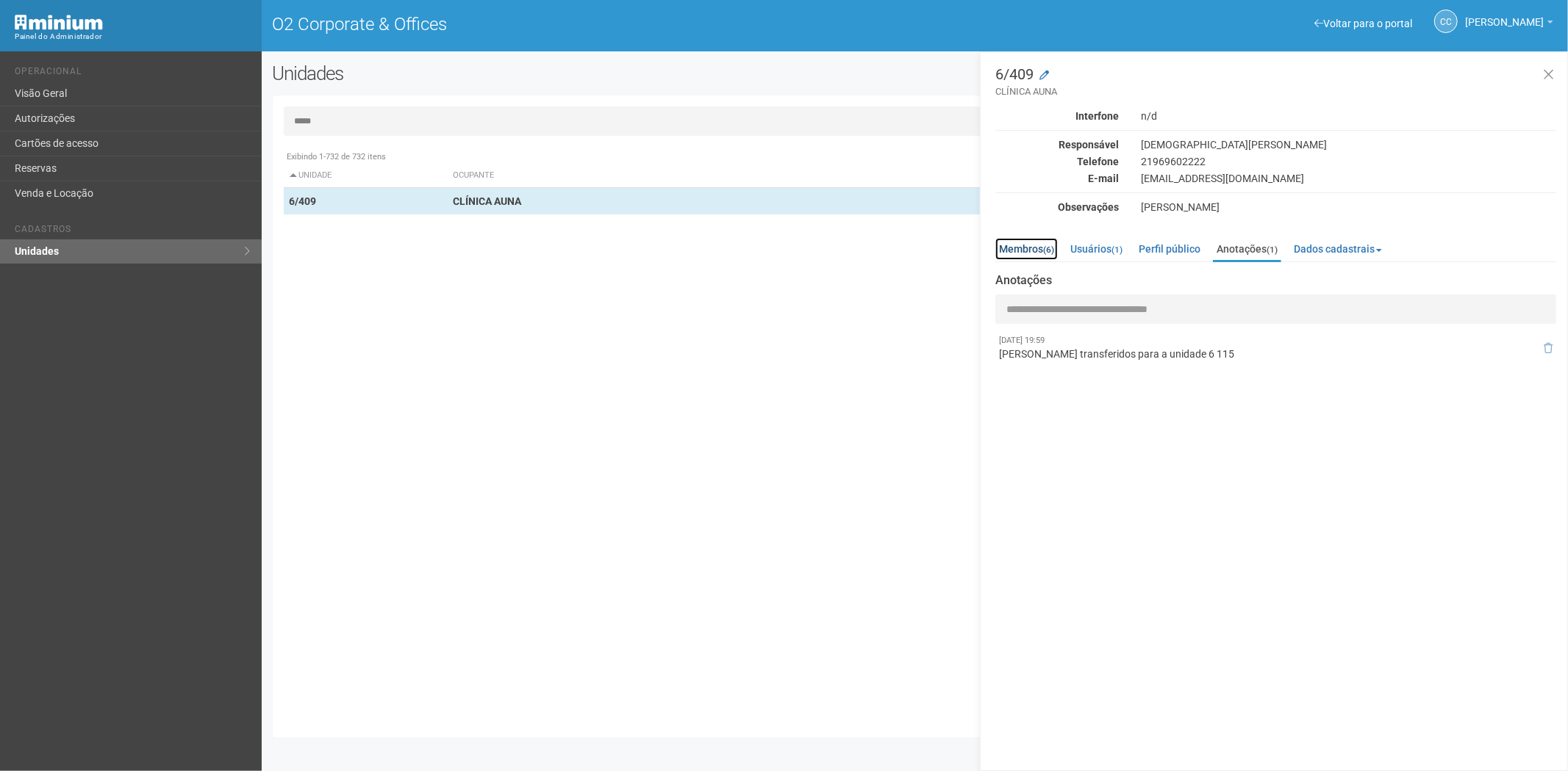
click at [1016, 253] on link "Membros (6)" at bounding box center [1026, 249] width 62 height 22
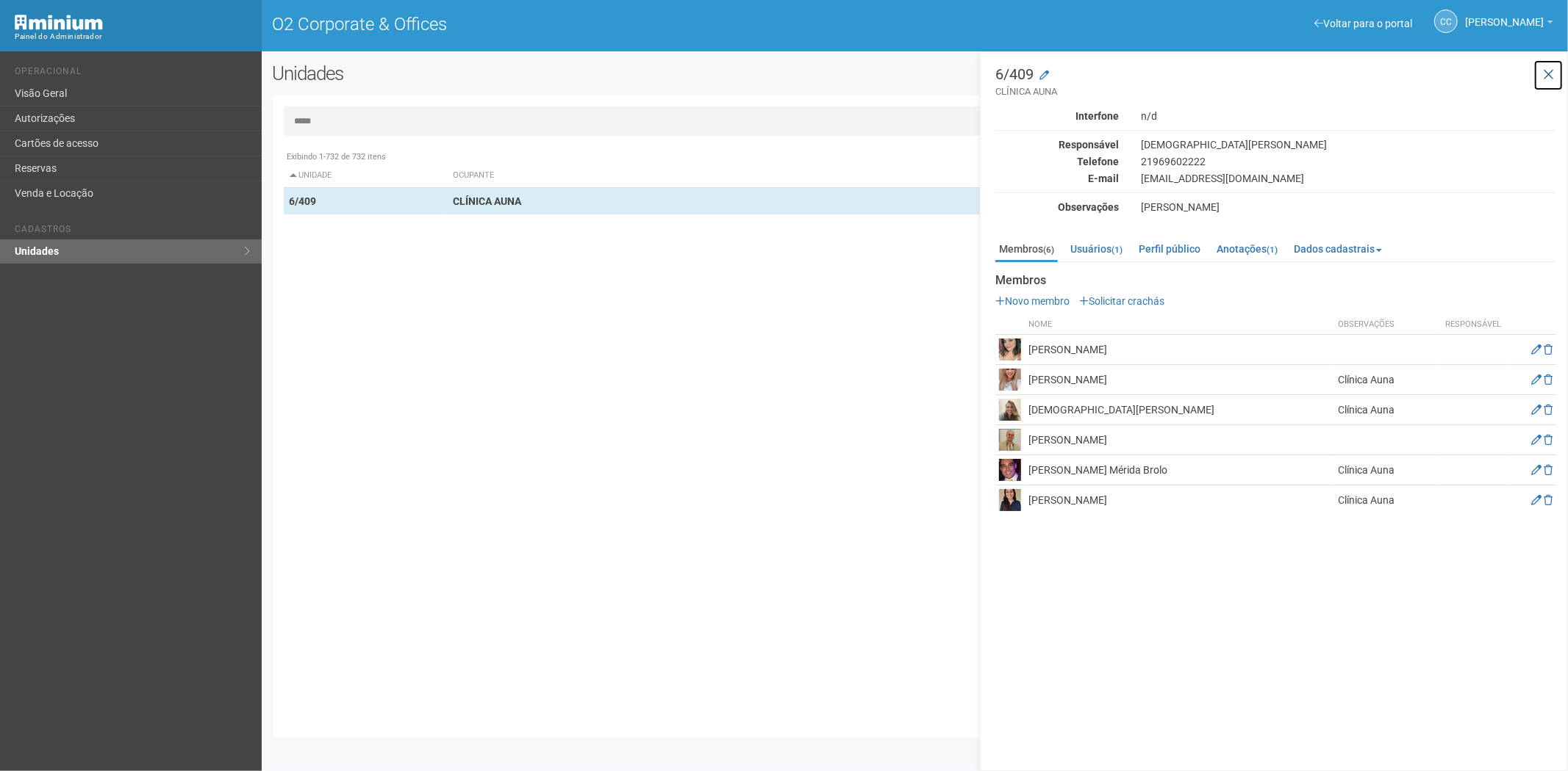
click at [1553, 68] on button at bounding box center [1548, 74] width 30 height 31
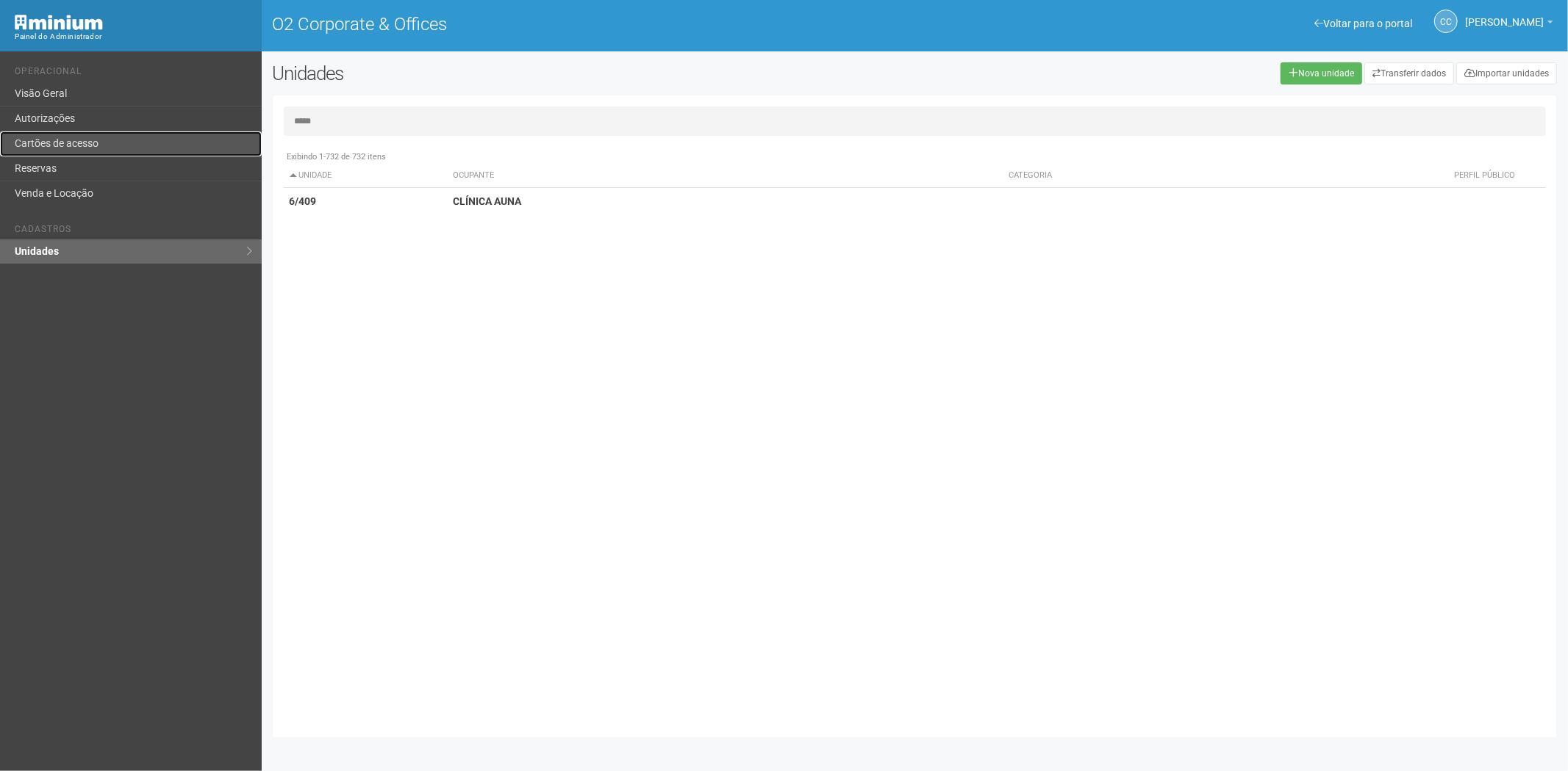
click at [101, 137] on link "Cartões de acesso" at bounding box center [131, 144] width 262 height 25
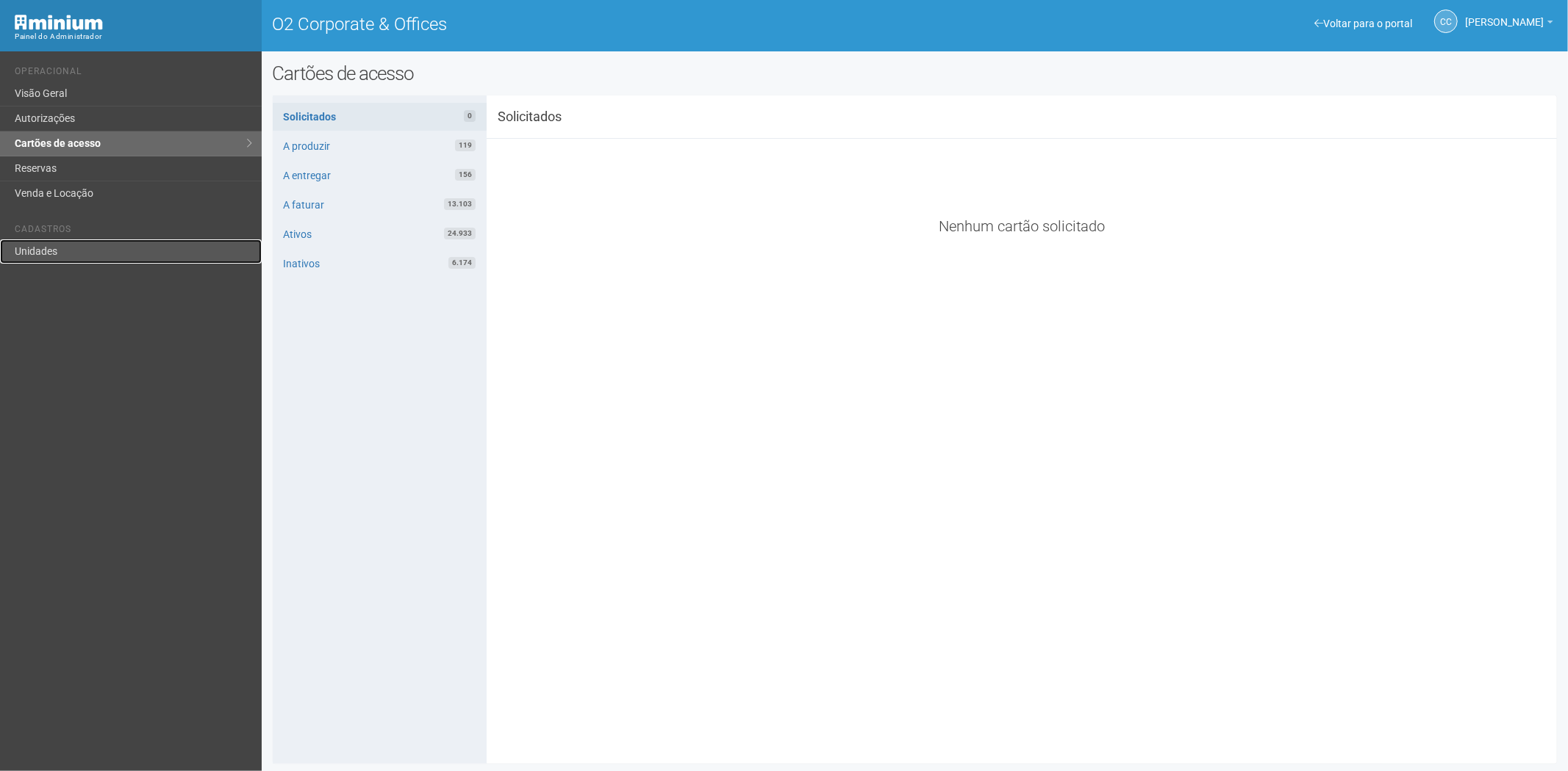
click at [44, 250] on link "Unidades" at bounding box center [131, 252] width 262 height 25
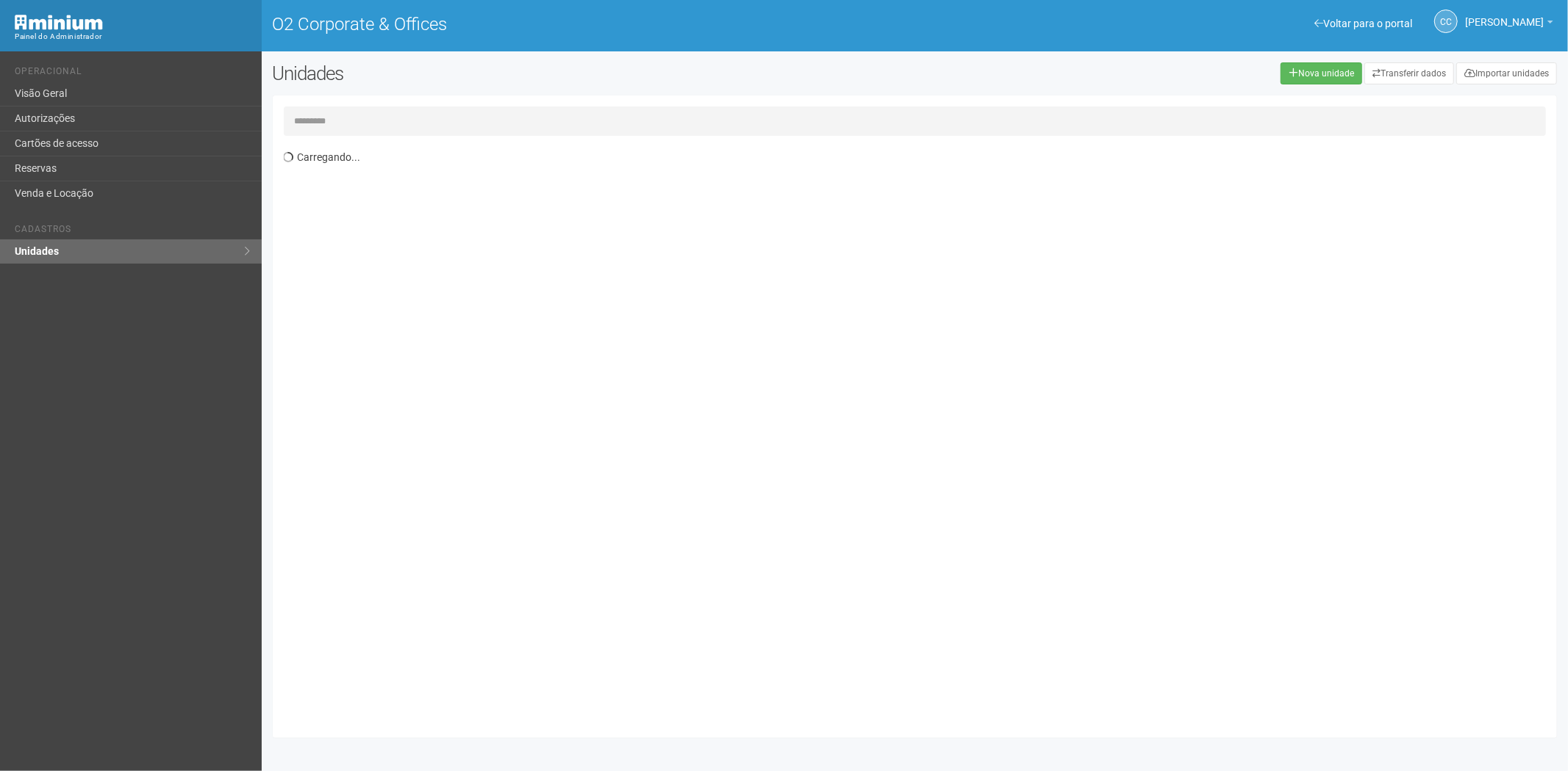
click at [382, 119] on input "text" at bounding box center [915, 121] width 1263 height 29
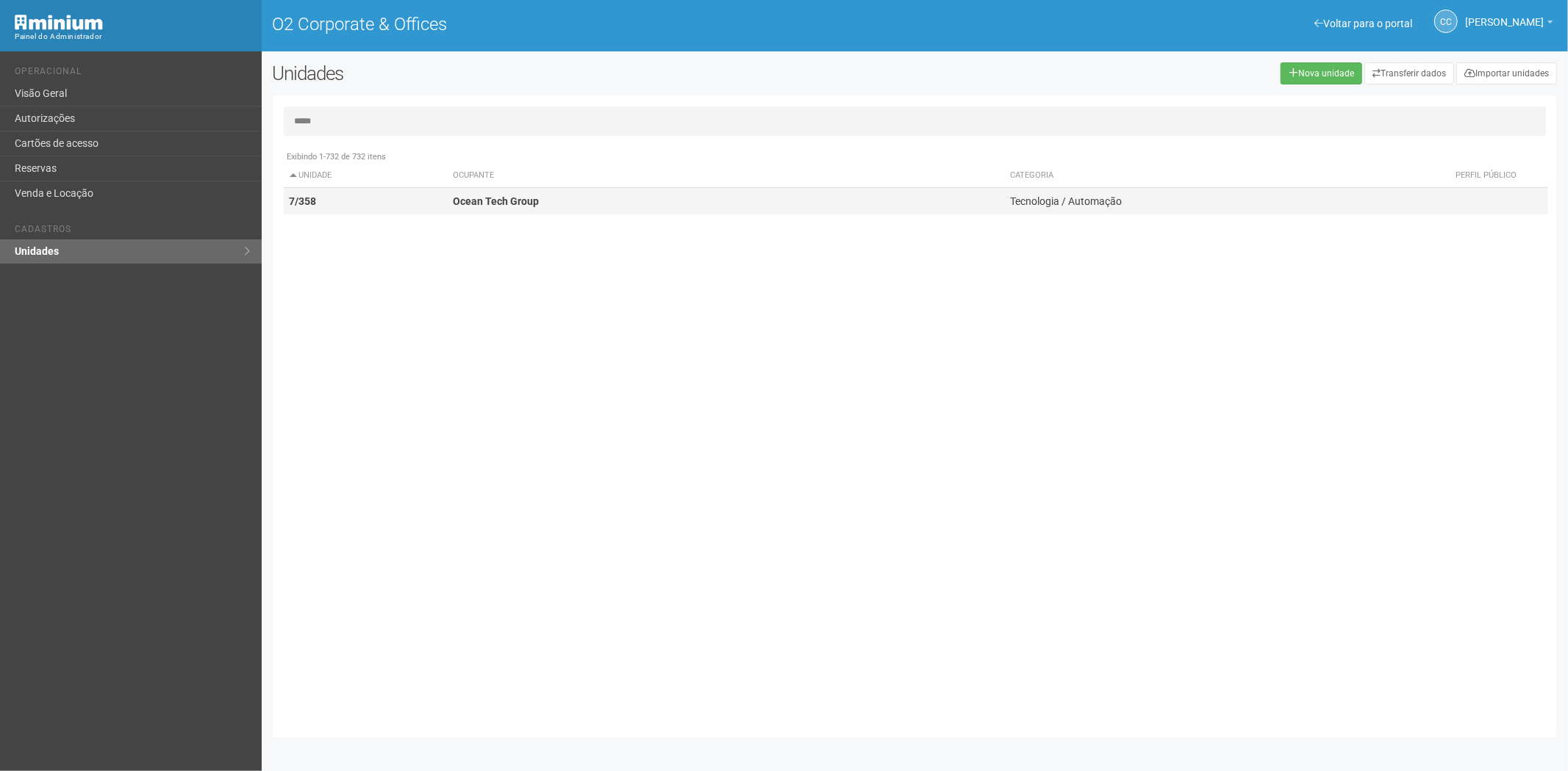
type input "*****"
click at [478, 207] on td "Ocean Tech Group" at bounding box center [725, 201] width 557 height 27
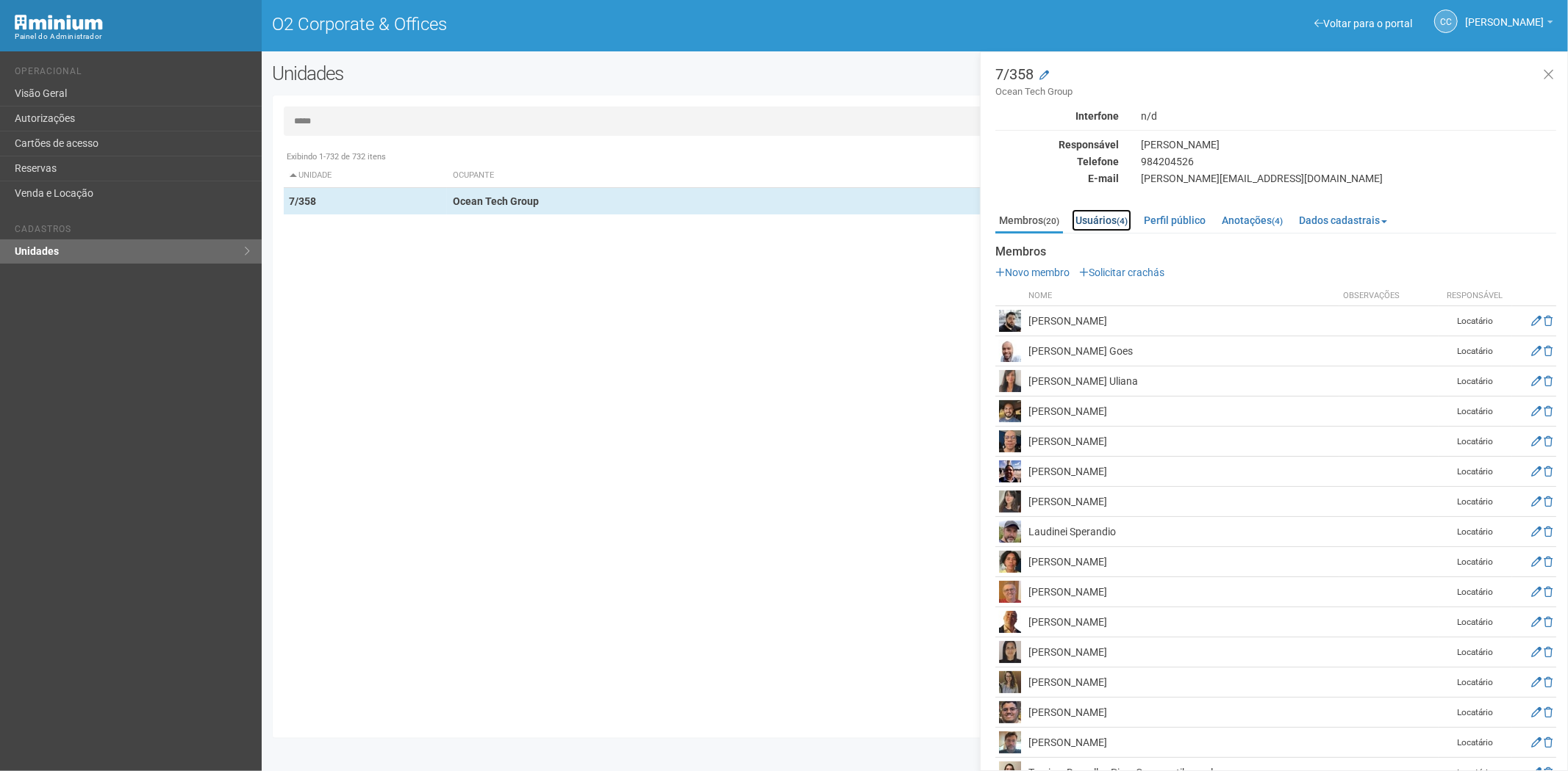
click at [1093, 218] on link "Usuários (4)" at bounding box center [1101, 220] width 59 height 22
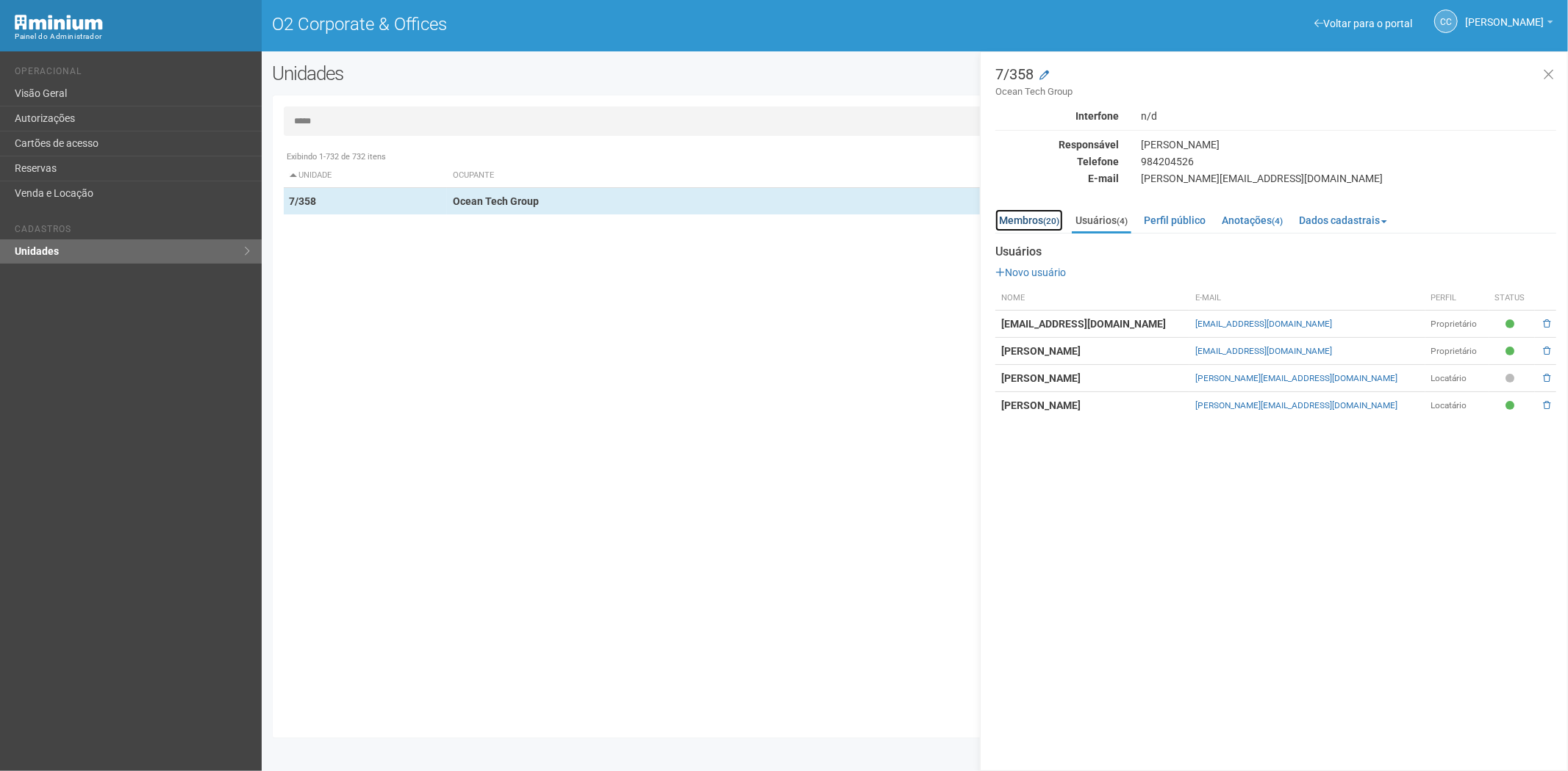
click at [1019, 212] on link "Membros (20)" at bounding box center [1029, 220] width 68 height 22
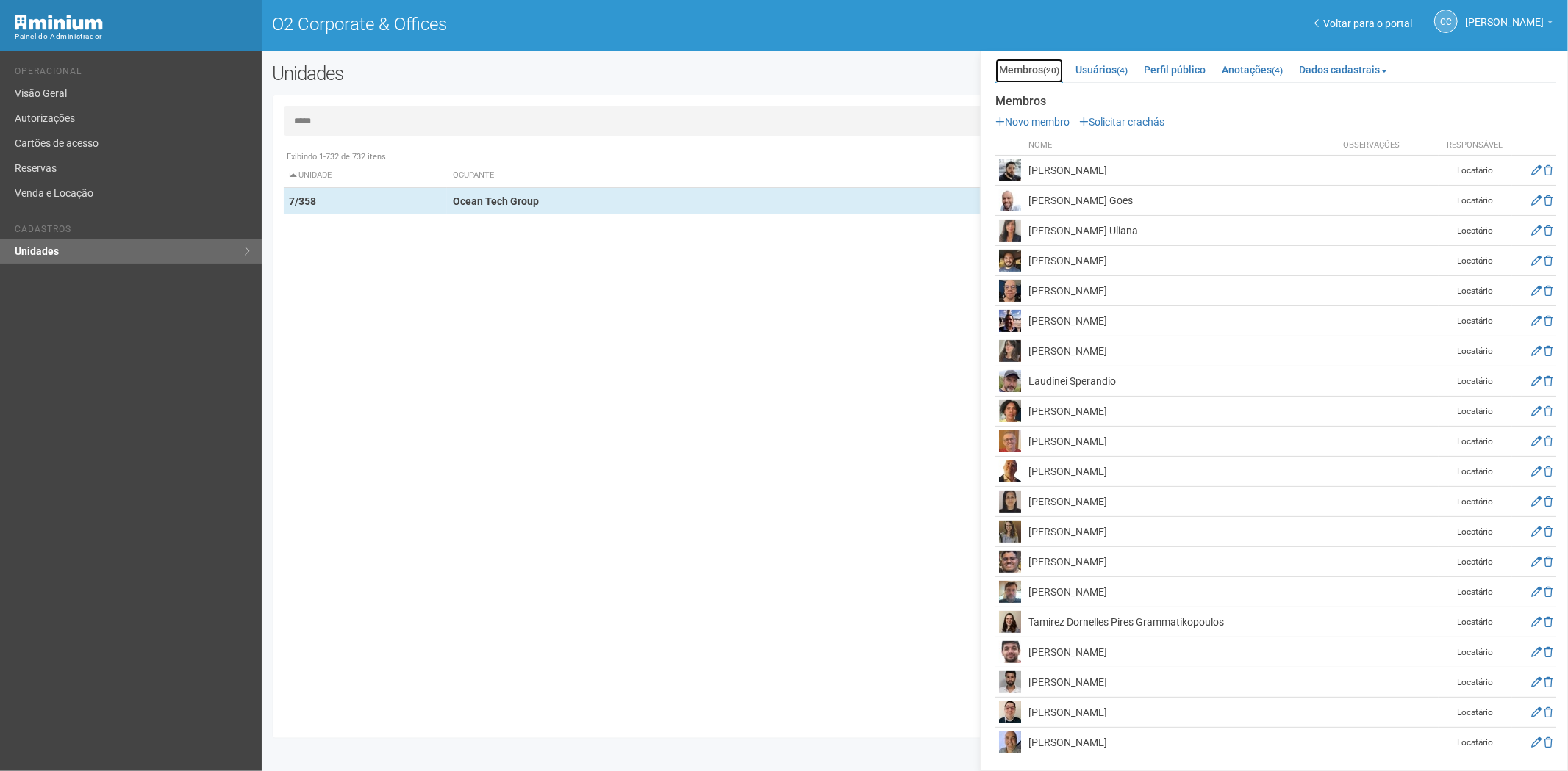
scroll to position [153, 0]
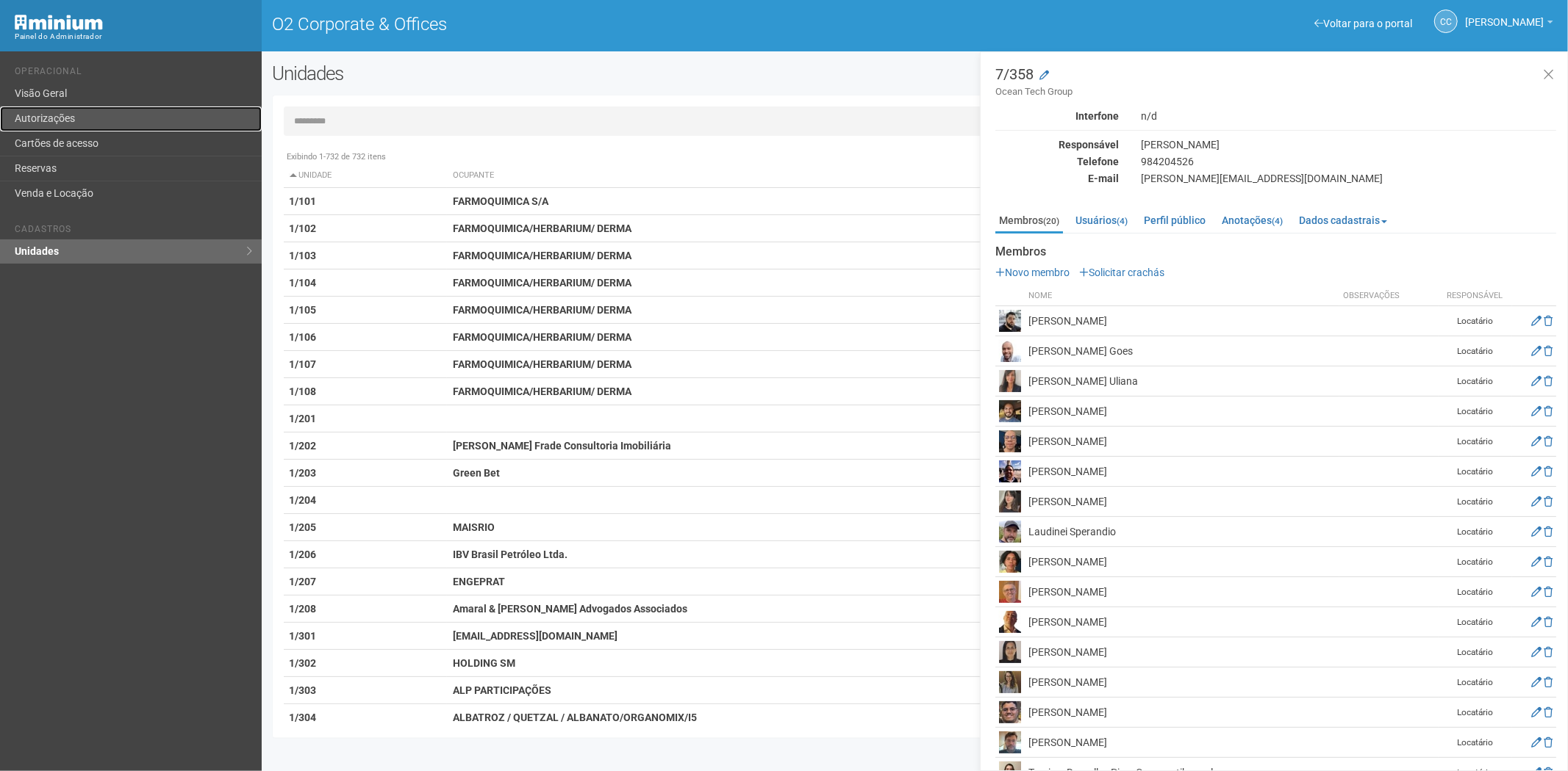
click at [94, 119] on link "Autorizações" at bounding box center [131, 119] width 262 height 25
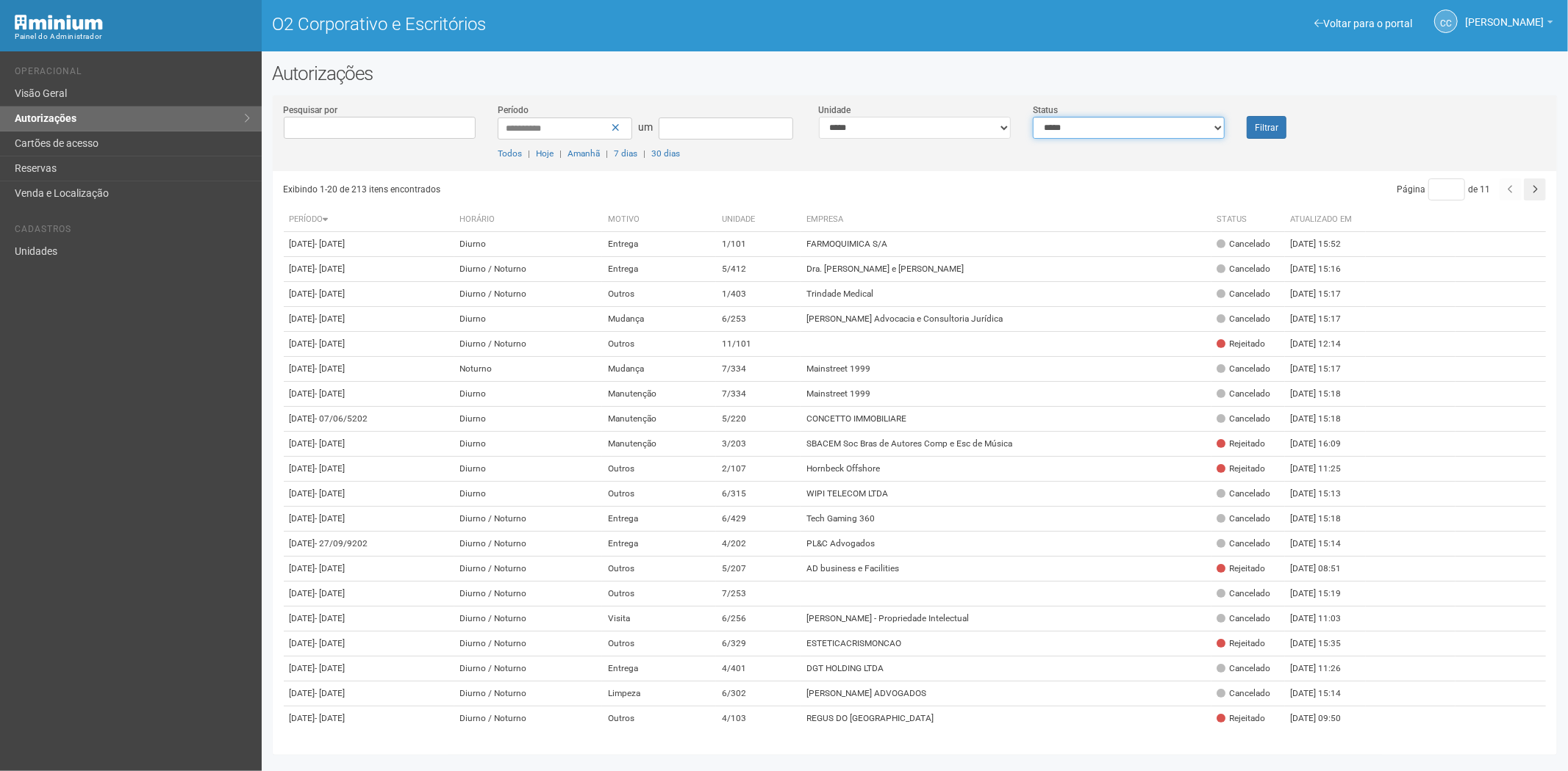
drag, startPoint x: 1115, startPoint y: 123, endPoint x: 1088, endPoint y: 137, distance: 30.4
click at [1115, 123] on select "**********" at bounding box center [1129, 127] width 192 height 22
select select "*"
click at [1033, 117] on select "**********" at bounding box center [1129, 127] width 192 height 22
click at [1275, 125] on font "Filtrar" at bounding box center [1266, 127] width 24 height 10
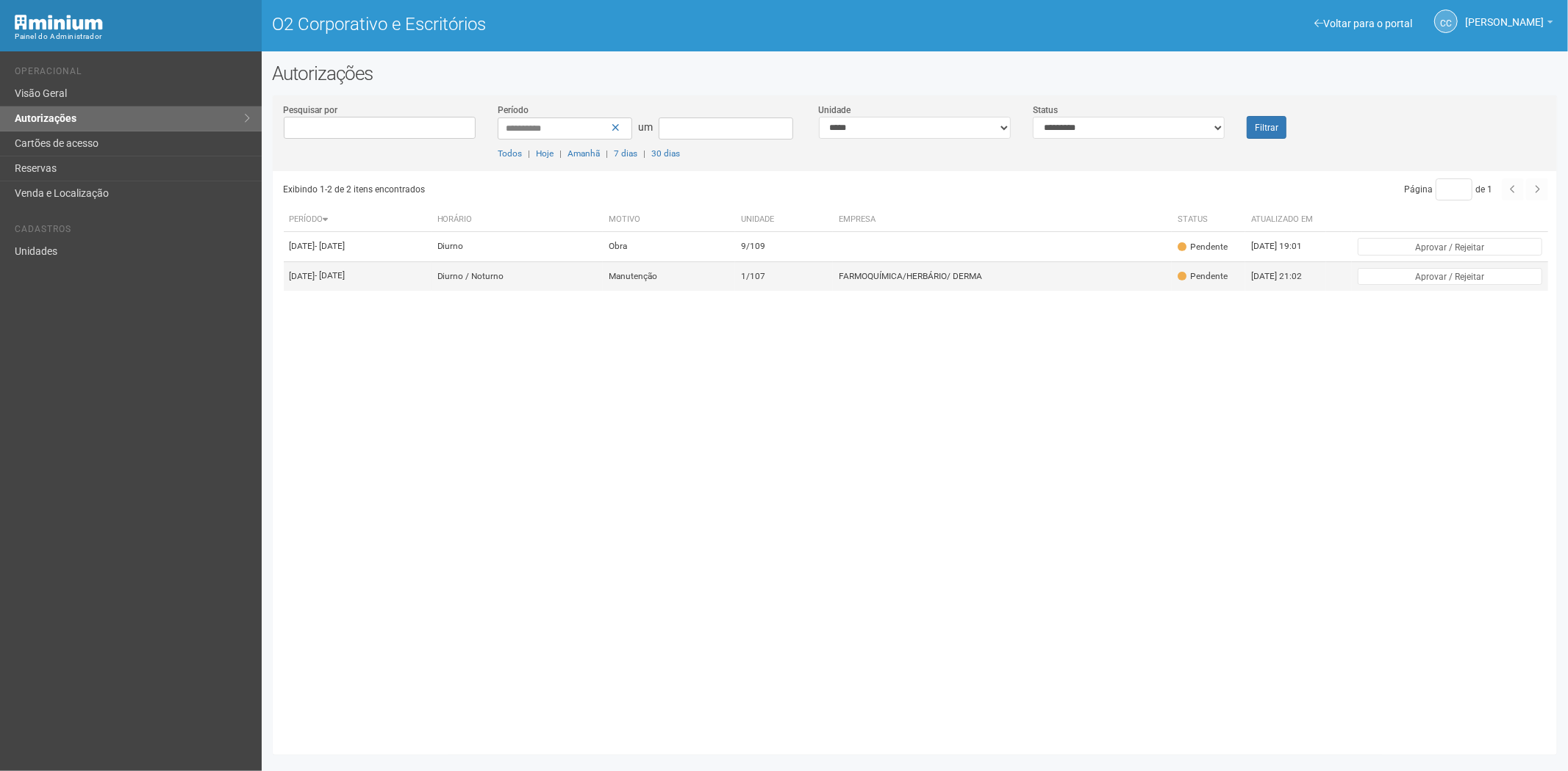
click at [937, 281] on font "FARMOQUÍMICA/HERBÁRIO/ DERMA" at bounding box center [910, 276] width 144 height 10
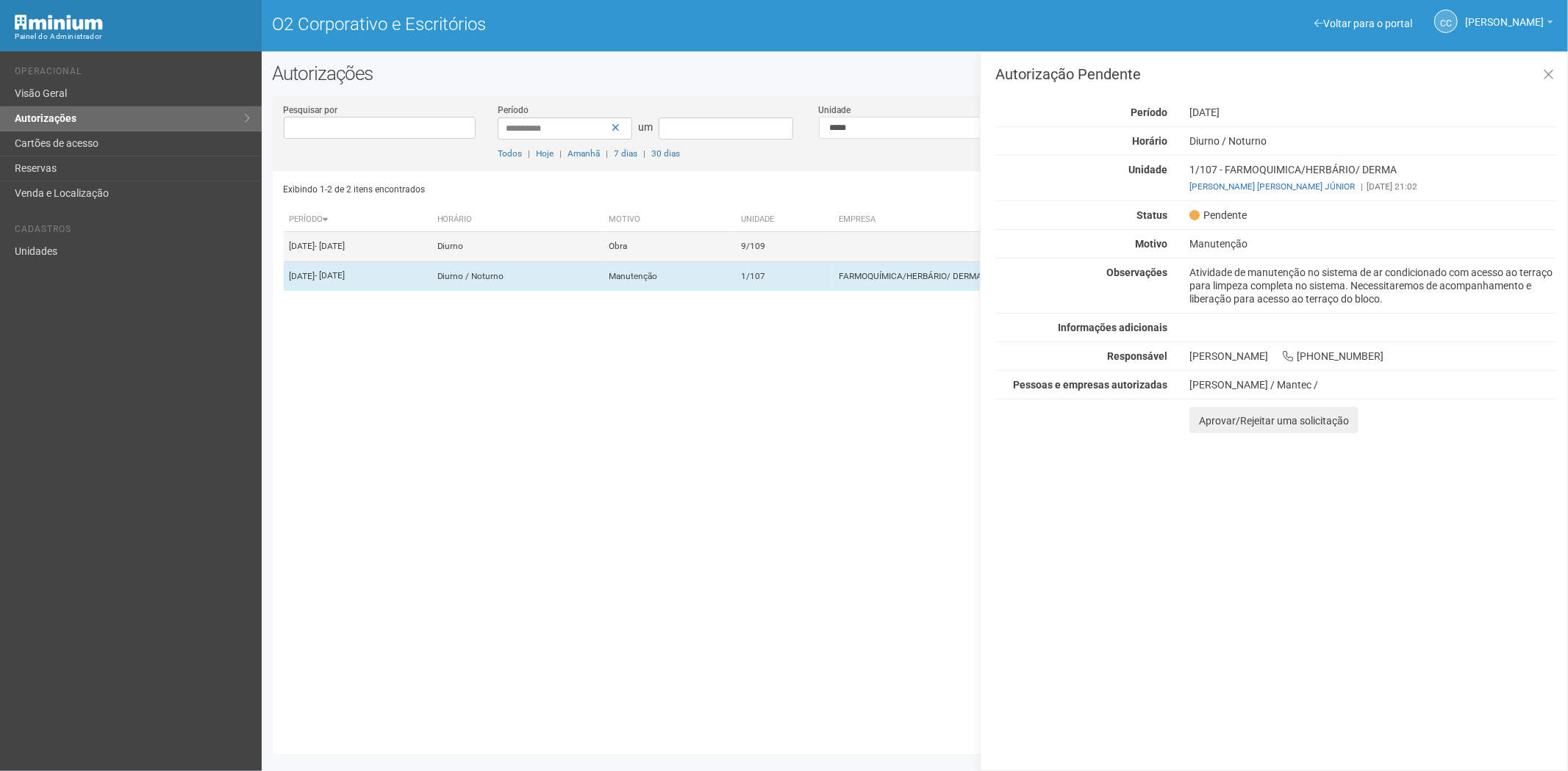
click at [900, 253] on td at bounding box center [1002, 247] width 339 height 29
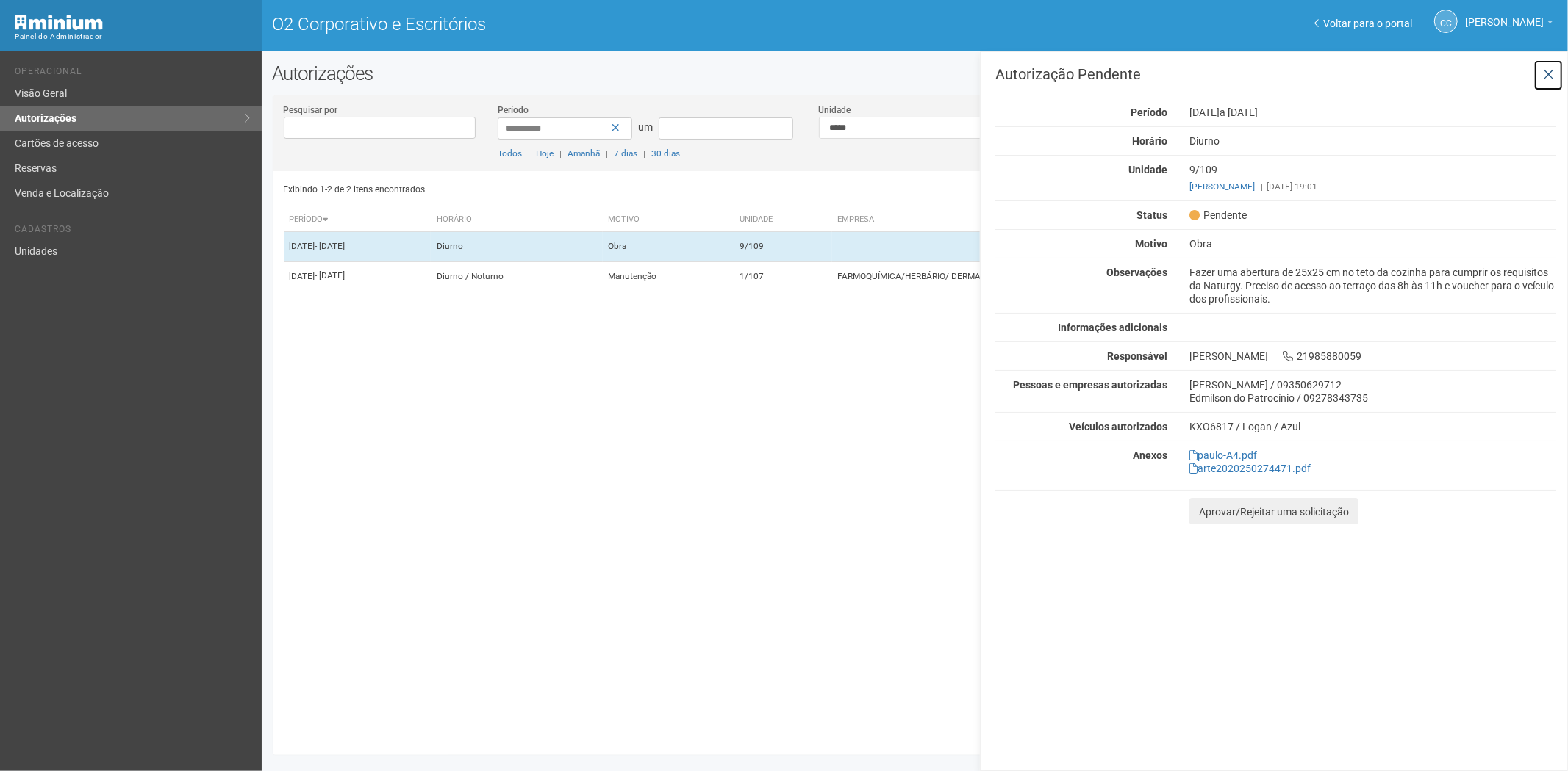
click at [1552, 68] on icon at bounding box center [1548, 74] width 11 height 15
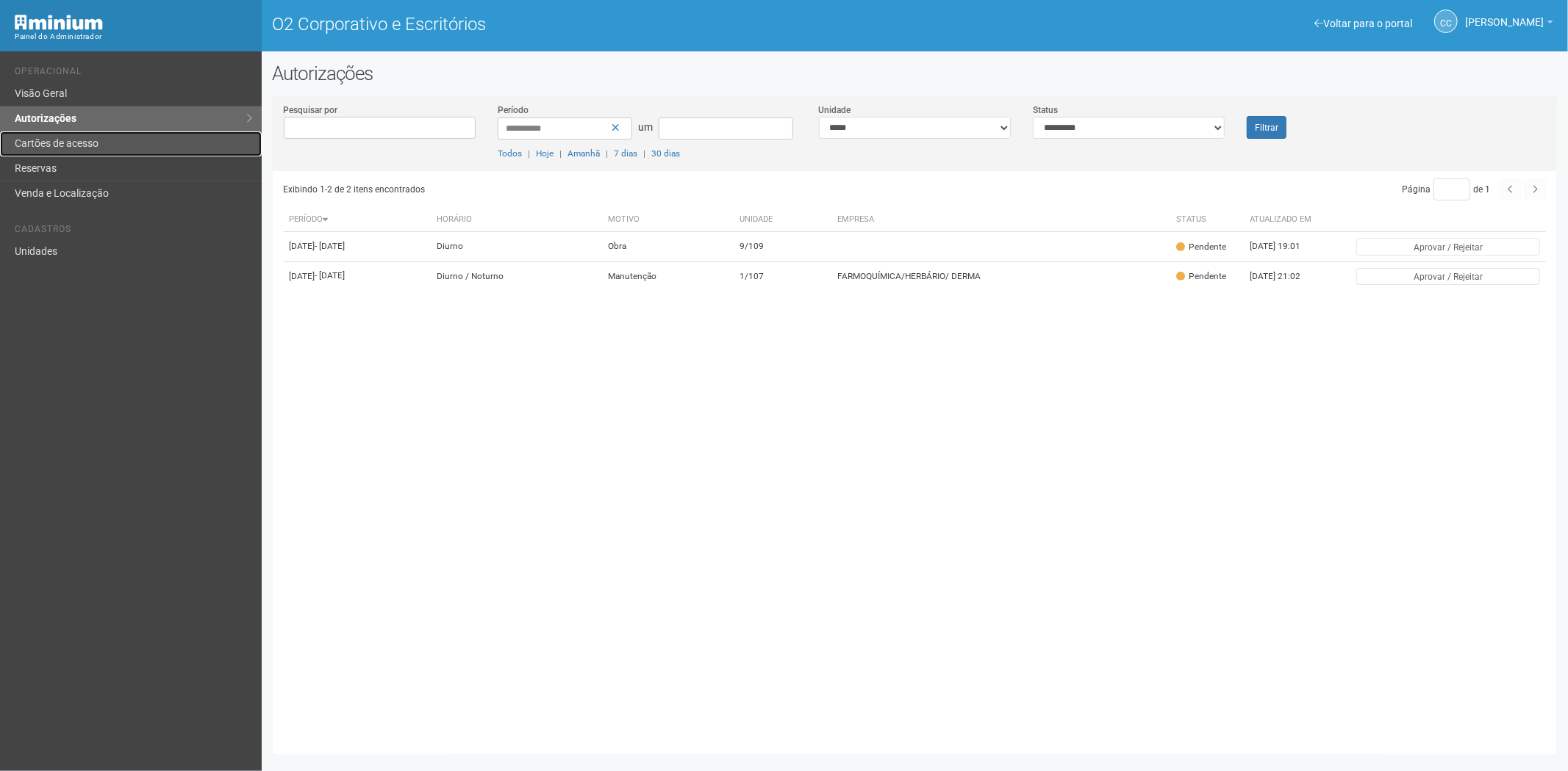
click at [34, 141] on font "Cartões de acesso" at bounding box center [56, 143] width 84 height 12
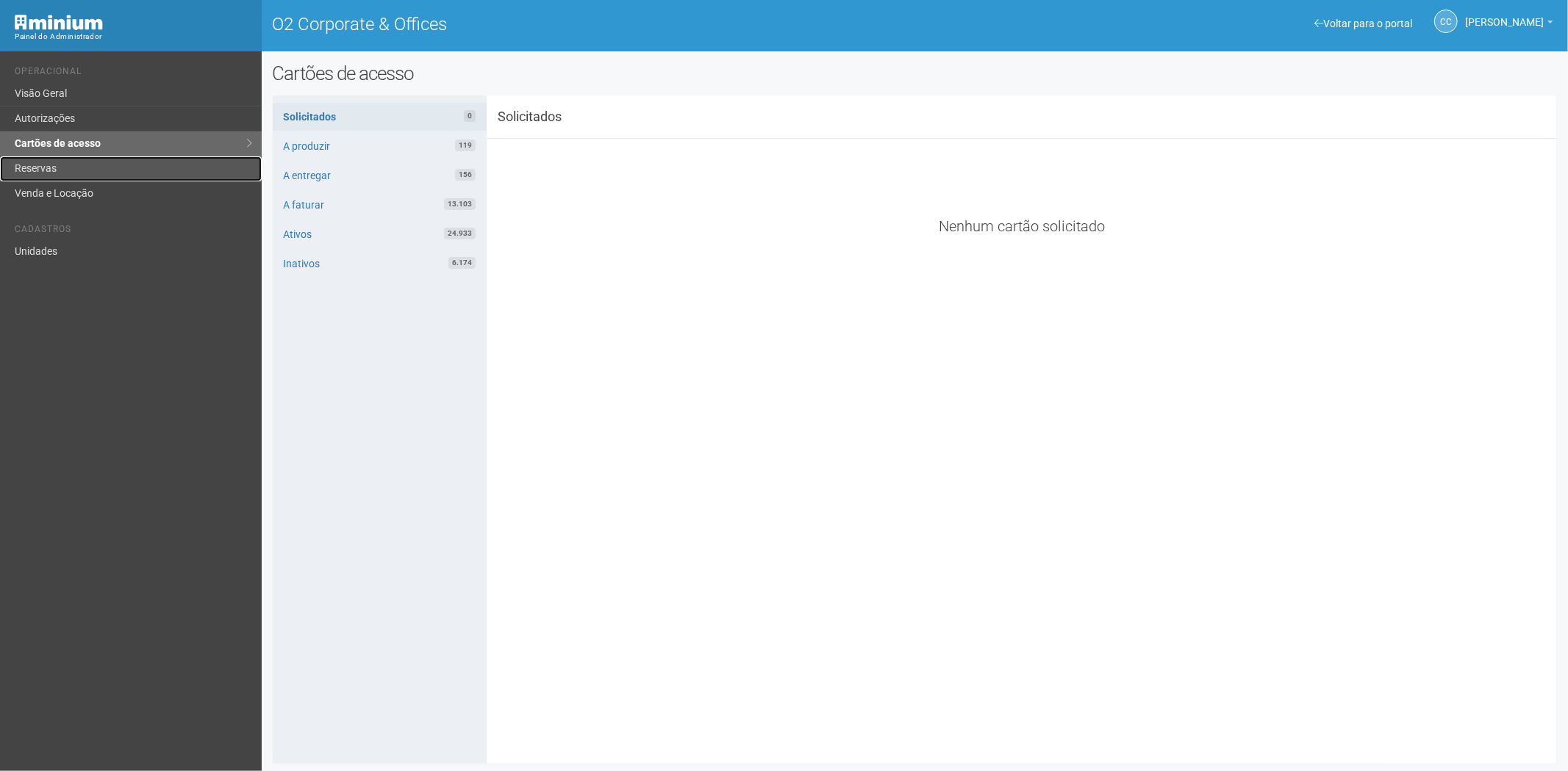
click at [58, 165] on link "Reservas" at bounding box center [131, 169] width 262 height 25
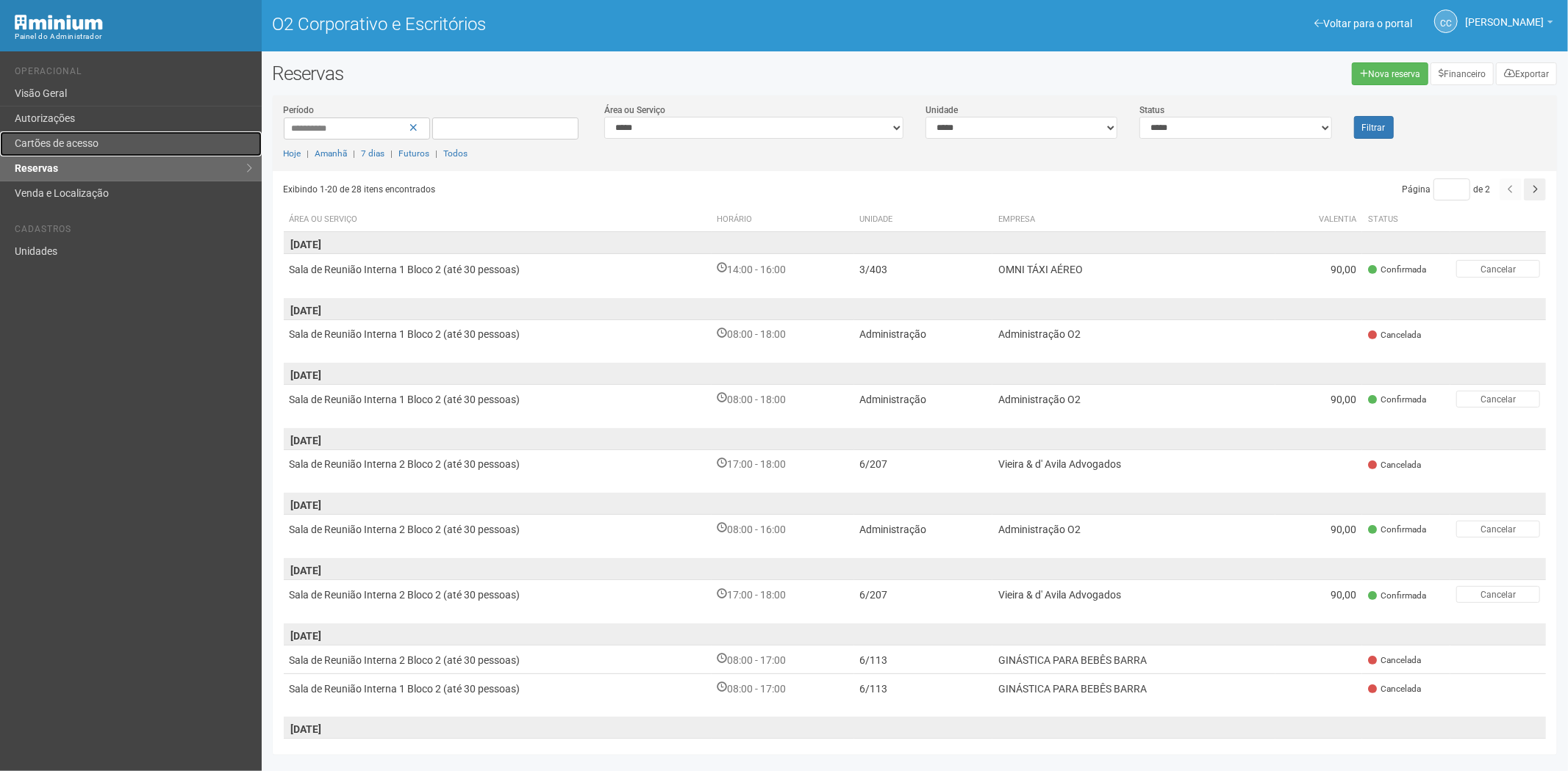
click at [68, 141] on font "Cartões de acesso" at bounding box center [56, 143] width 84 height 12
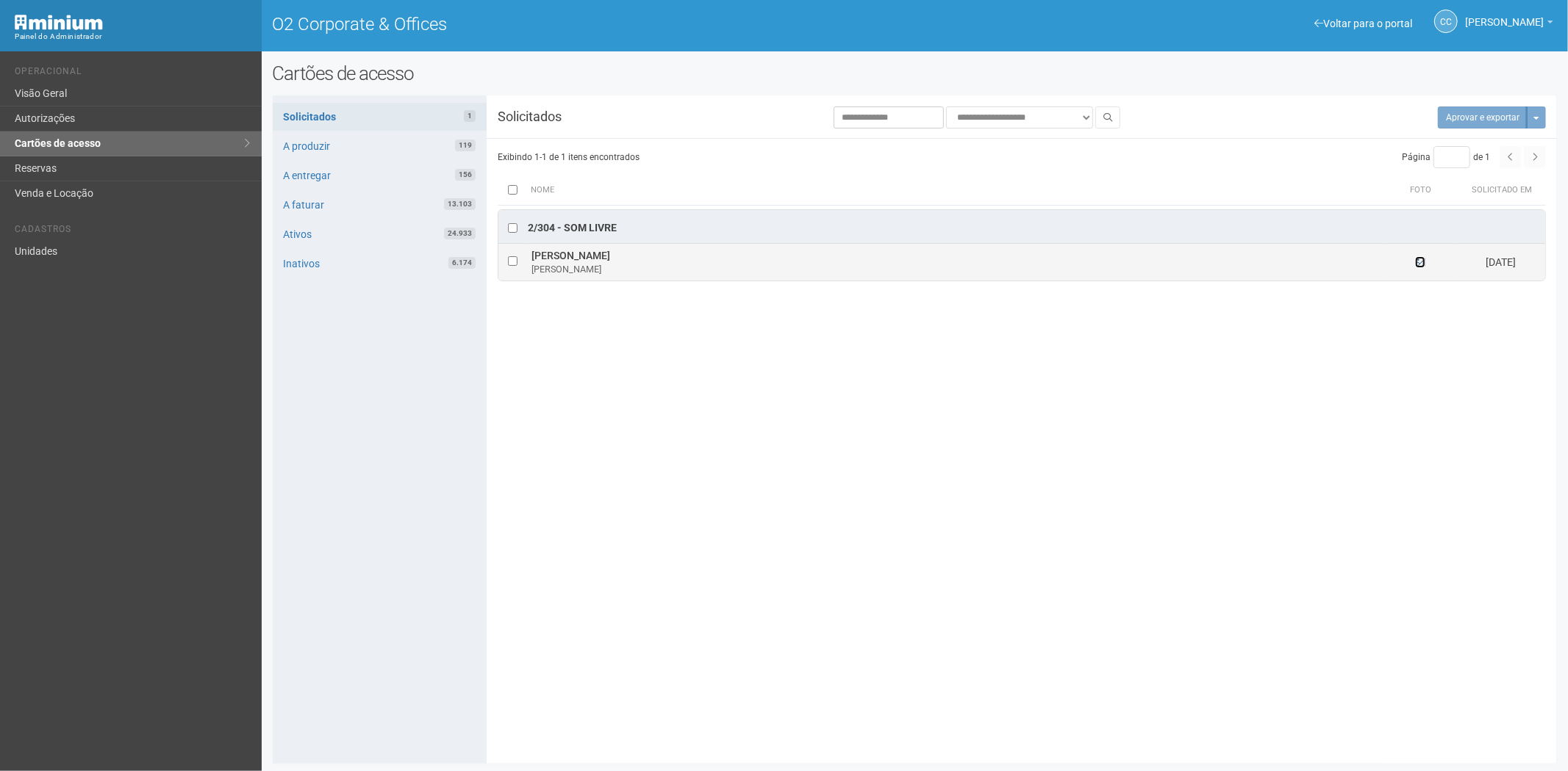
click at [1421, 264] on icon at bounding box center [1420, 262] width 10 height 10
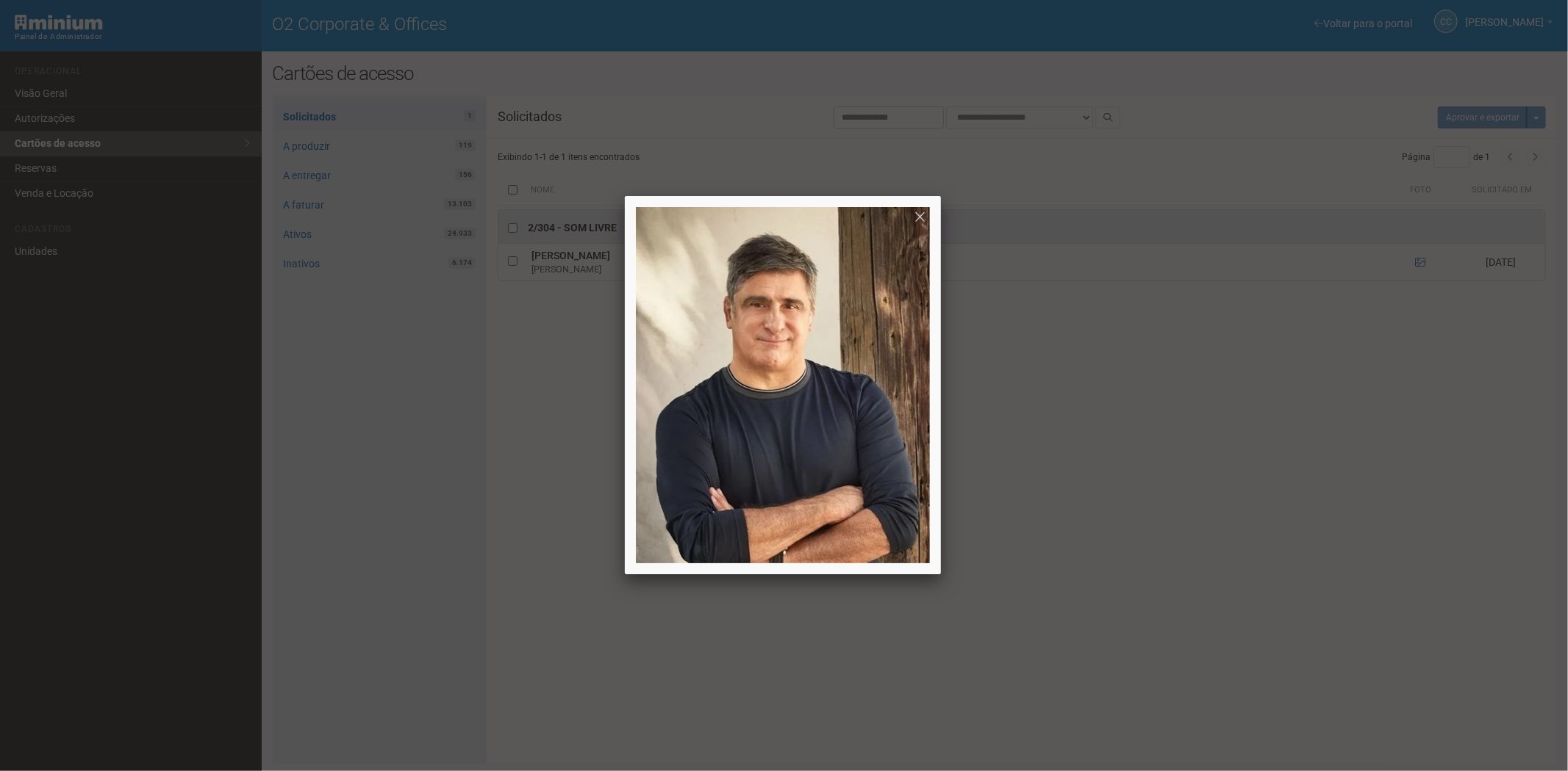
click at [1346, 461] on div at bounding box center [784, 386] width 1568 height 771
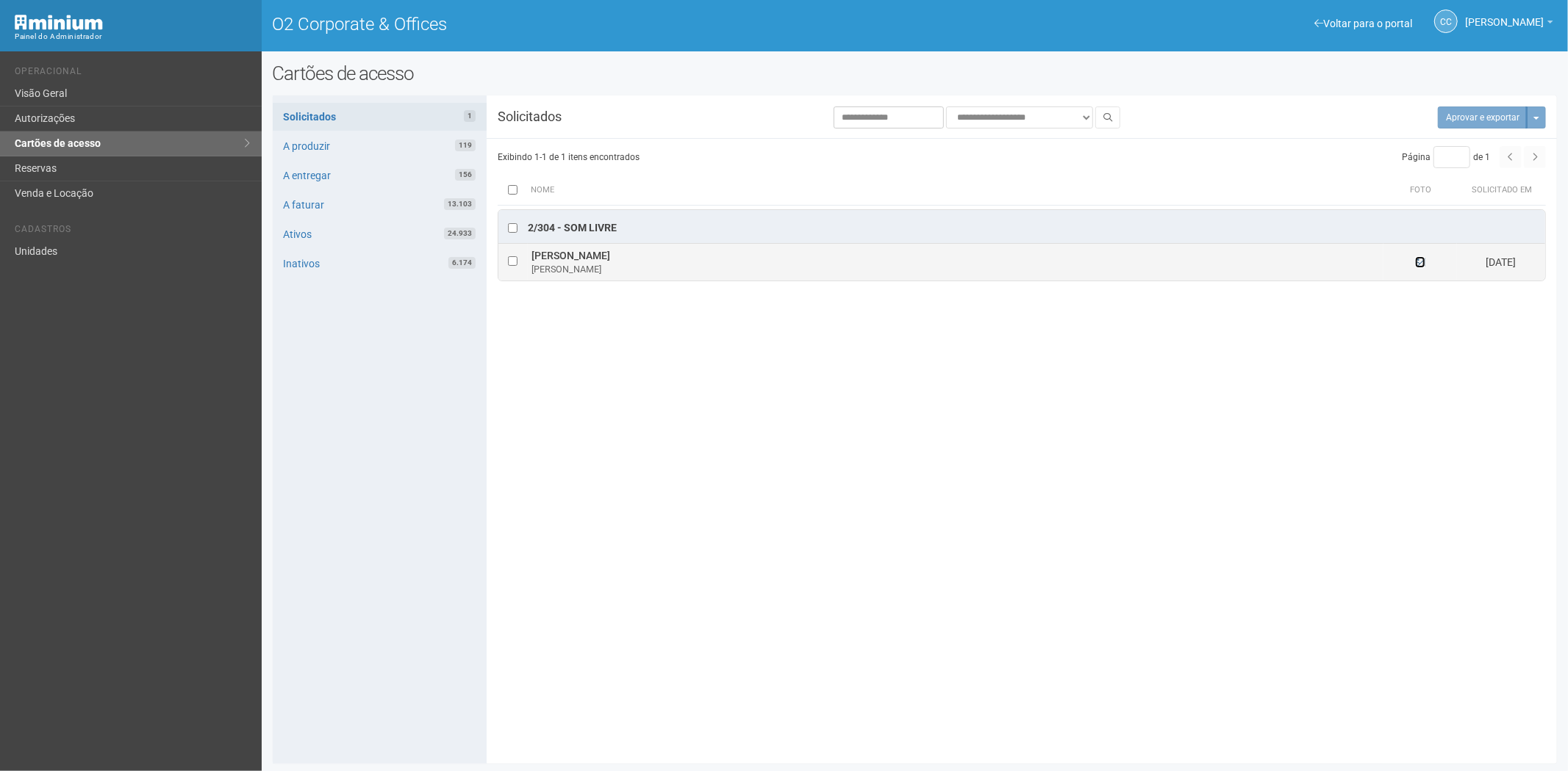
click at [1420, 265] on icon at bounding box center [1420, 262] width 10 height 10
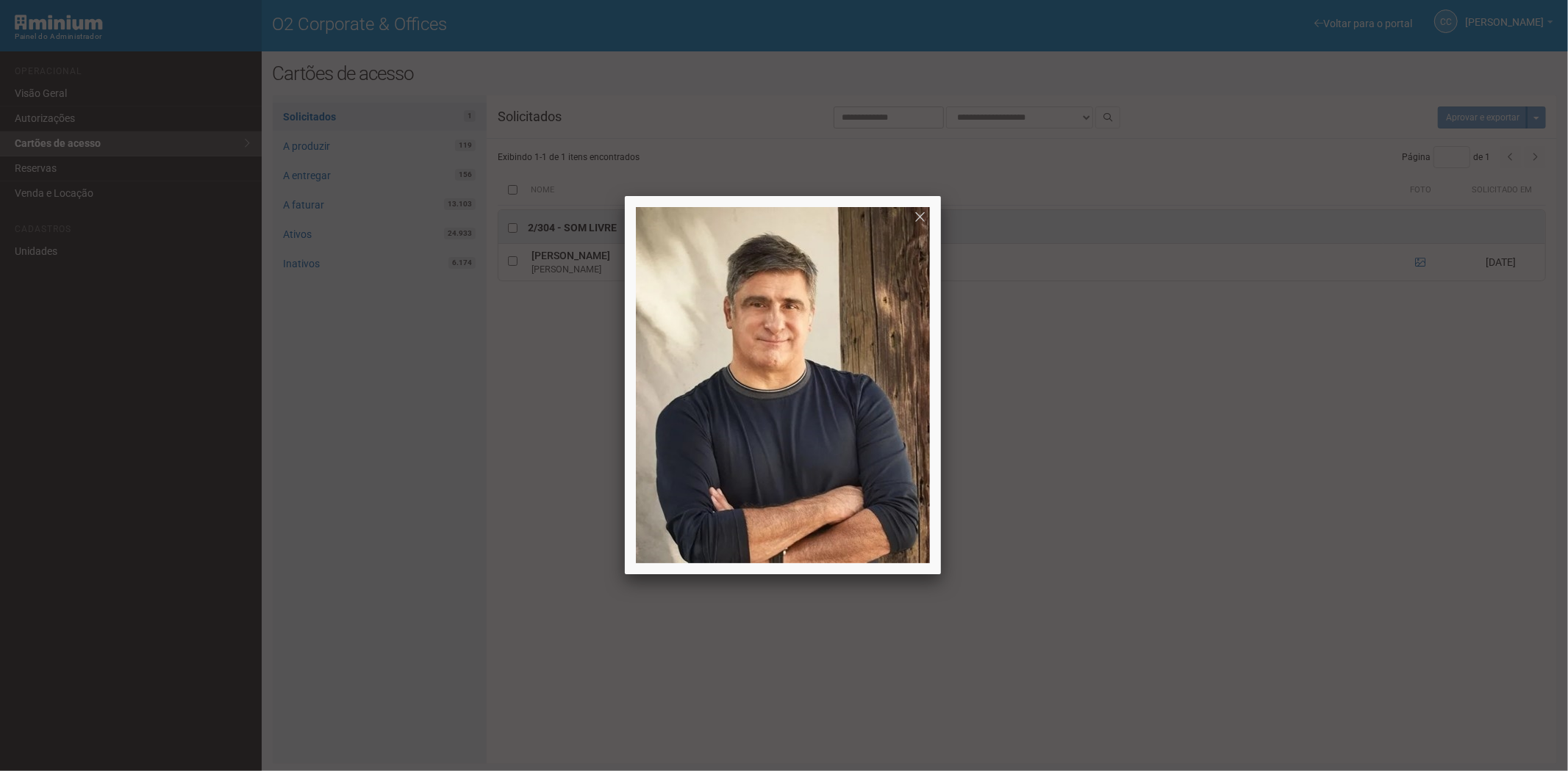
drag, startPoint x: 1358, startPoint y: 454, endPoint x: 1331, endPoint y: 429, distance: 36.8
click at [1356, 449] on div at bounding box center [784, 386] width 1568 height 771
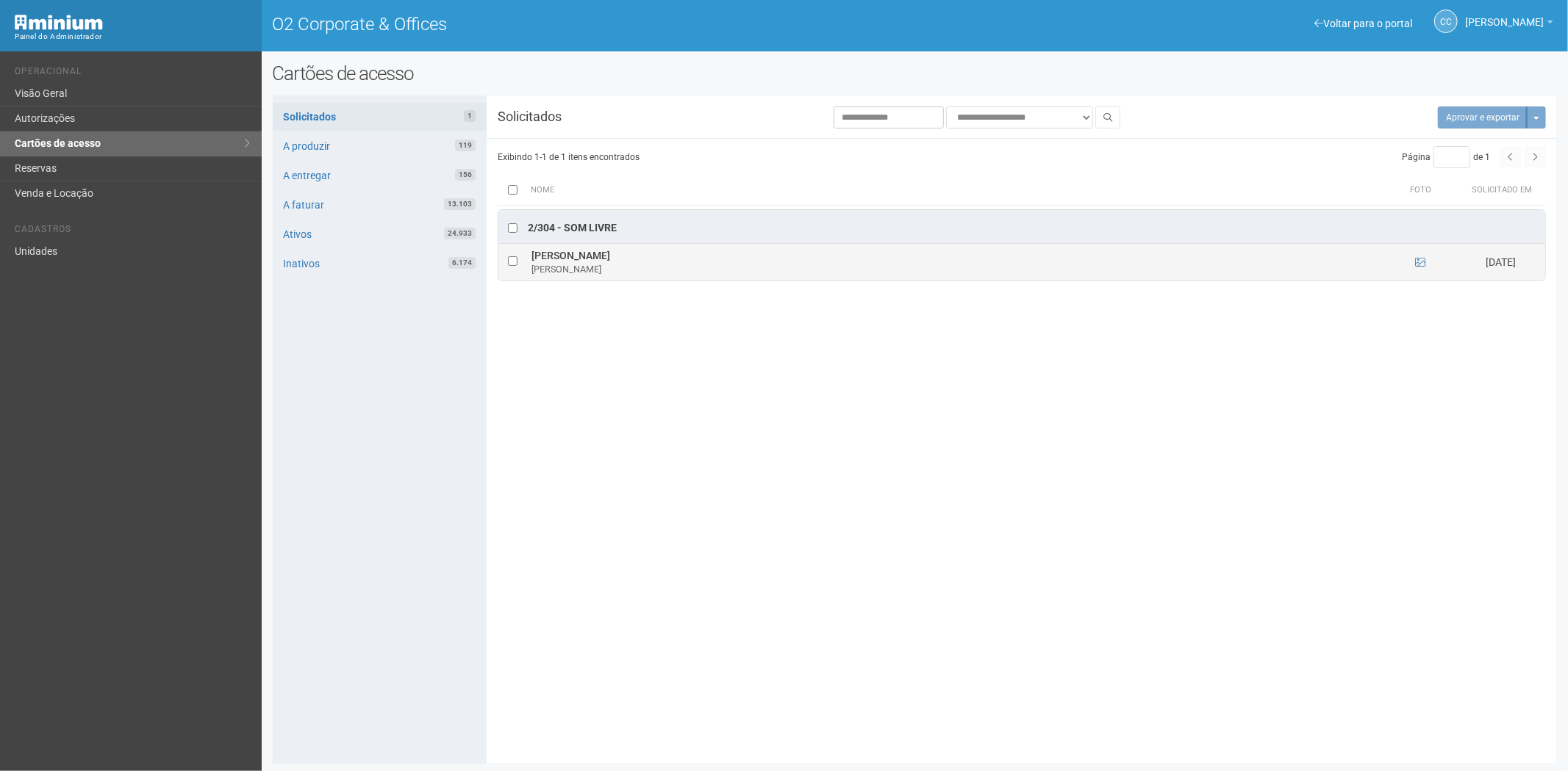
click at [1420, 253] on td at bounding box center [1420, 263] width 74 height 37
click at [1411, 265] on td at bounding box center [1420, 263] width 74 height 37
click at [1421, 265] on icon at bounding box center [1420, 262] width 10 height 10
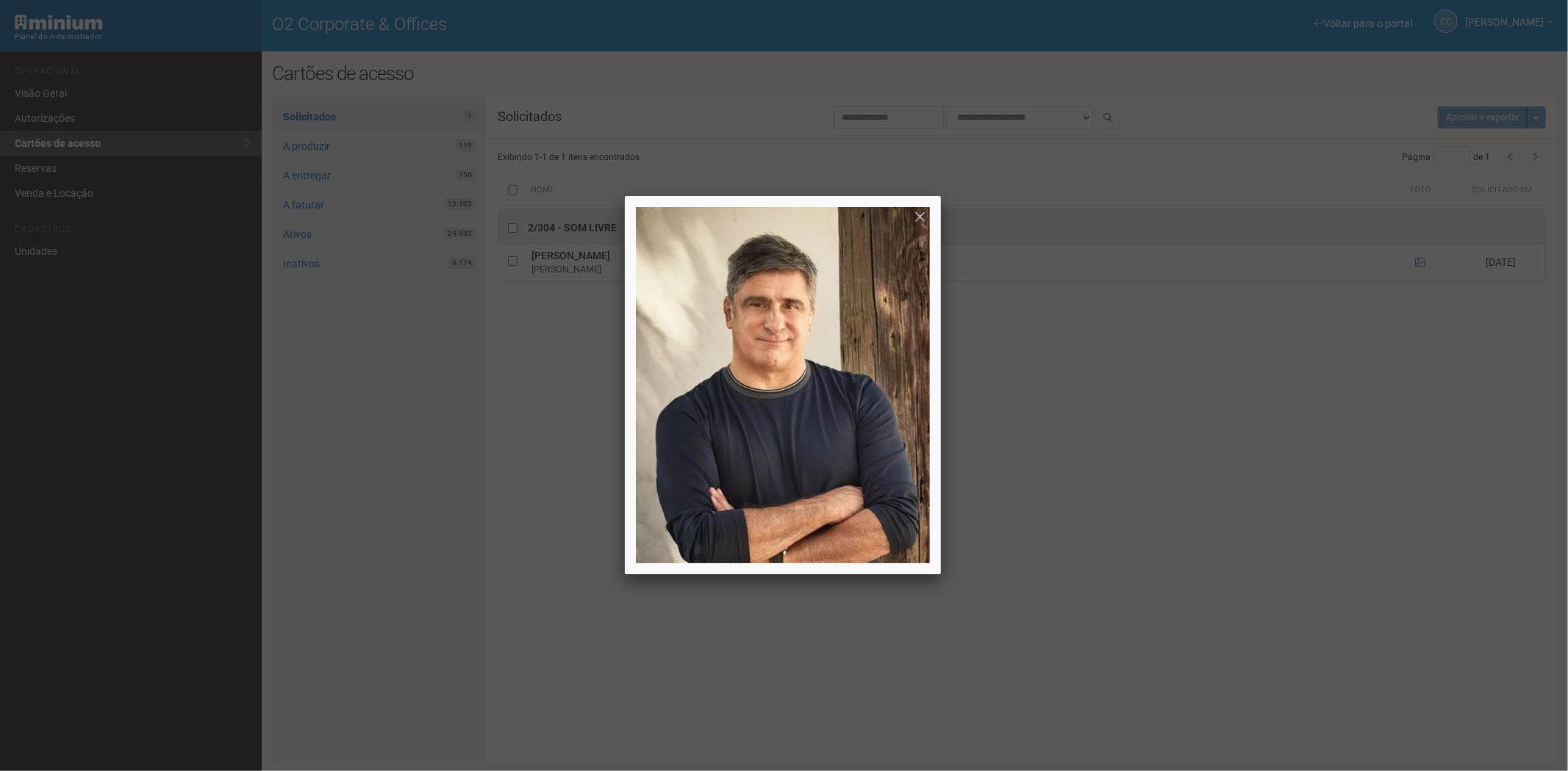
click at [1314, 524] on div at bounding box center [784, 386] width 1568 height 771
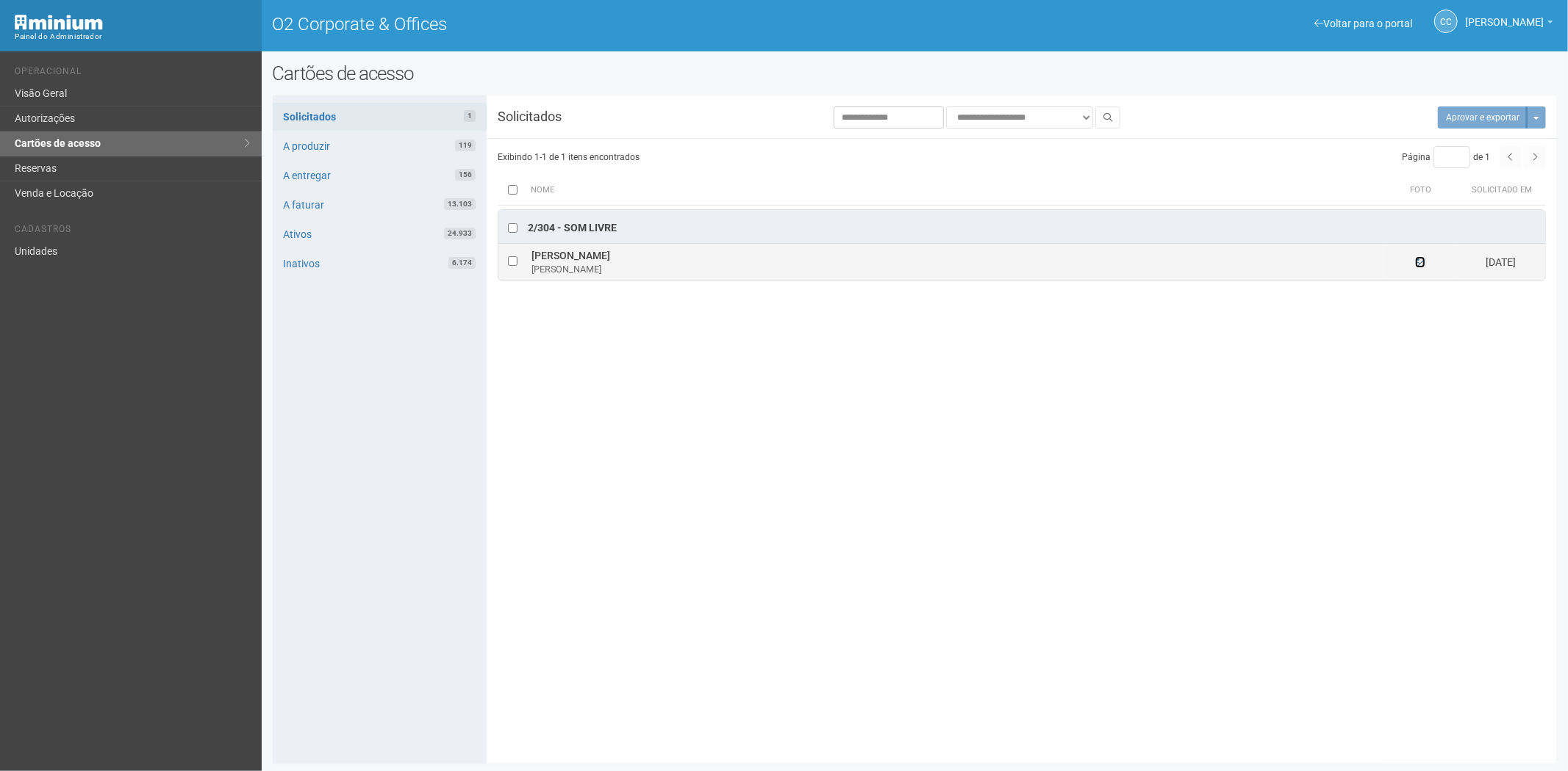
click at [1416, 263] on icon at bounding box center [1420, 262] width 10 height 10
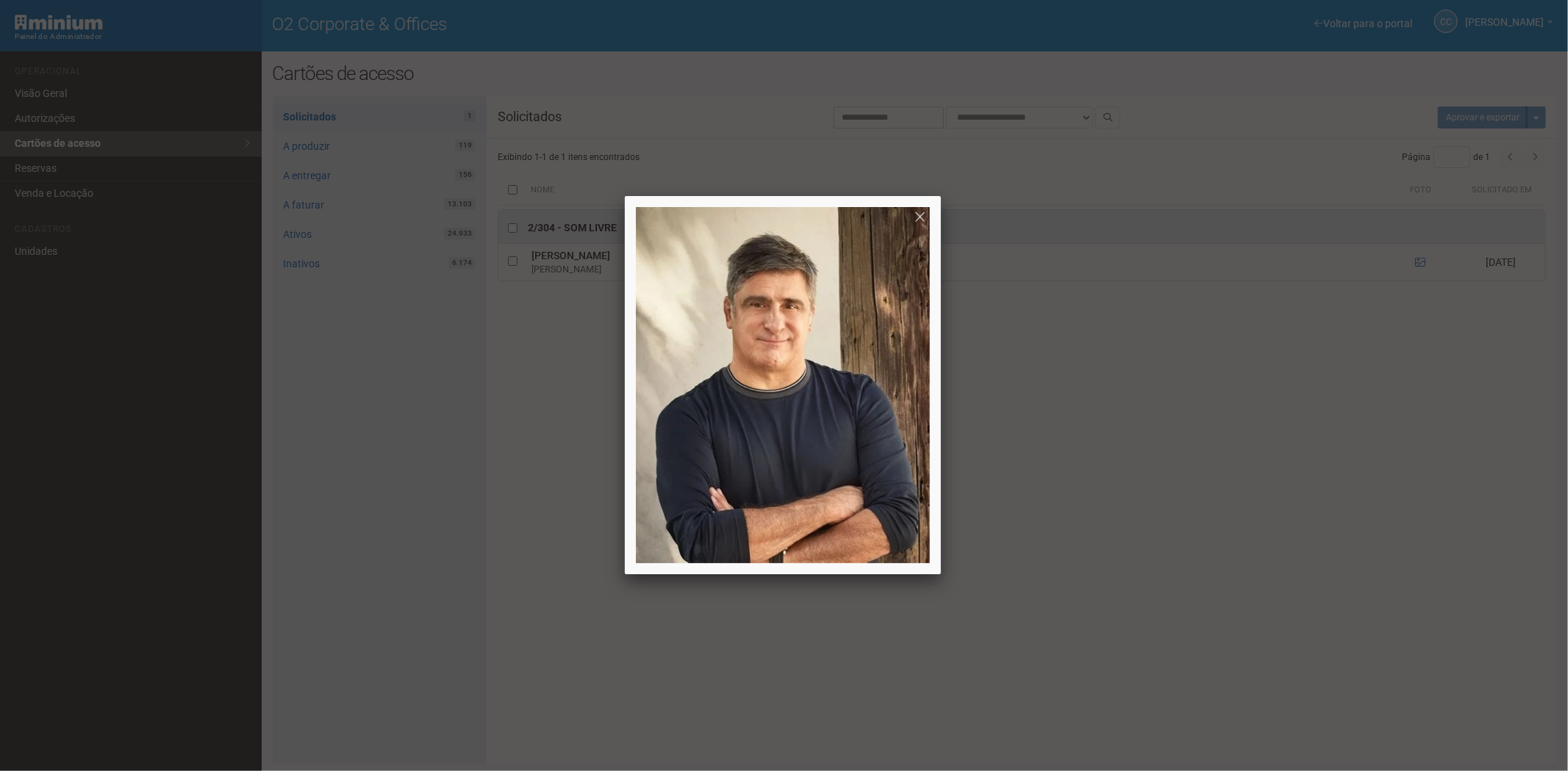
click at [1207, 548] on div at bounding box center [784, 386] width 1568 height 771
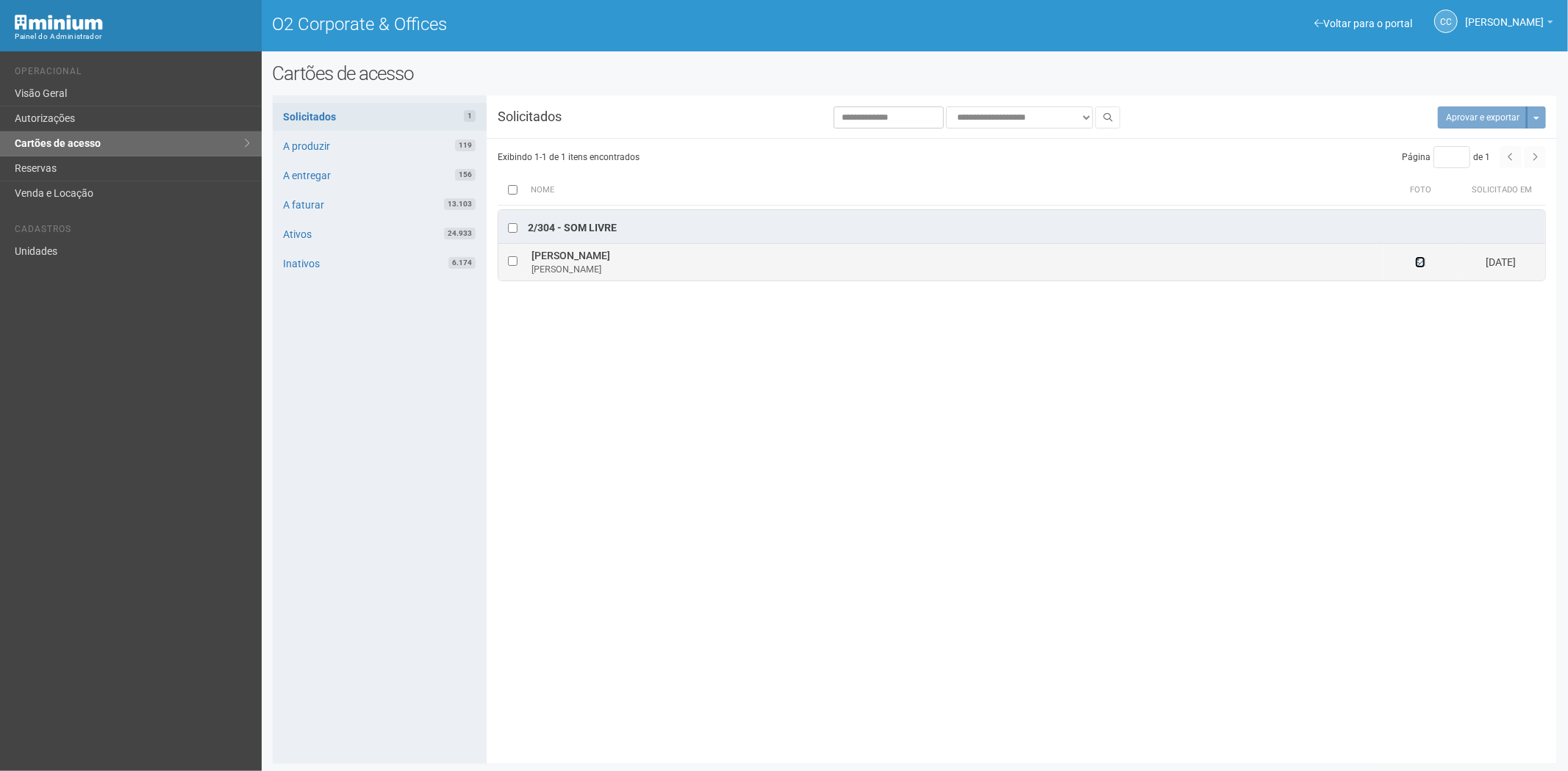
click at [1422, 262] on icon at bounding box center [1420, 262] width 10 height 10
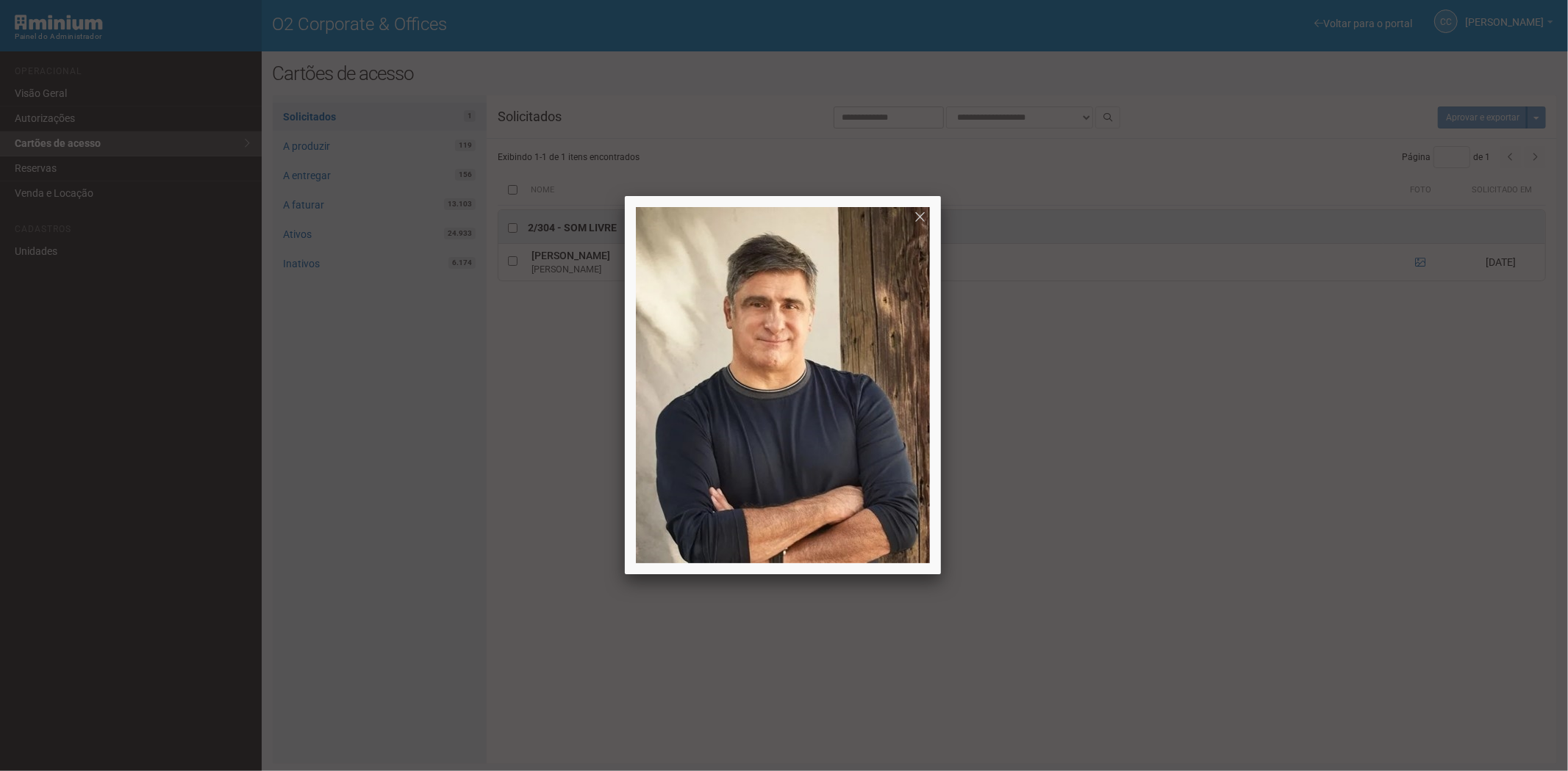
click at [1222, 483] on div at bounding box center [784, 386] width 1568 height 771
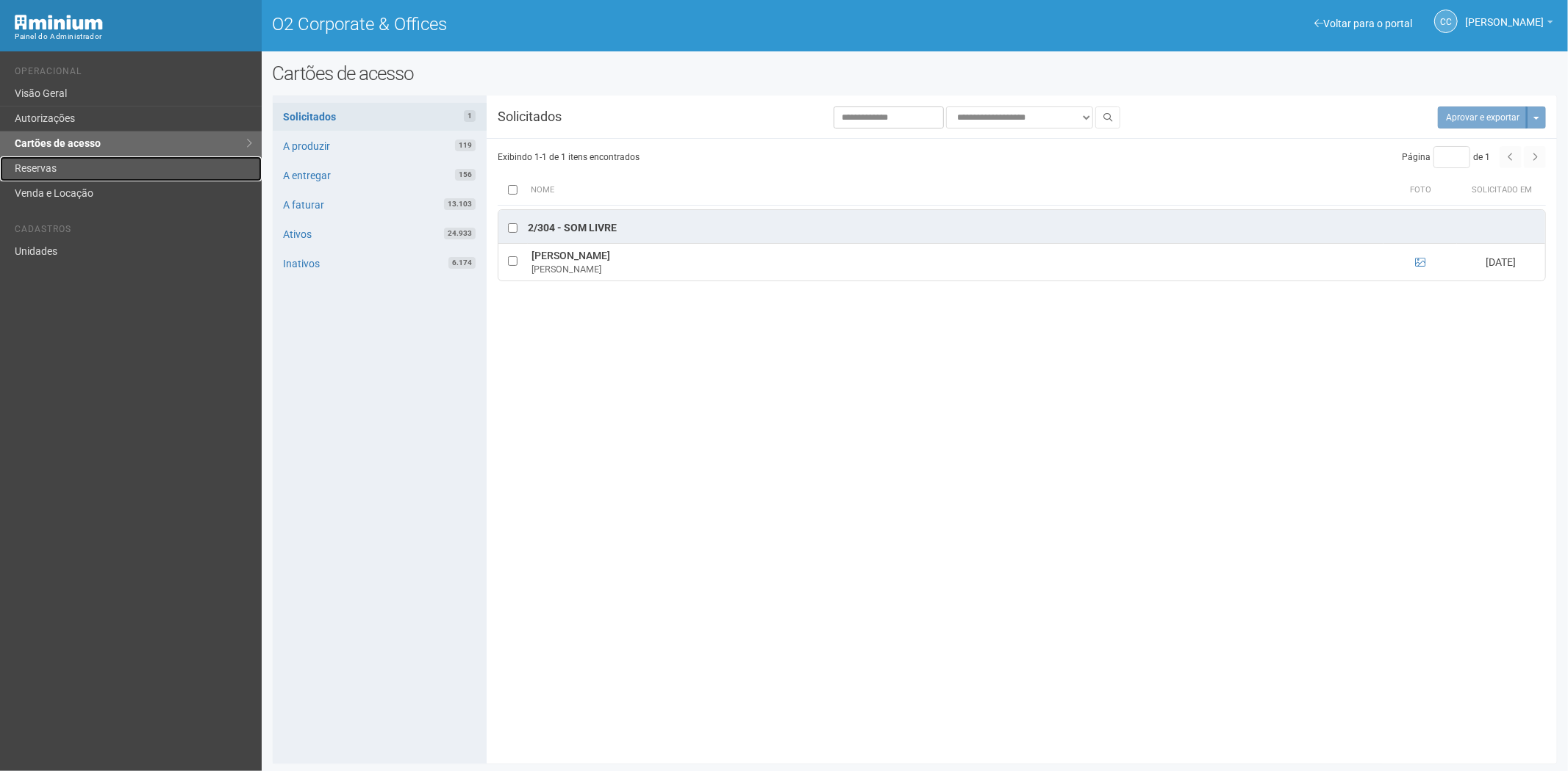
click at [76, 174] on link "Reservas" at bounding box center [131, 169] width 262 height 25
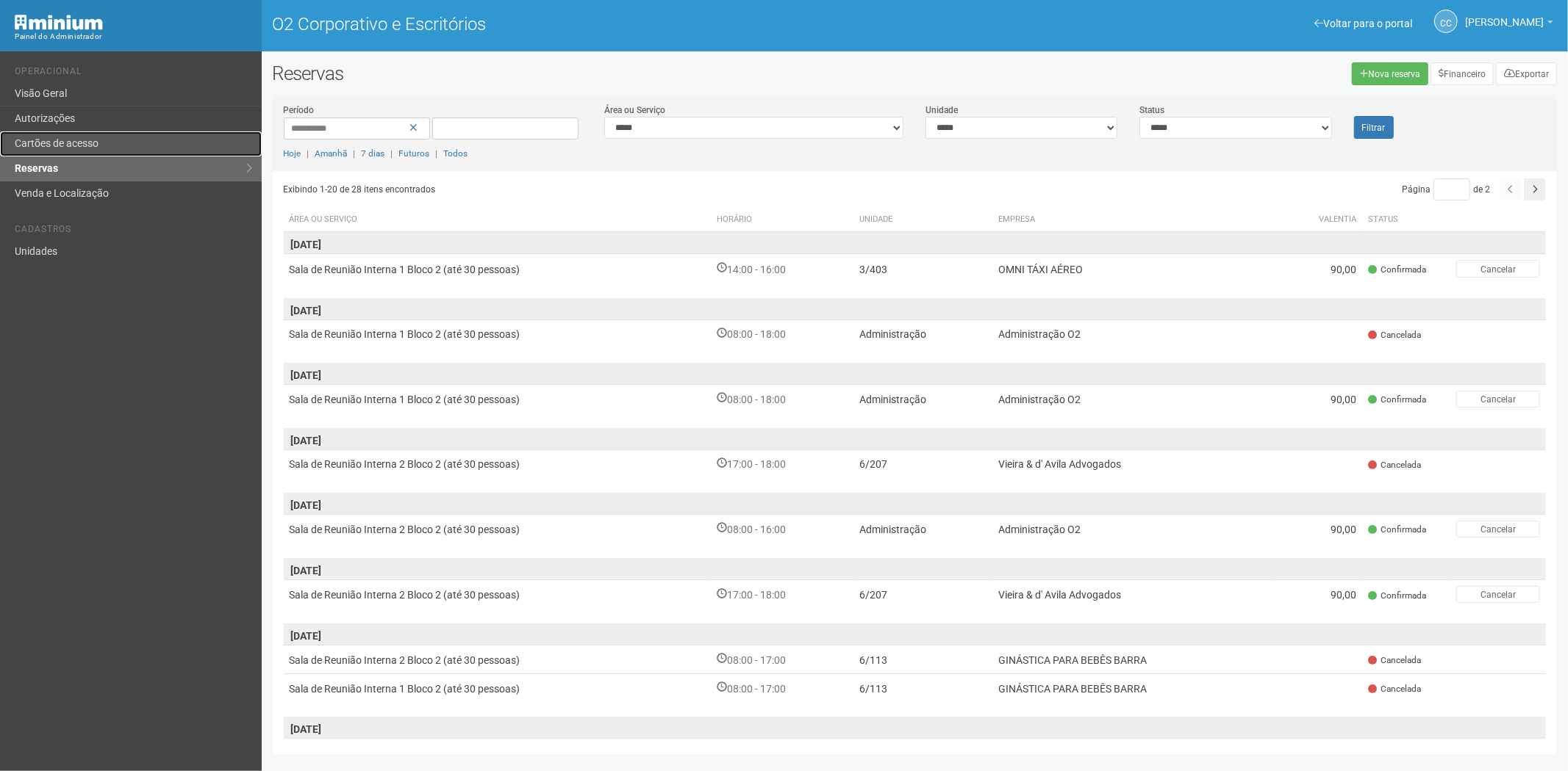
click at [81, 144] on font "Cartões de acesso" at bounding box center [56, 143] width 84 height 12
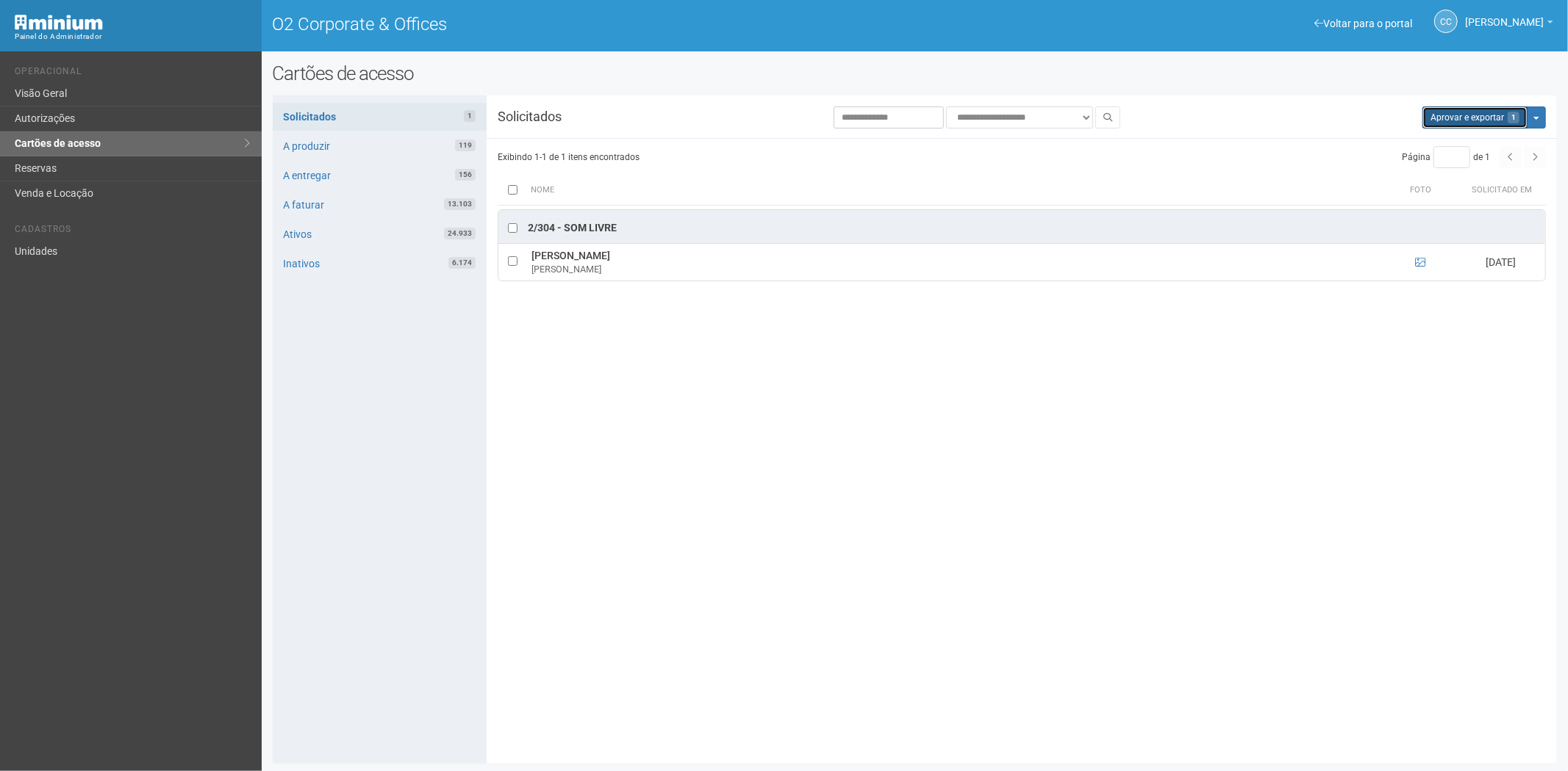
click at [1457, 121] on button "Aprovar e exportar 1" at bounding box center [1474, 117] width 105 height 22
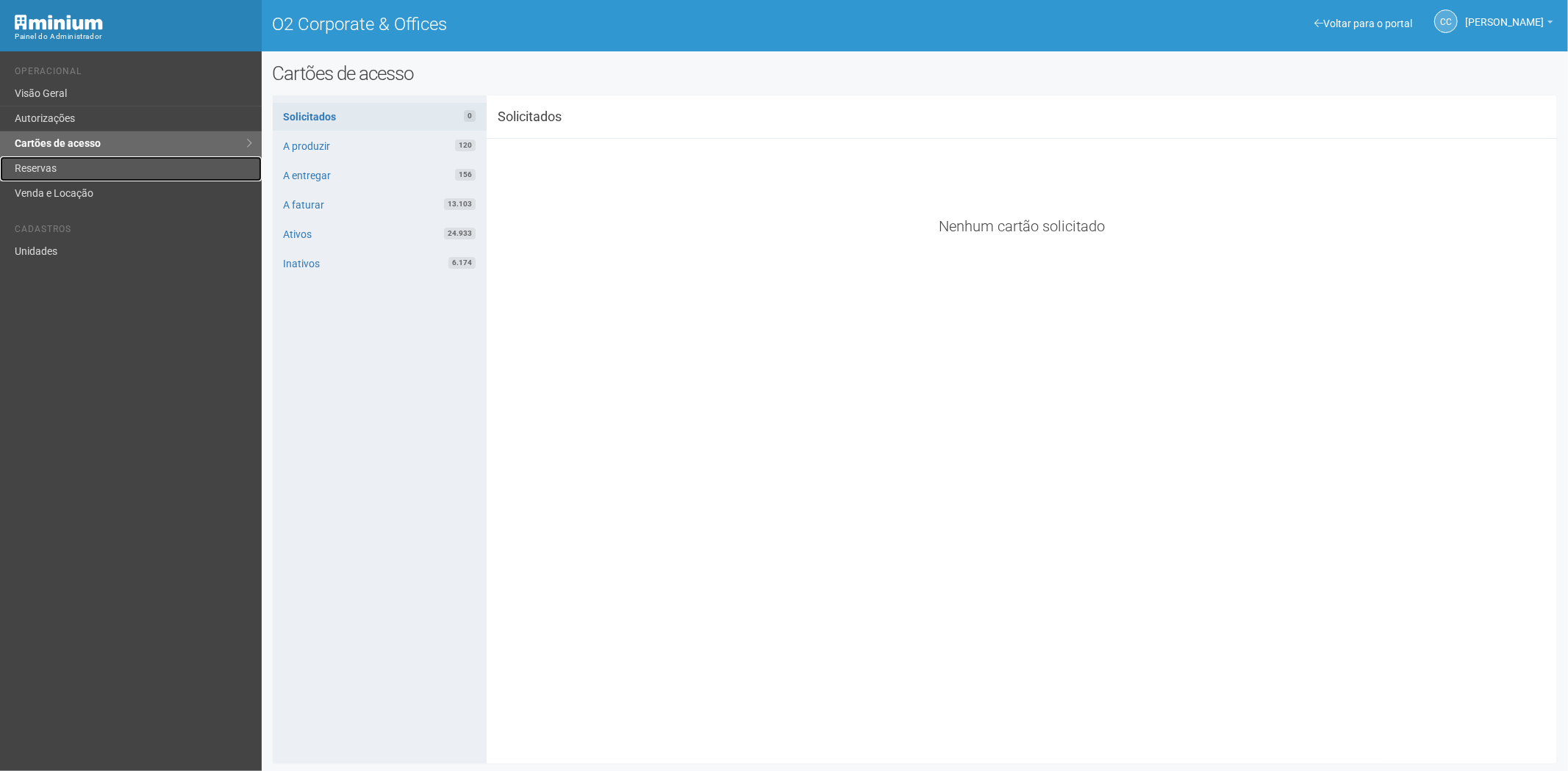
click at [88, 171] on link "Reservas" at bounding box center [131, 169] width 262 height 25
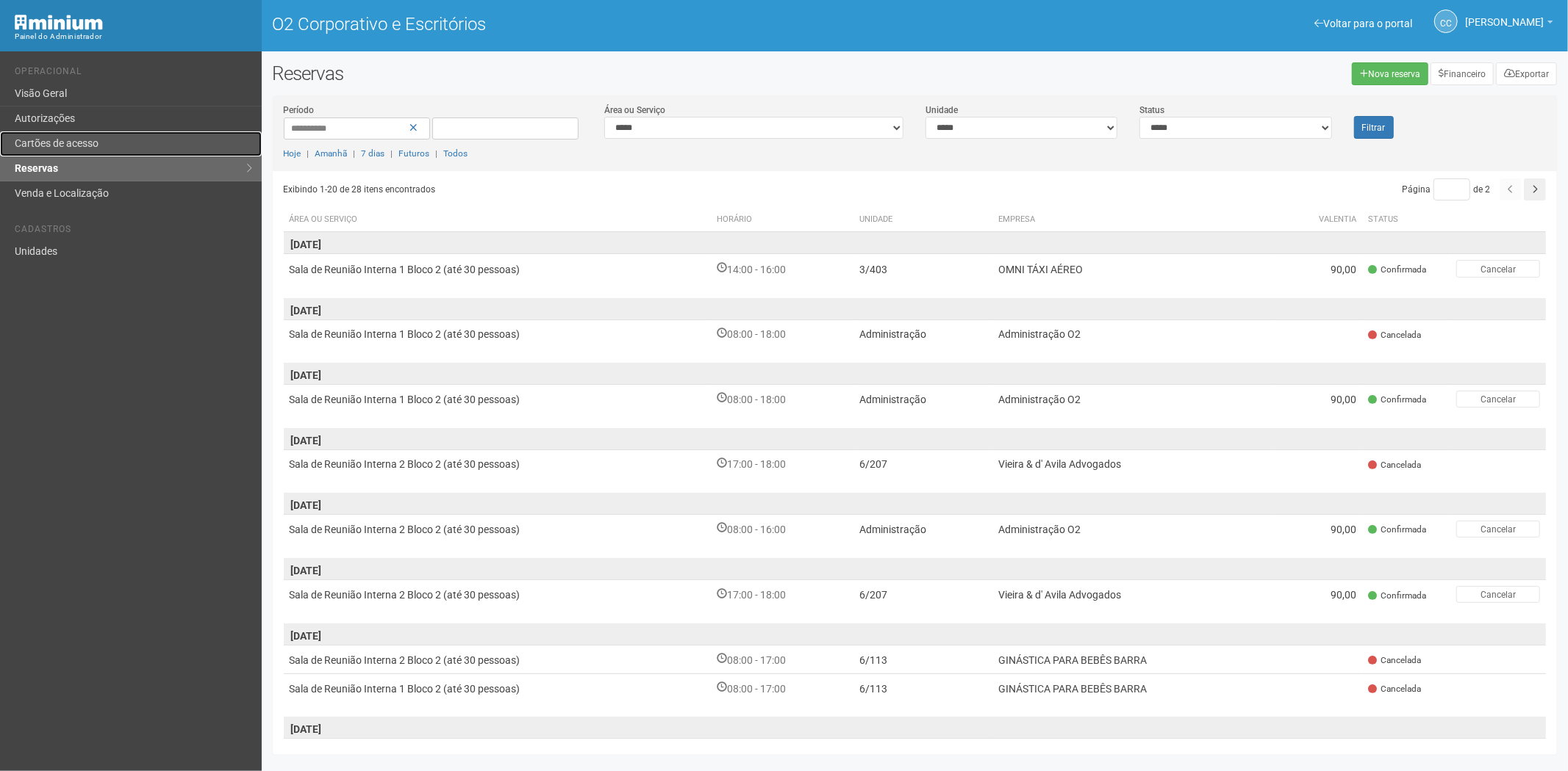
click at [98, 137] on font "Cartões de acesso" at bounding box center [56, 143] width 84 height 12
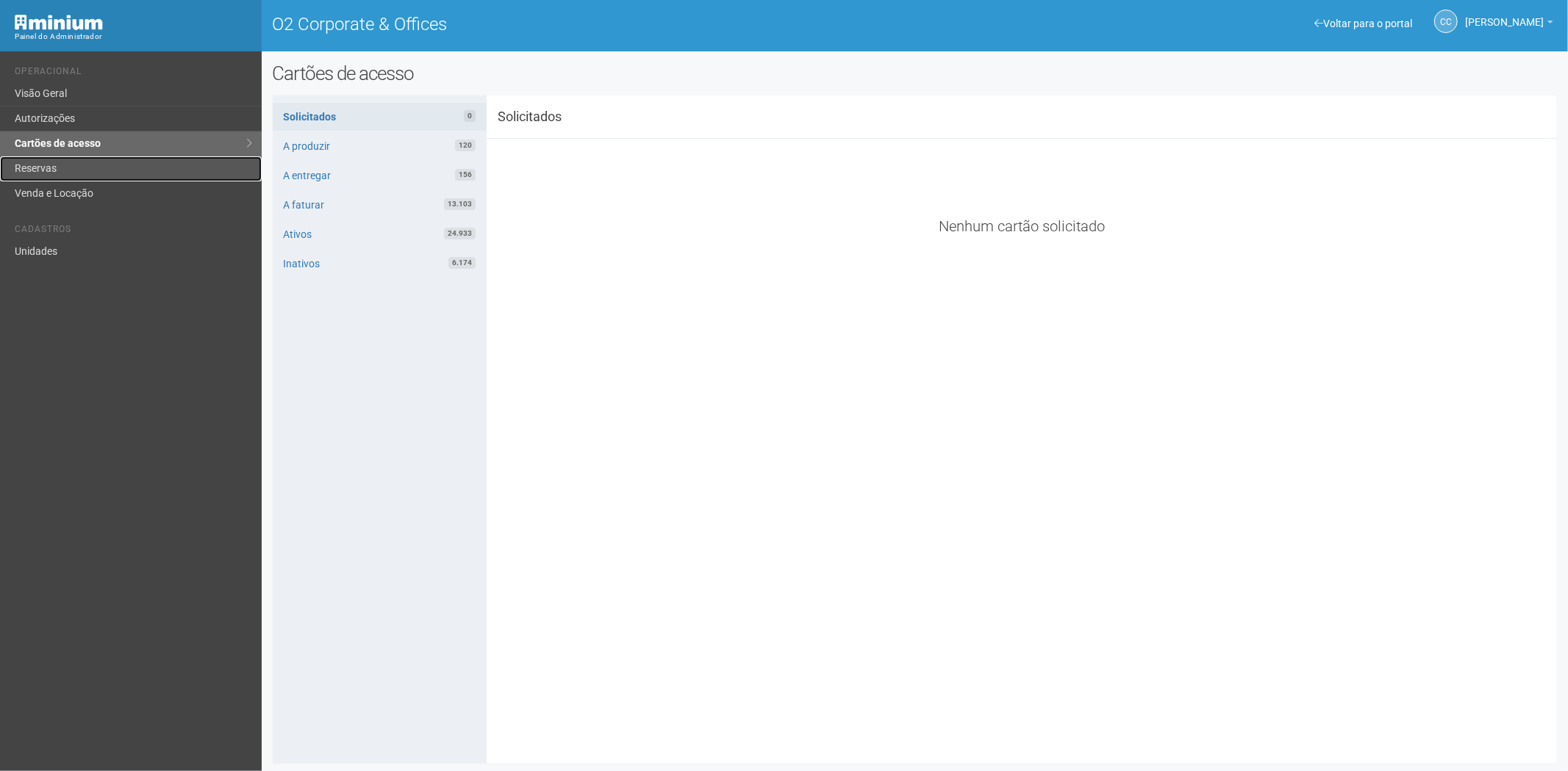
click at [42, 167] on link "Reservas" at bounding box center [131, 169] width 262 height 25
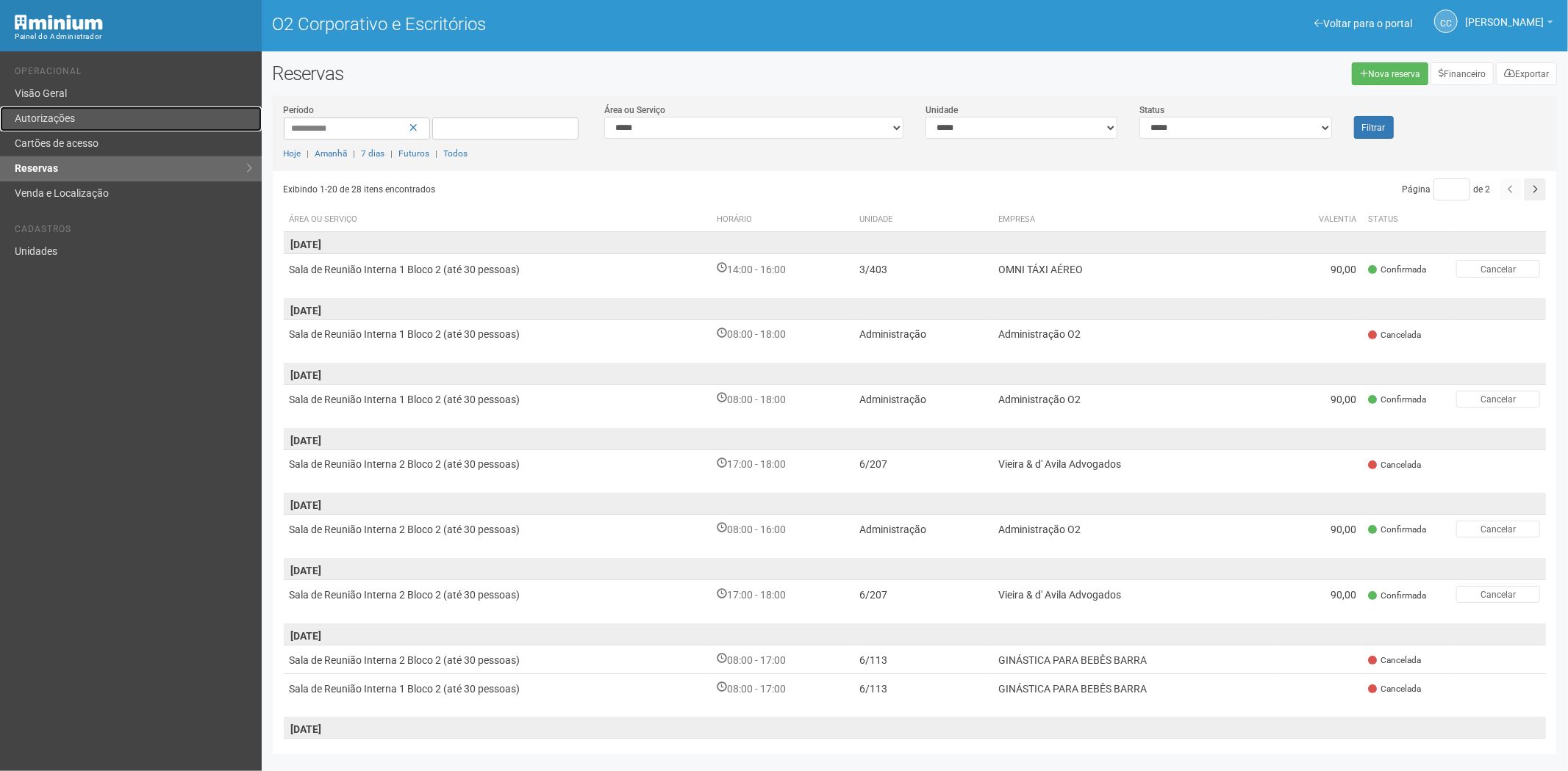
click at [91, 125] on link "Autorizações" at bounding box center [131, 119] width 262 height 25
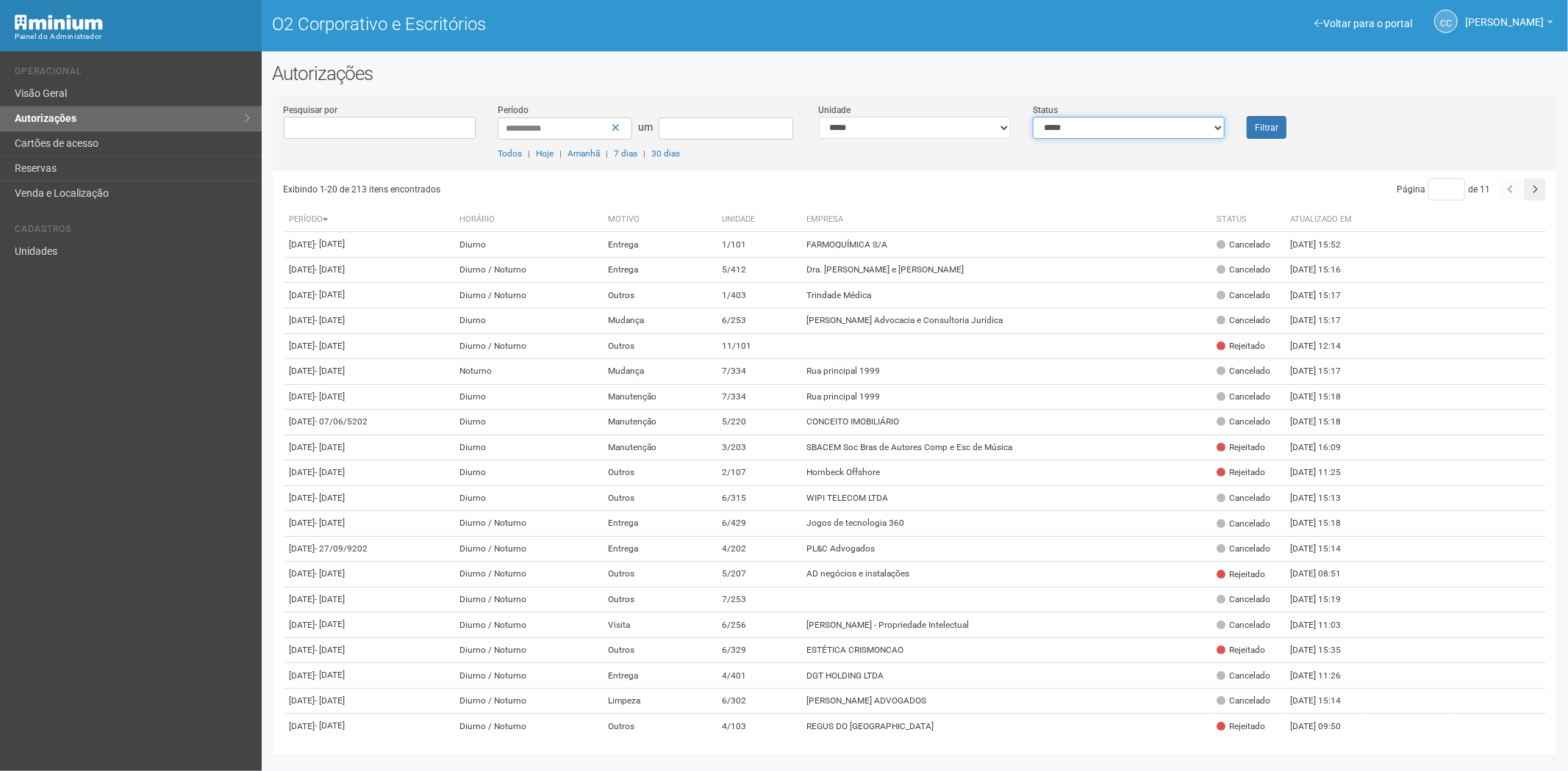
drag, startPoint x: 1109, startPoint y: 136, endPoint x: 1098, endPoint y: 137, distance: 11.0
click at [1108, 135] on select "**********" at bounding box center [1129, 127] width 192 height 22
click at [108, 147] on link "Cartões de acesso" at bounding box center [131, 144] width 262 height 25
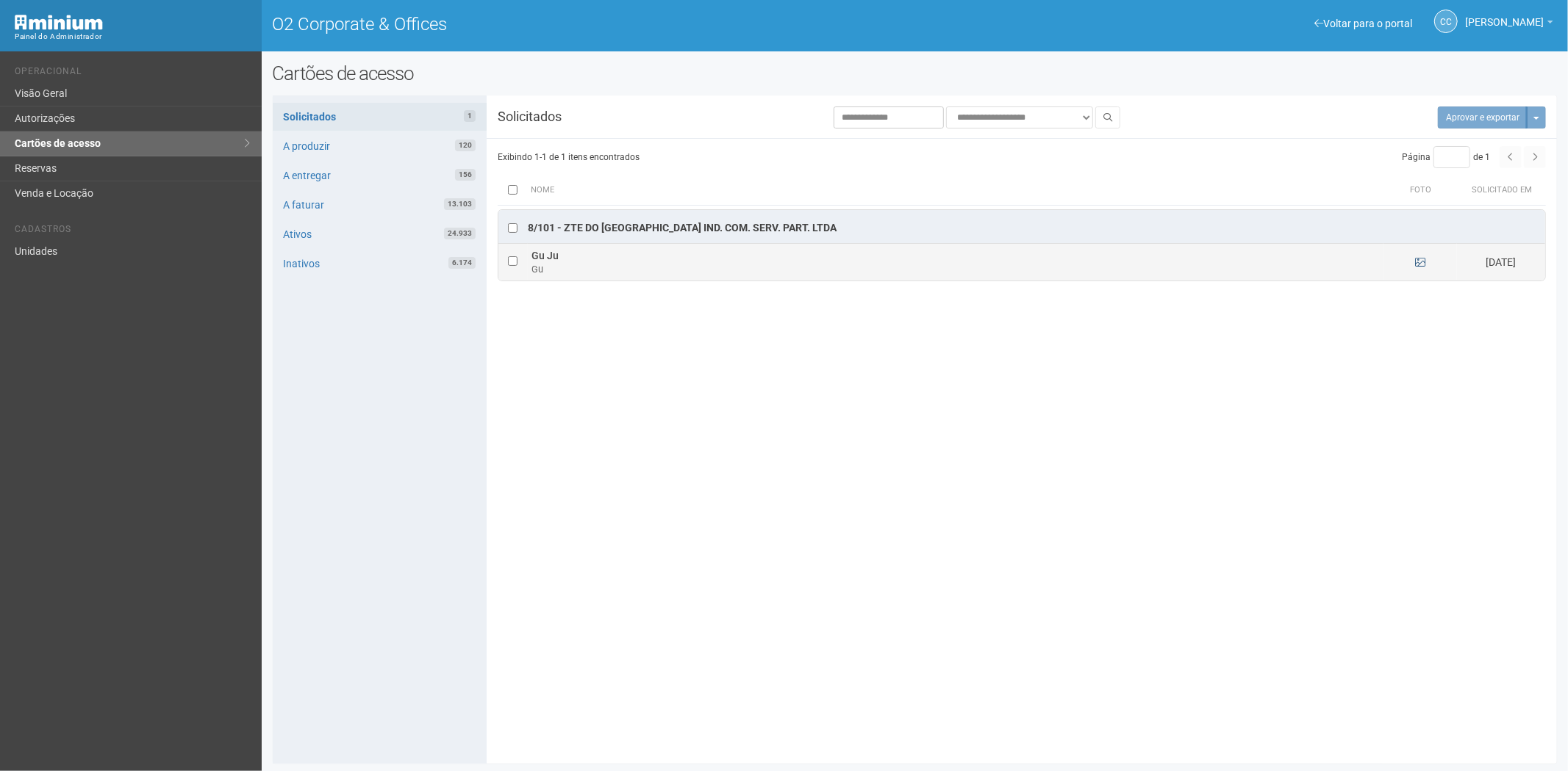
click at [1413, 260] on td at bounding box center [1420, 263] width 74 height 37
click at [1416, 260] on icon at bounding box center [1420, 262] width 10 height 10
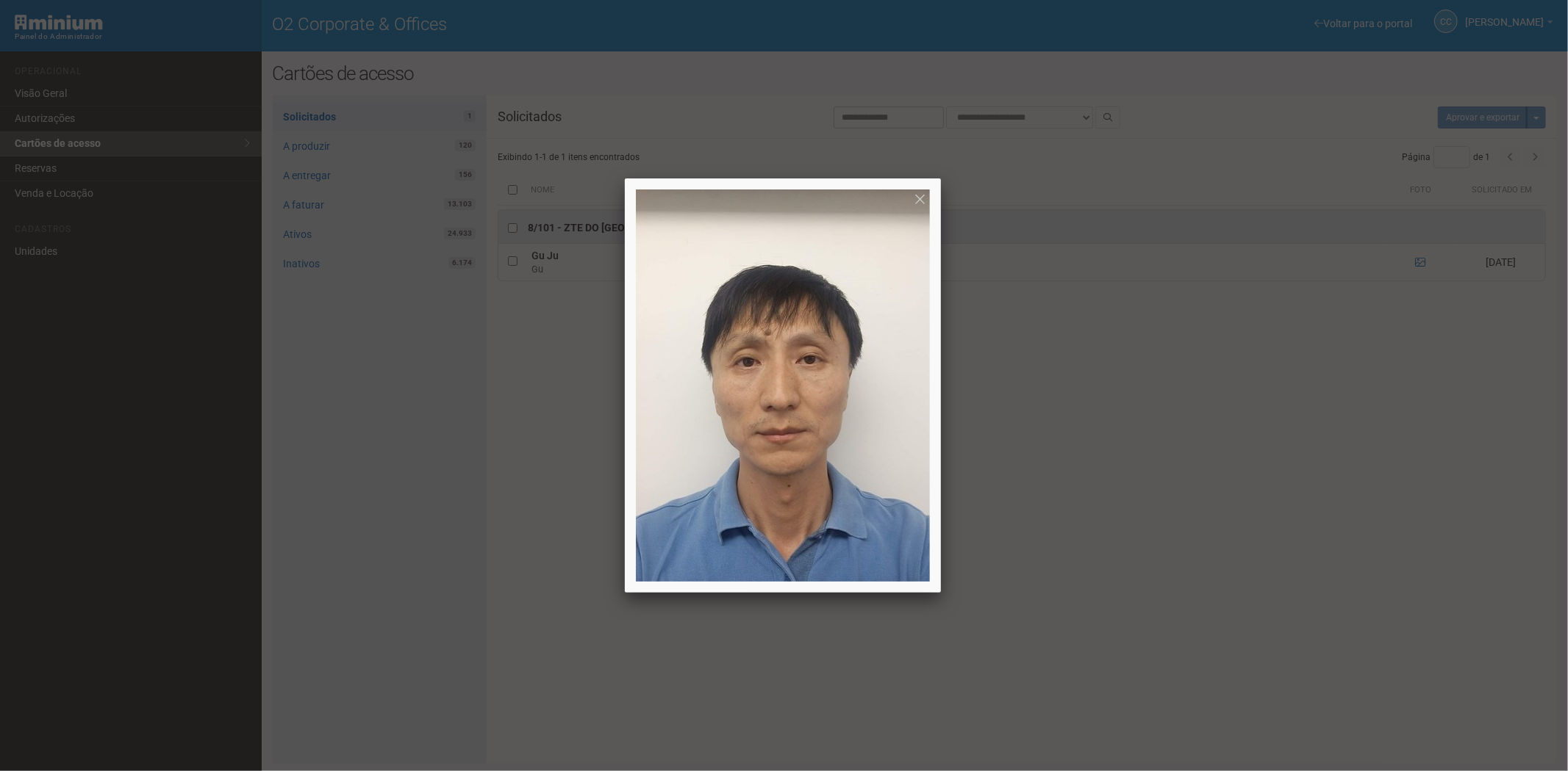
click at [1311, 382] on div at bounding box center [784, 386] width 1568 height 771
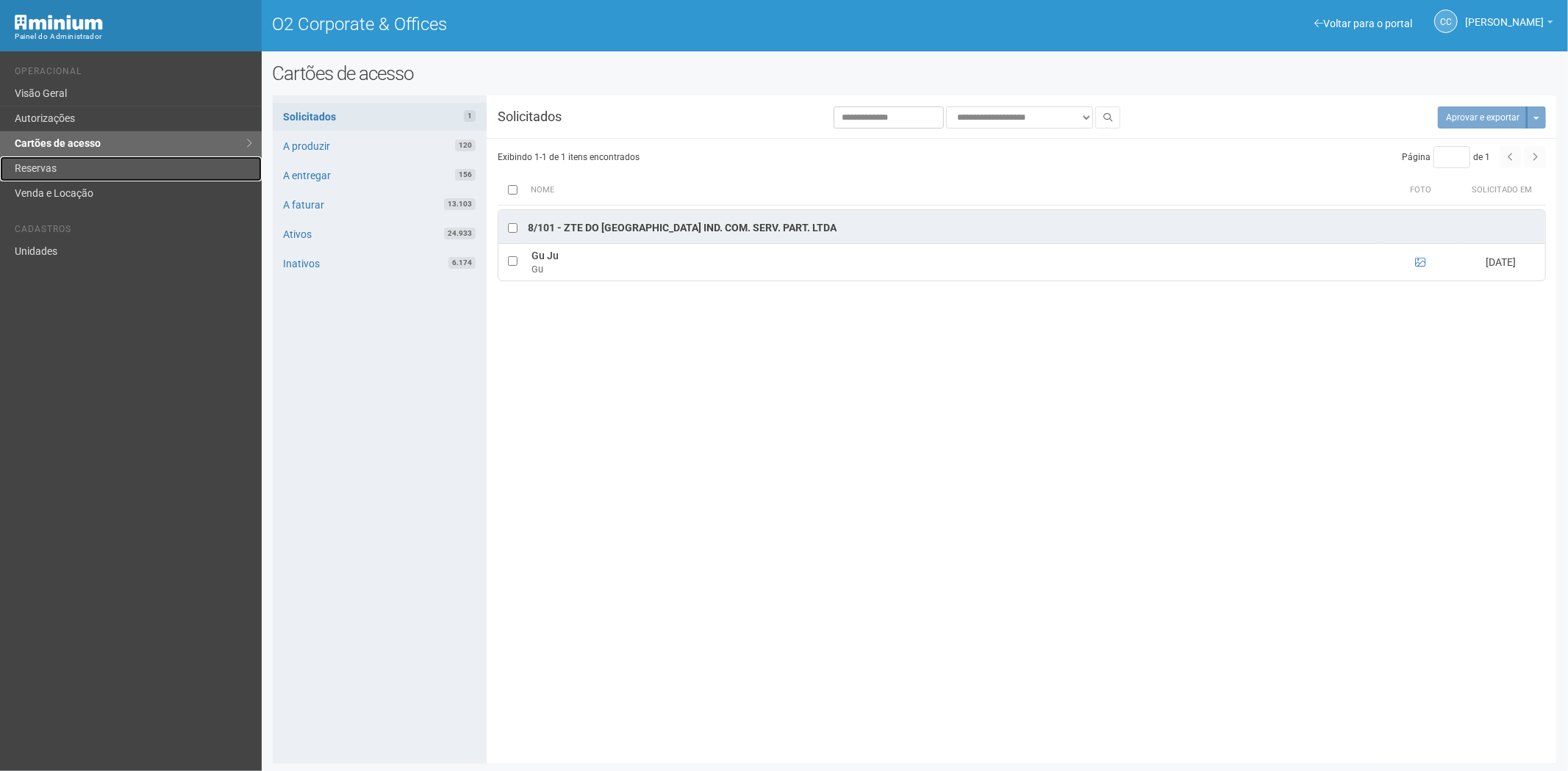
click at [31, 171] on link "Reservas" at bounding box center [131, 169] width 262 height 25
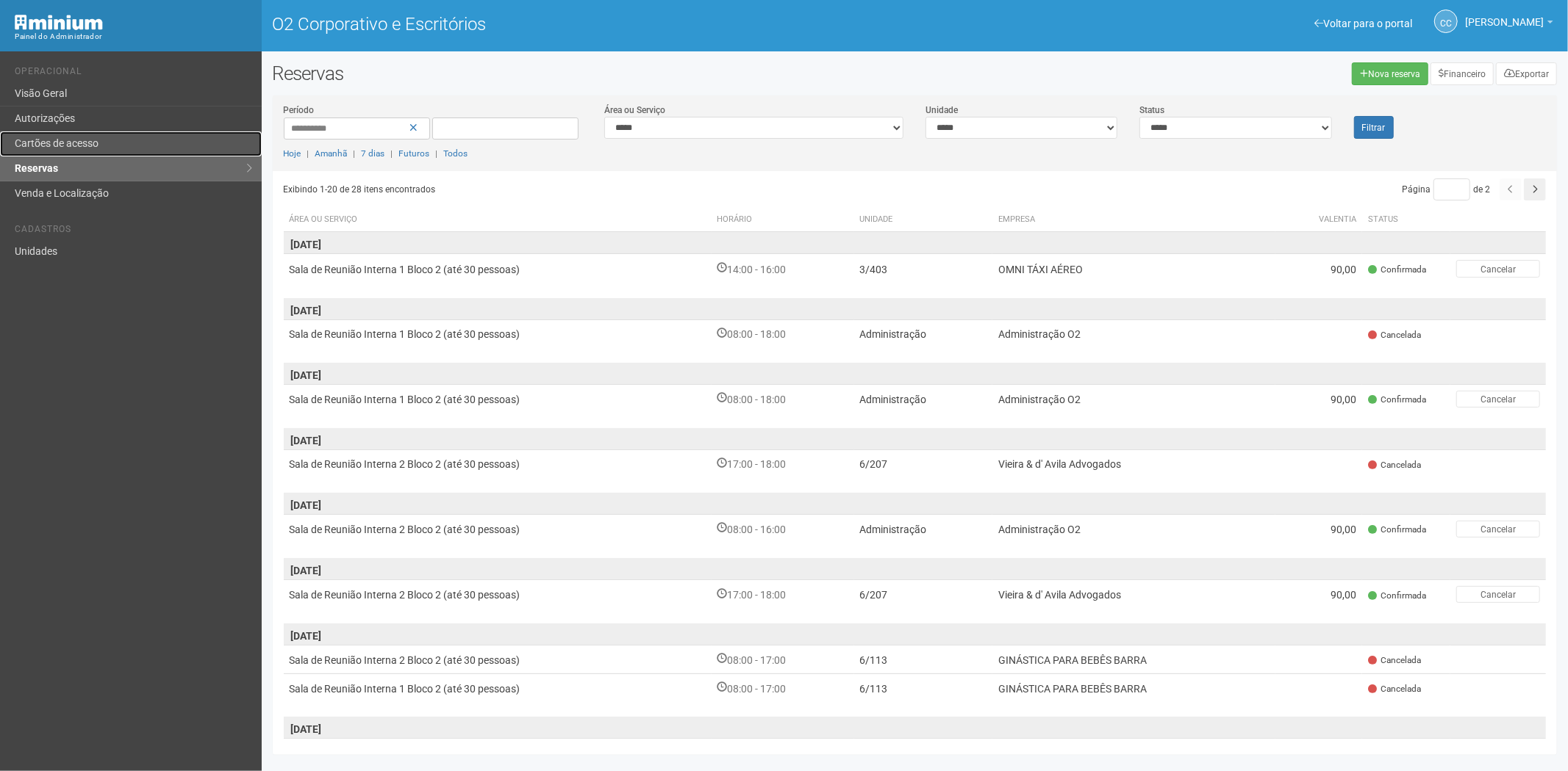
click at [64, 135] on link "Cartões de acesso" at bounding box center [131, 144] width 262 height 25
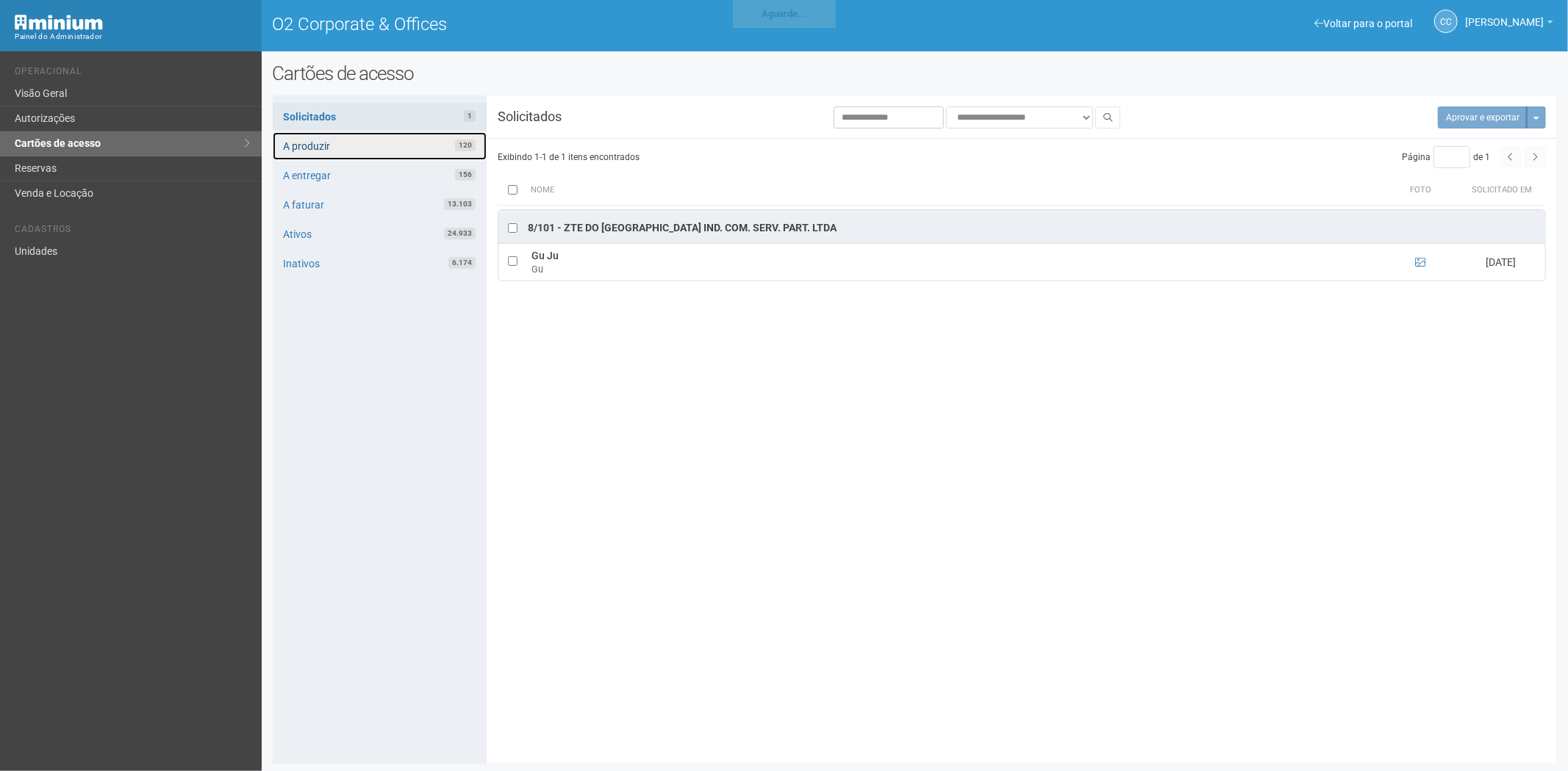
click at [376, 141] on link "A produzir 120" at bounding box center [380, 146] width 214 height 28
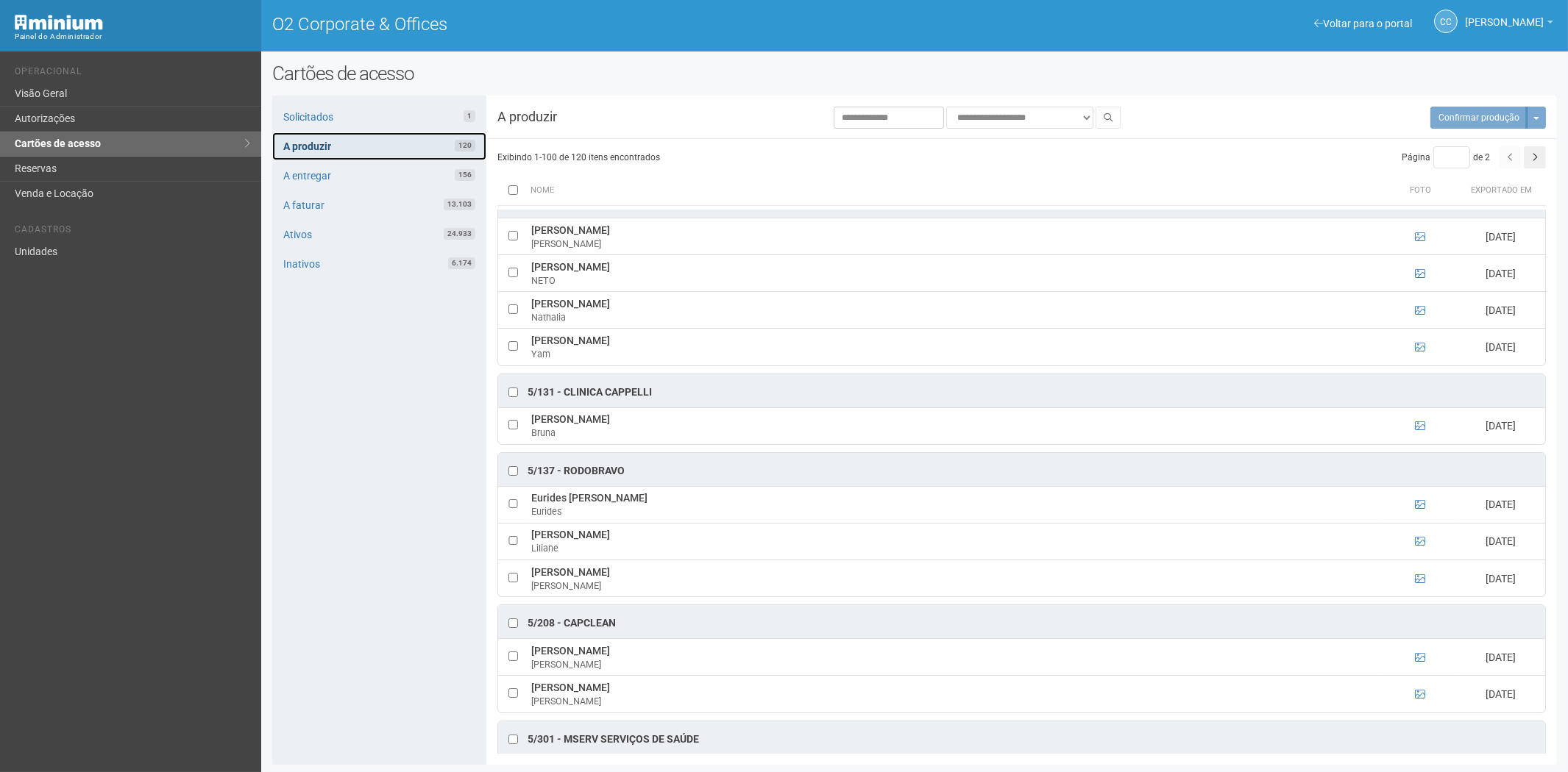
scroll to position [3432, 0]
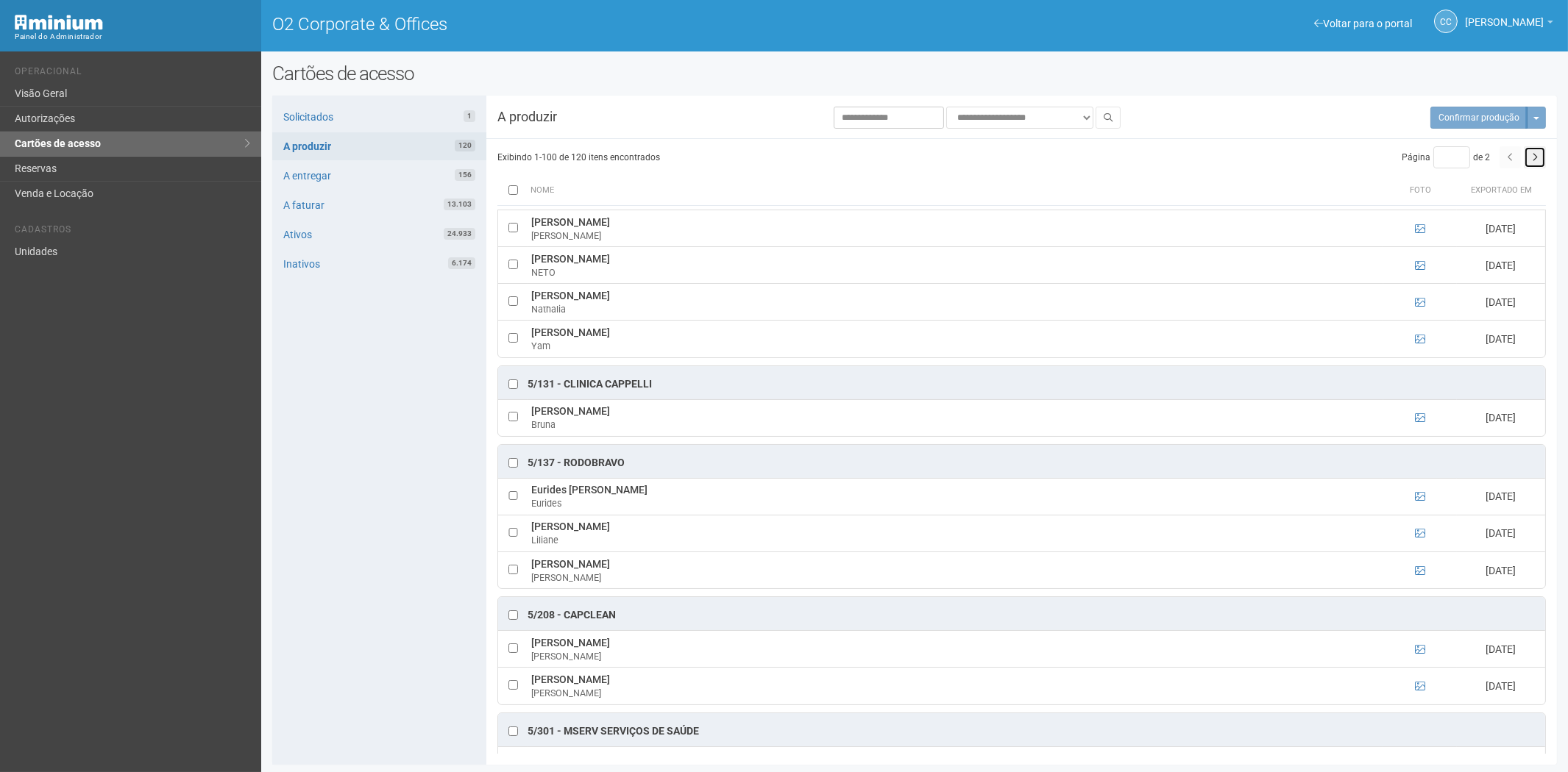
click at [1536, 155] on icon "button" at bounding box center [1535, 157] width 6 height 8
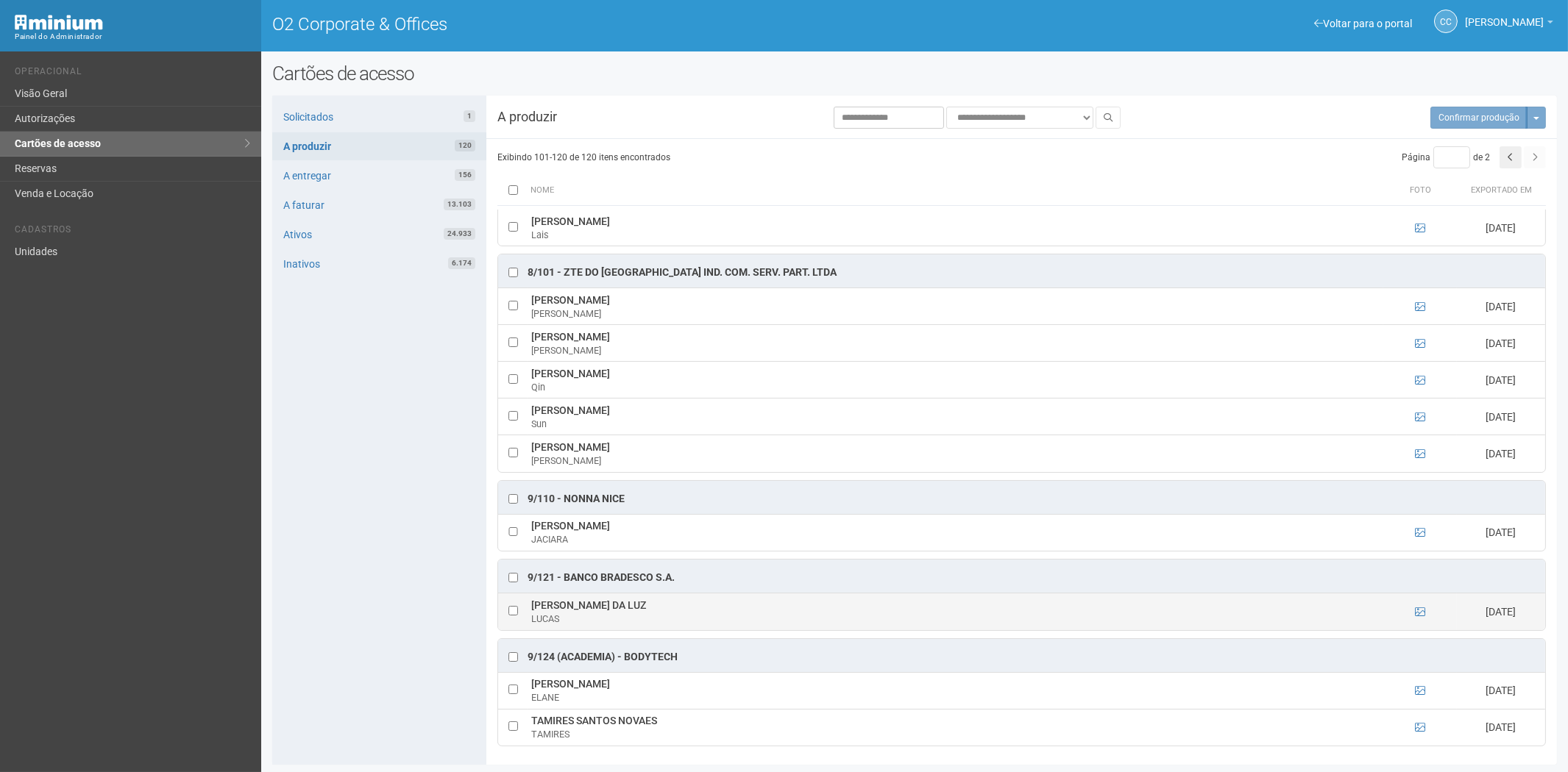
scroll to position [2, 0]
click at [1516, 159] on button "button" at bounding box center [1510, 157] width 22 height 22
type input "*"
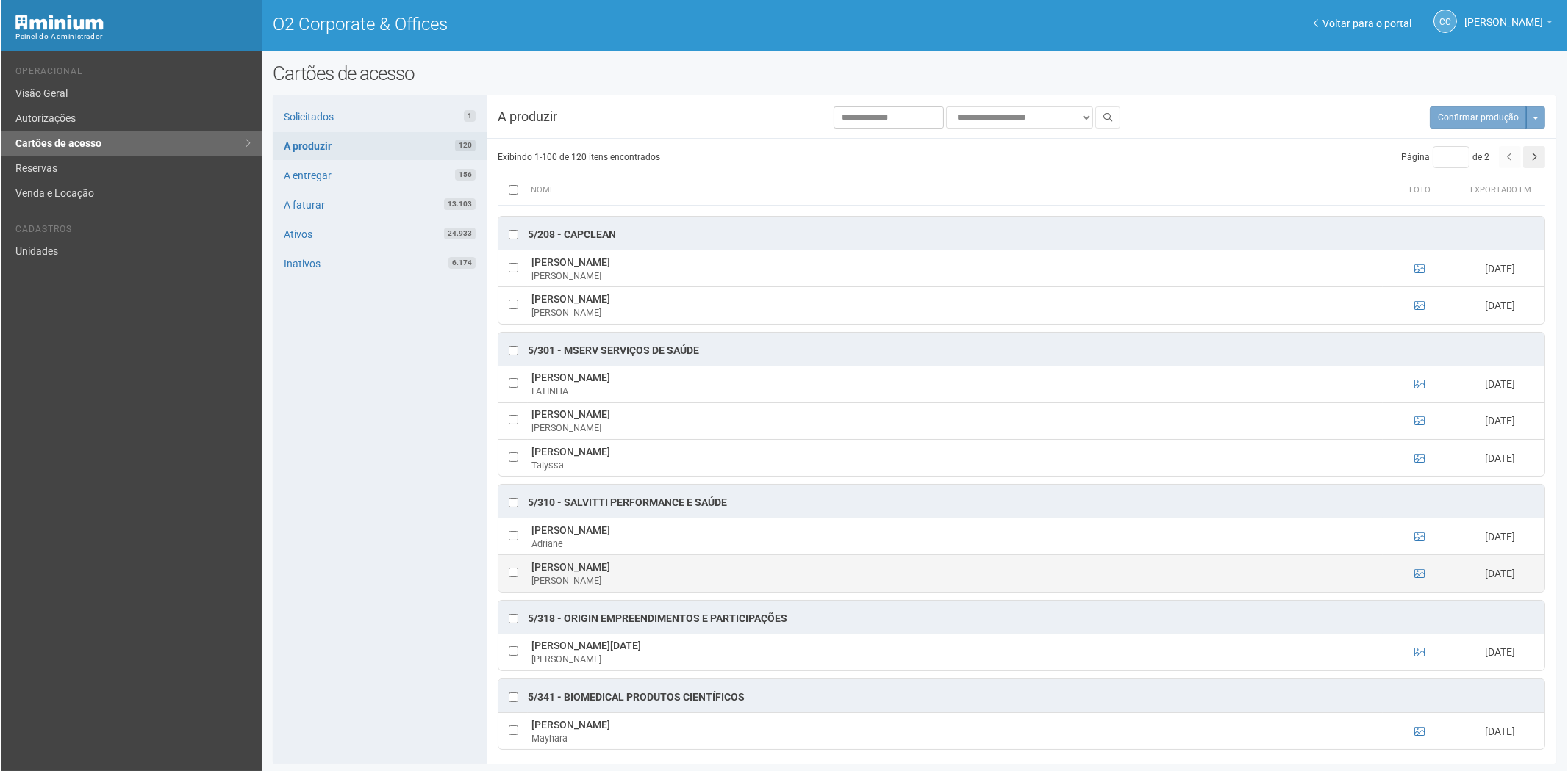
scroll to position [3726, 0]
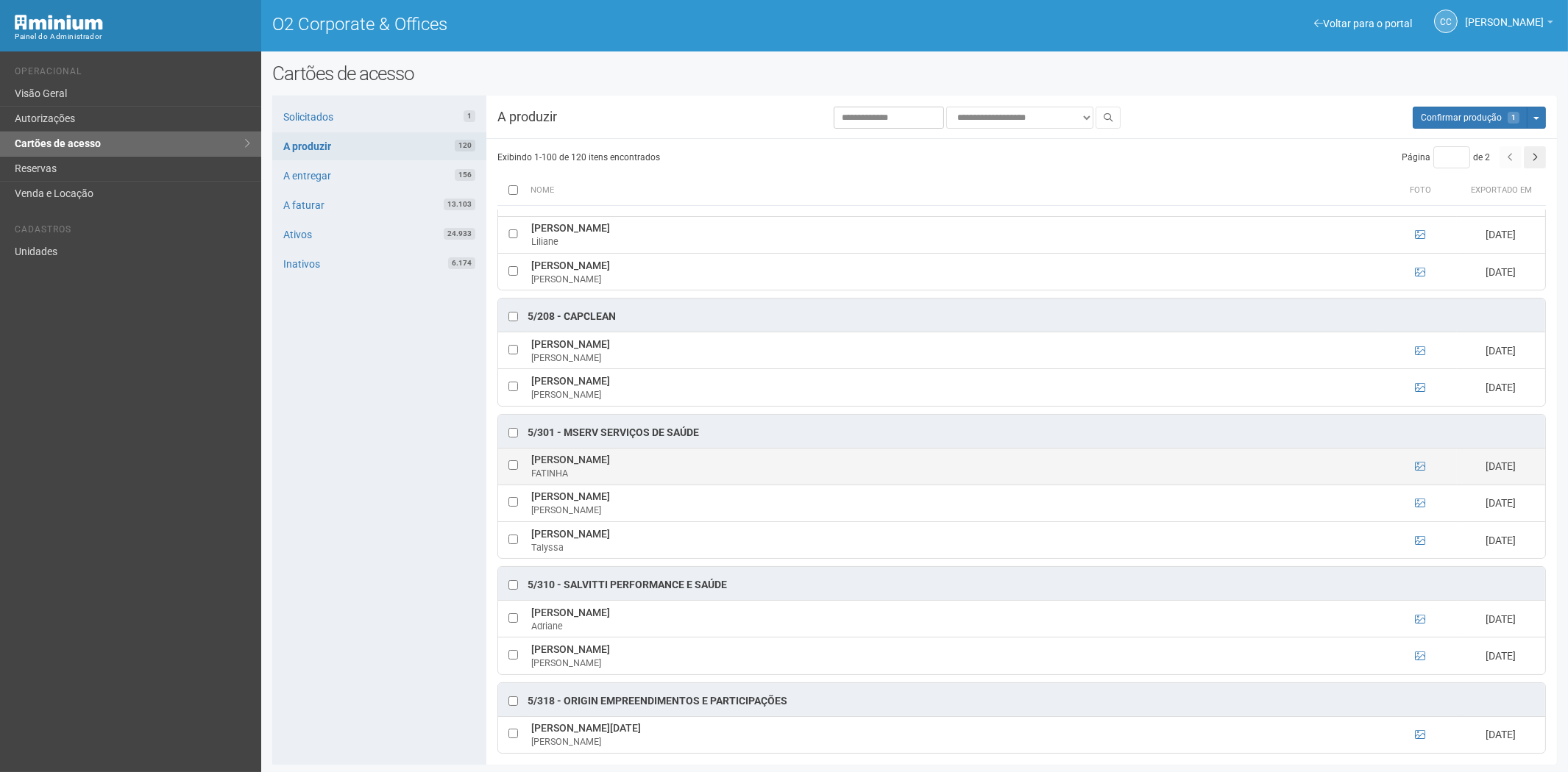
drag, startPoint x: 533, startPoint y: 481, endPoint x: 672, endPoint y: 481, distance: 139.0
click at [672, 481] on td "[PERSON_NAME]" at bounding box center [955, 467] width 856 height 37
copy td "[PERSON_NAME]"
click at [320, 538] on div "Solicitados 1 A produzir 120 A entregar 156 A faturar 13.103 Ativos 24.933 Inat…" at bounding box center [379, 430] width 214 height 670
click at [1417, 471] on icon at bounding box center [1420, 466] width 10 height 10
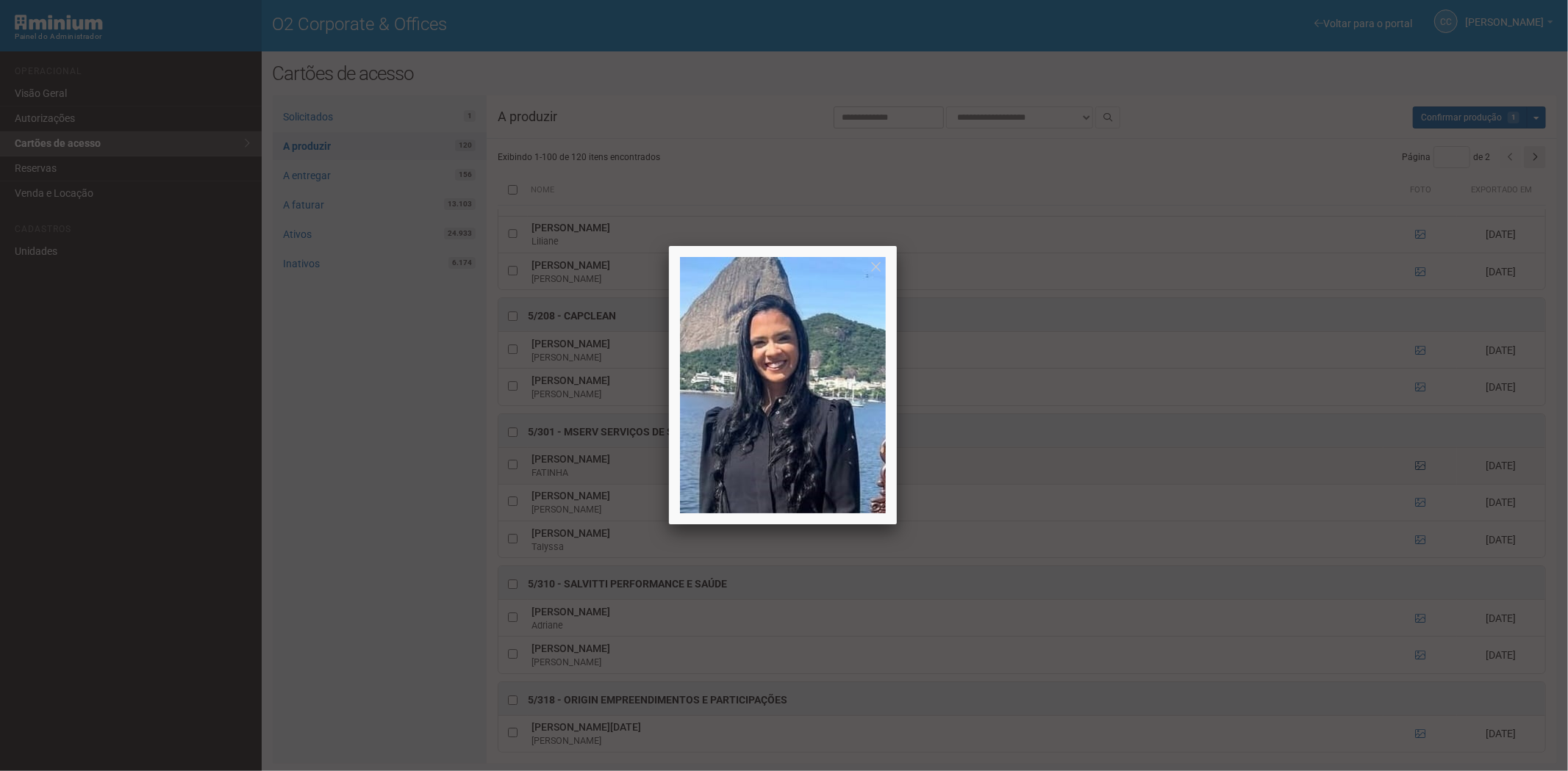
click at [1415, 487] on div at bounding box center [784, 386] width 1568 height 771
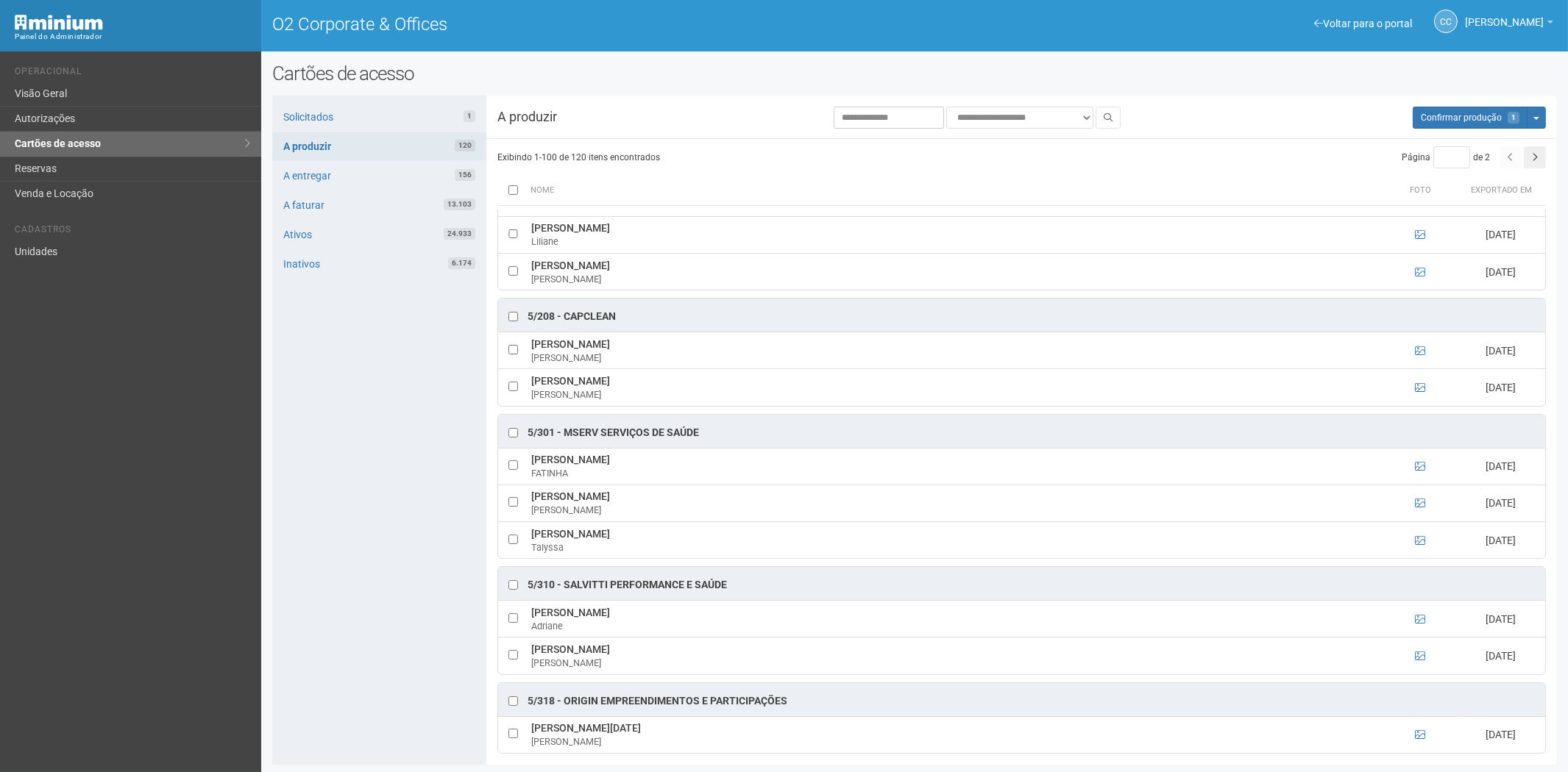
drag, startPoint x: 348, startPoint y: 458, endPoint x: 441, endPoint y: 476, distance: 94.7
click at [349, 458] on div "Solicitados 1 A produzir 120 A entregar 156 A faturar 13.103 Ativos 24.933 Inat…" at bounding box center [379, 430] width 214 height 670
click at [509, 521] on td at bounding box center [513, 503] width 29 height 37
drag, startPoint x: 531, startPoint y: 519, endPoint x: 670, endPoint y: 524, distance: 139.1
click at [679, 521] on td "[PERSON_NAME] [PERSON_NAME]" at bounding box center [955, 503] width 856 height 37
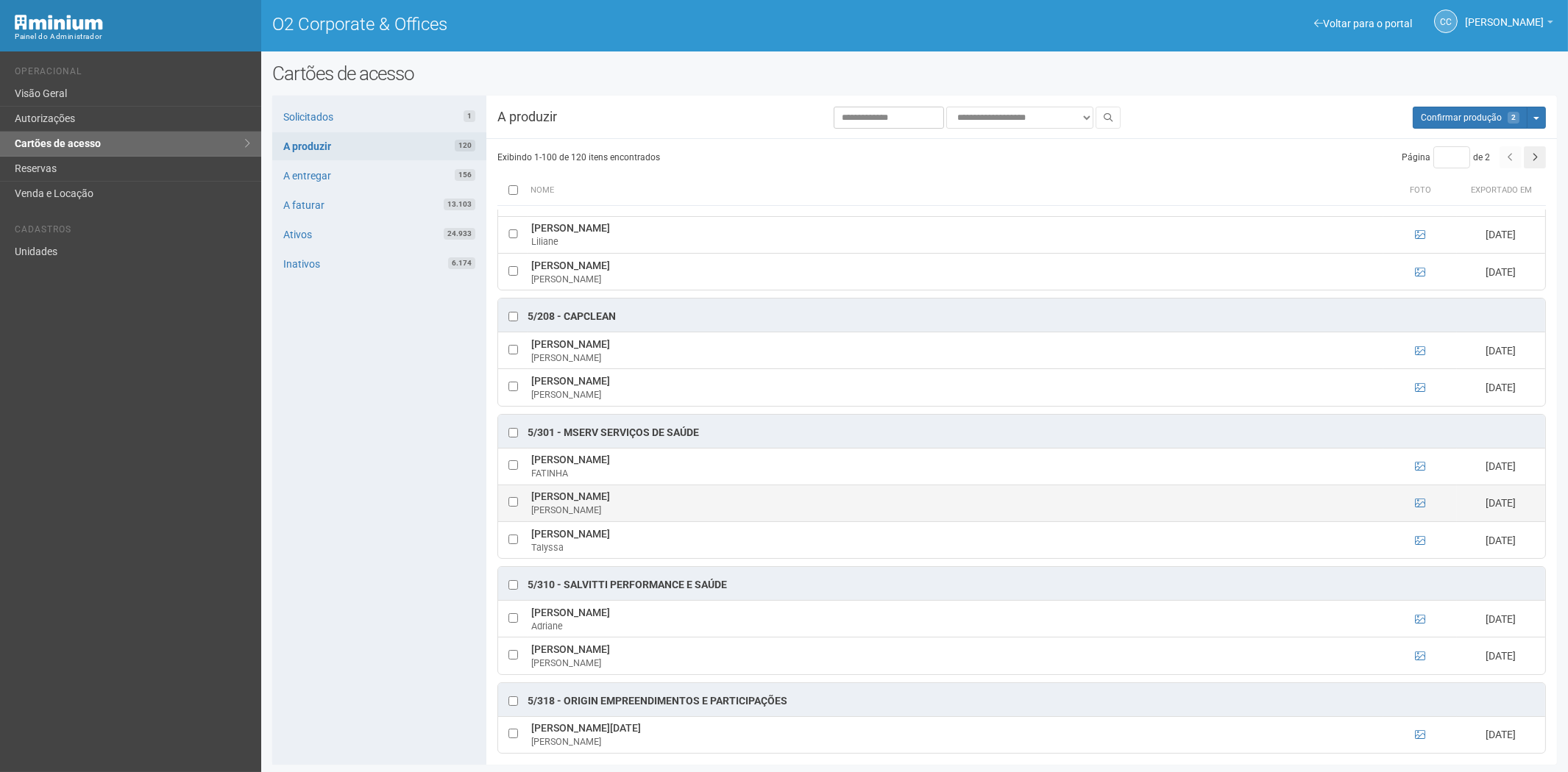
copy td "[PERSON_NAME]"
drag, startPoint x: 366, startPoint y: 541, endPoint x: 575, endPoint y: 541, distance: 209.0
click at [366, 541] on div "Solicitados 1 A produzir 120 A entregar 156 A faturar 13.103 Ativos 24.933 Inat…" at bounding box center [379, 430] width 214 height 670
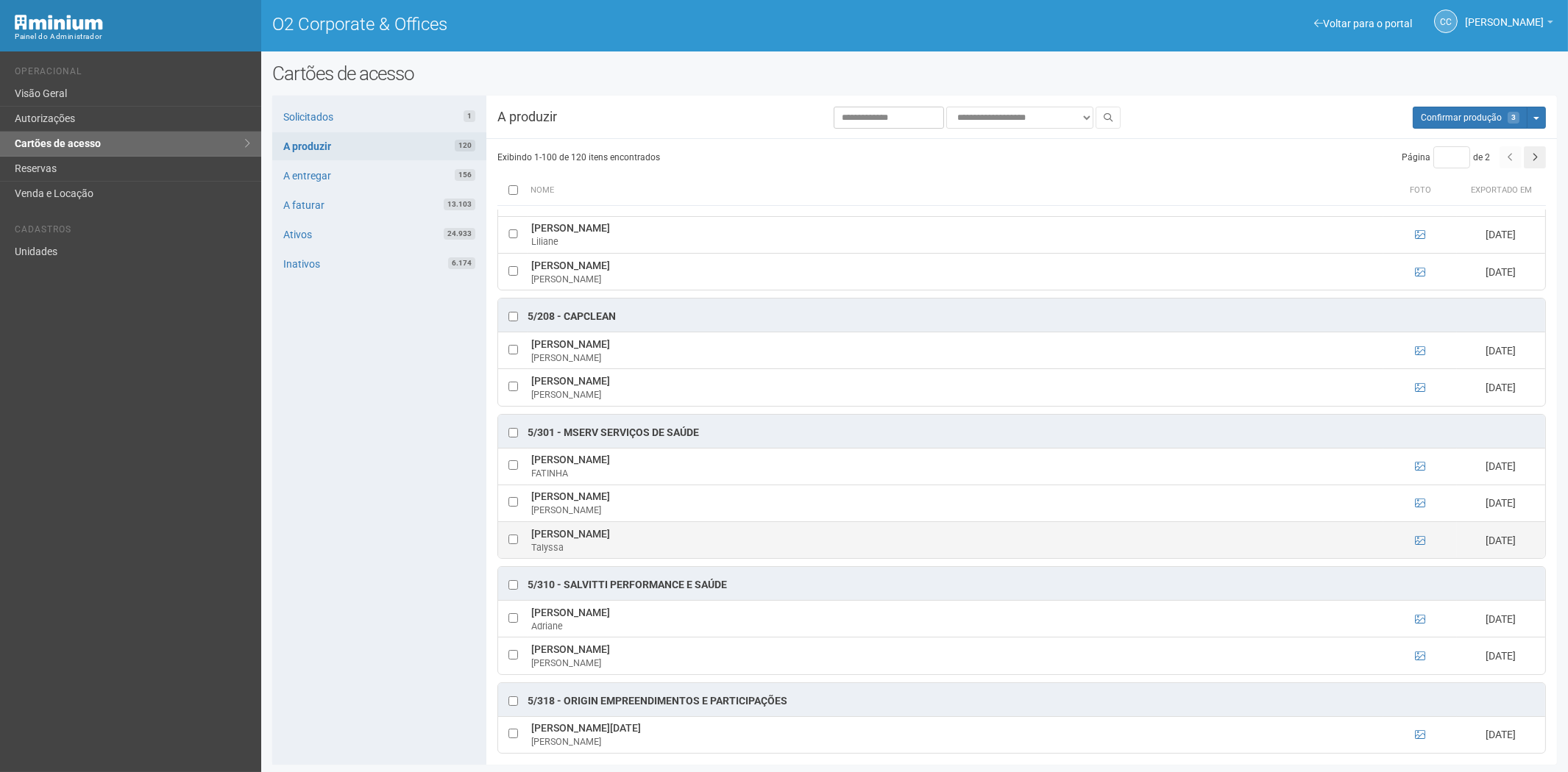
drag, startPoint x: 528, startPoint y: 554, endPoint x: 612, endPoint y: 557, distance: 84.1
click at [612, 557] on td "[PERSON_NAME]" at bounding box center [955, 540] width 856 height 37
copy td "[PERSON_NAME]"
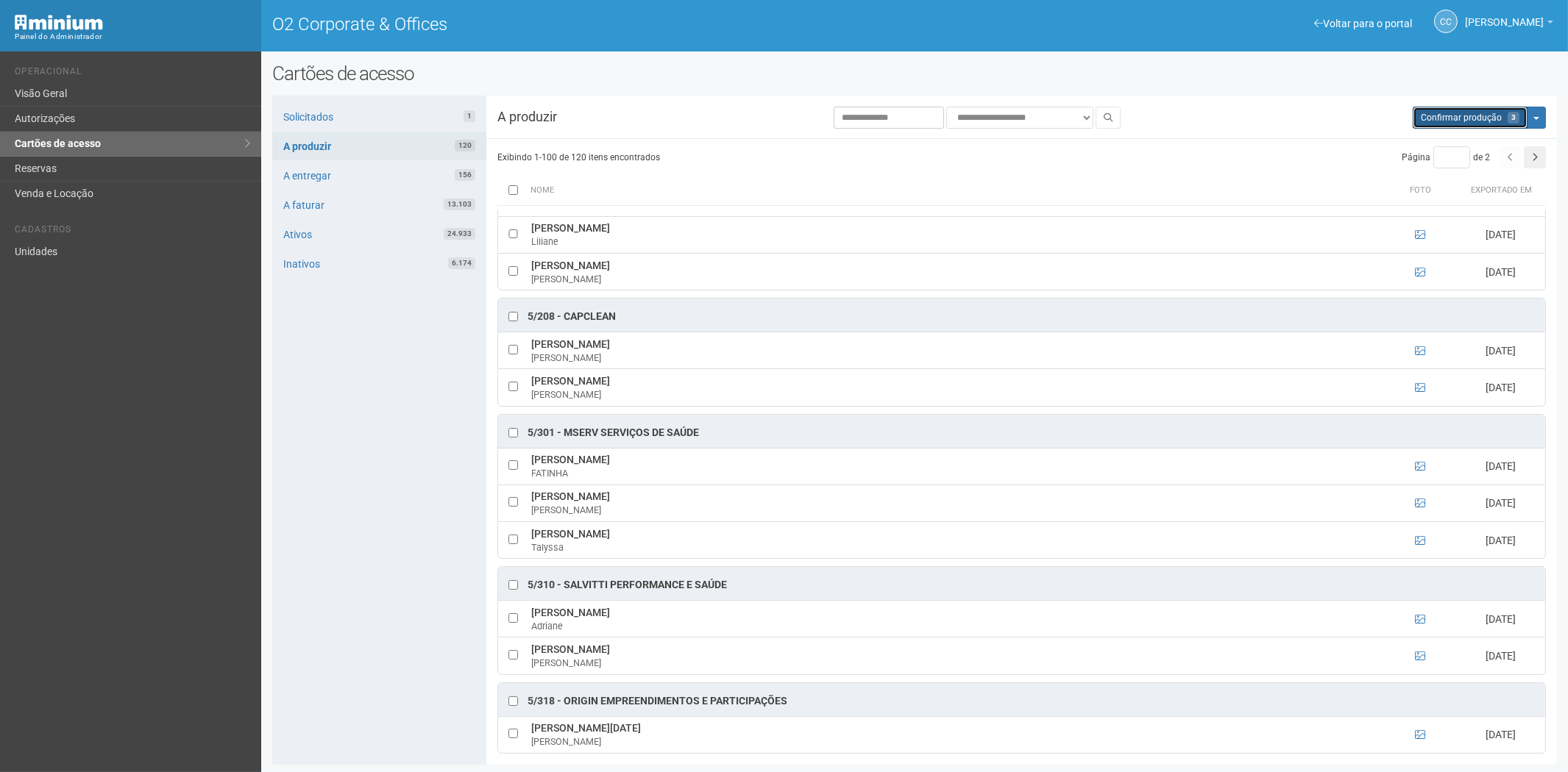
click at [1488, 107] on button "Aguarde... Confirmar produção 3" at bounding box center [1470, 118] width 115 height 22
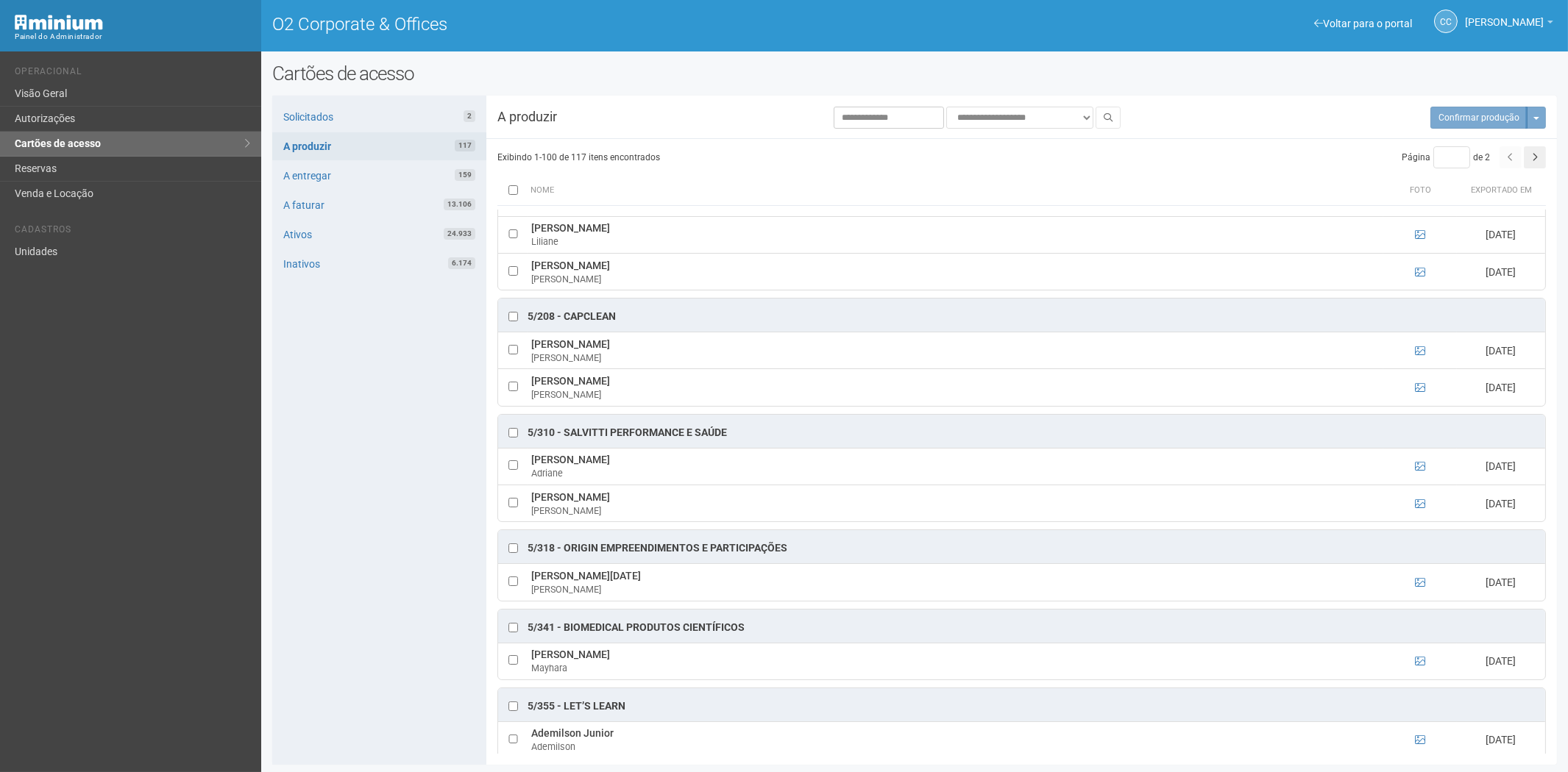
click at [406, 101] on div "Solicitados 2 A produzir 117 A entregar 159 A faturar 13.106 Ativos 24.933 Inat…" at bounding box center [379, 430] width 214 height 670
click at [400, 111] on link "Solicitados 2" at bounding box center [379, 117] width 214 height 28
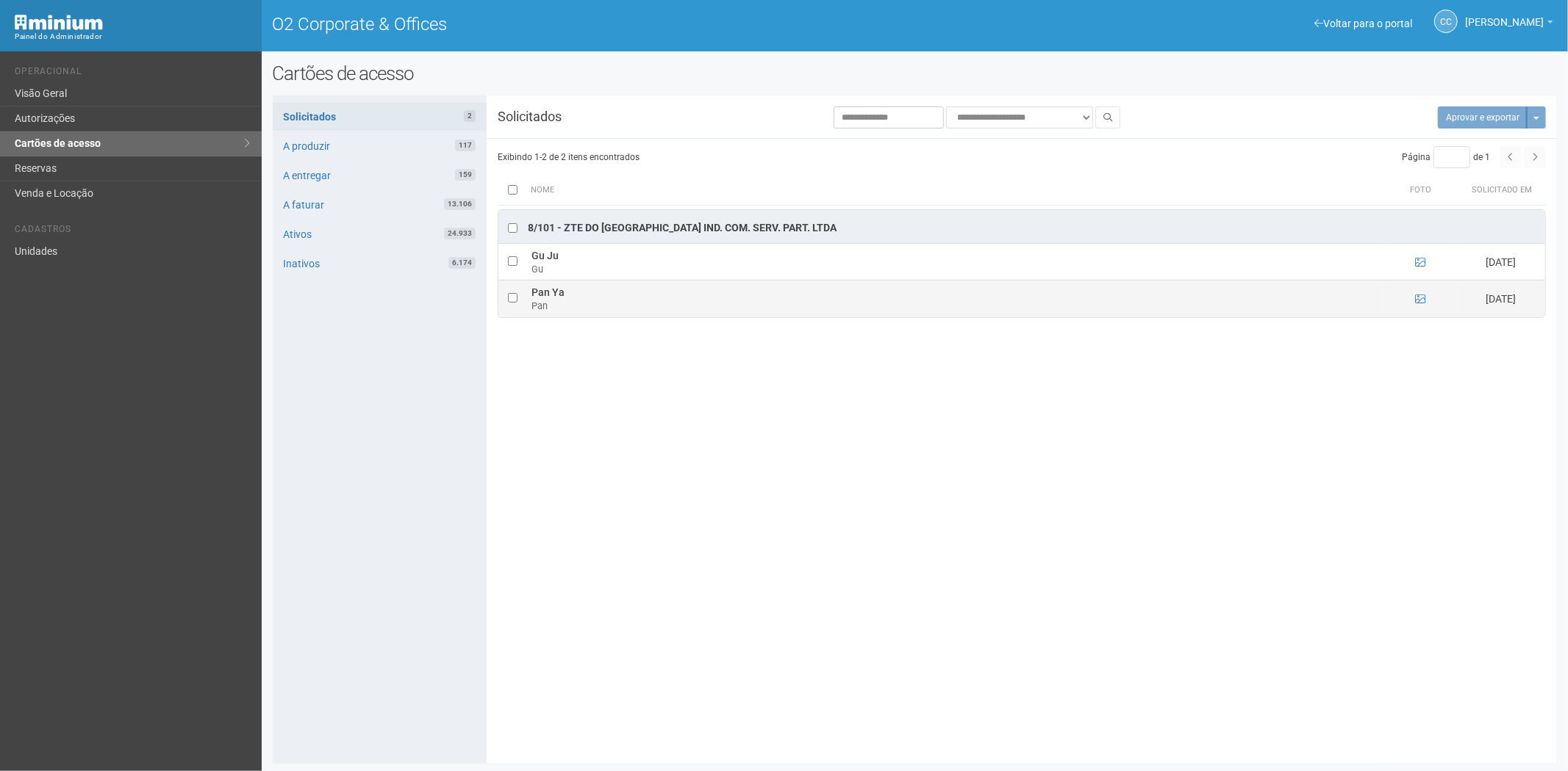
click at [1427, 302] on td at bounding box center [1420, 299] width 74 height 37
click at [1422, 297] on icon at bounding box center [1420, 299] width 10 height 10
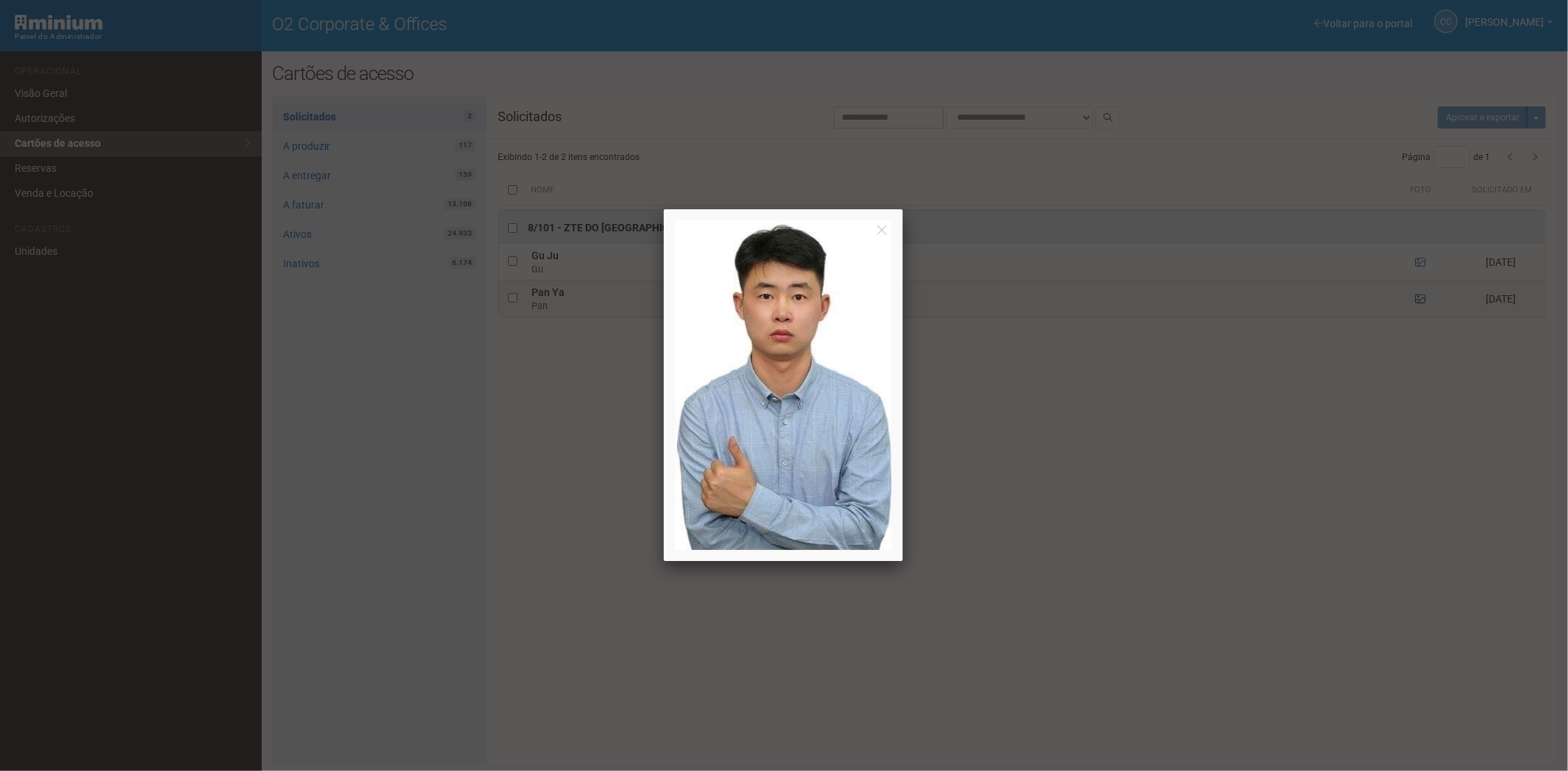
click at [1422, 297] on div at bounding box center [784, 386] width 1568 height 771
